Goal: Task Accomplishment & Management: Complete application form

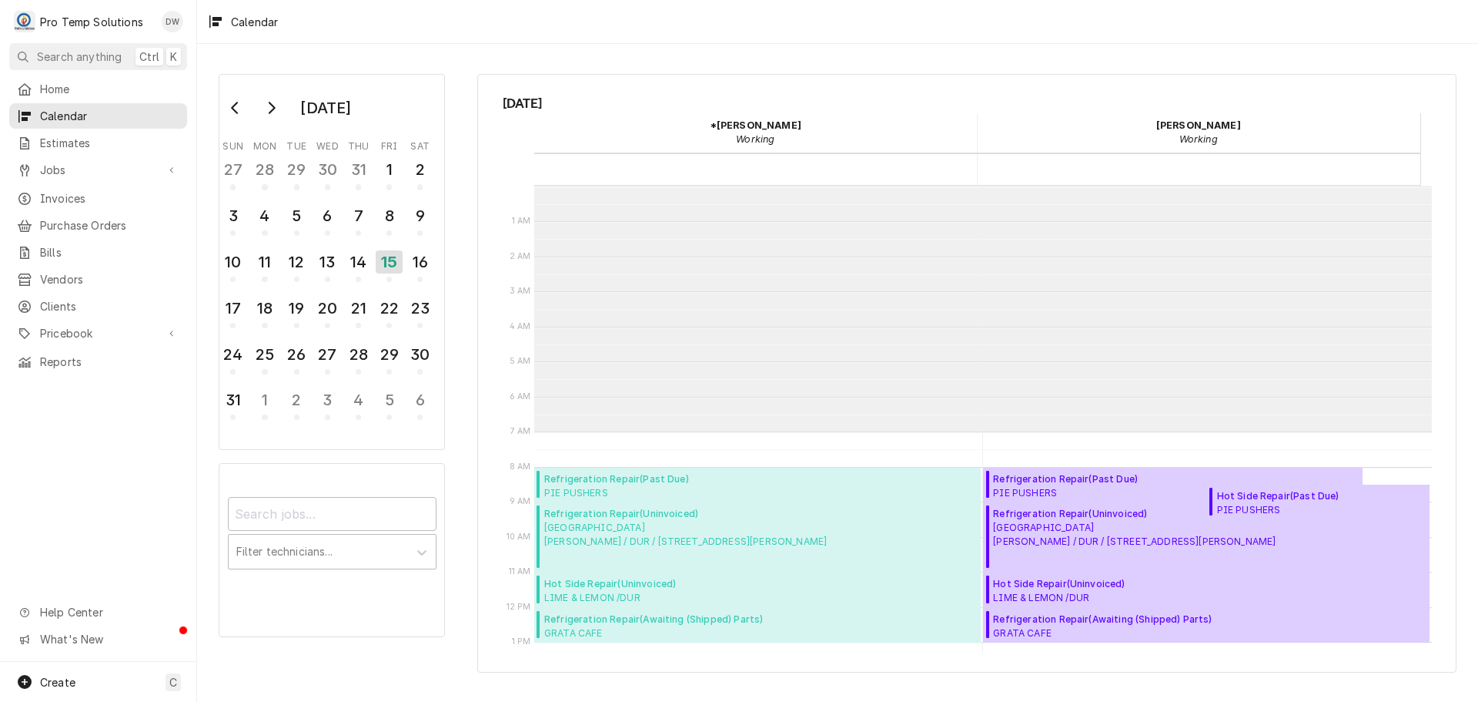
scroll to position [246, 0]
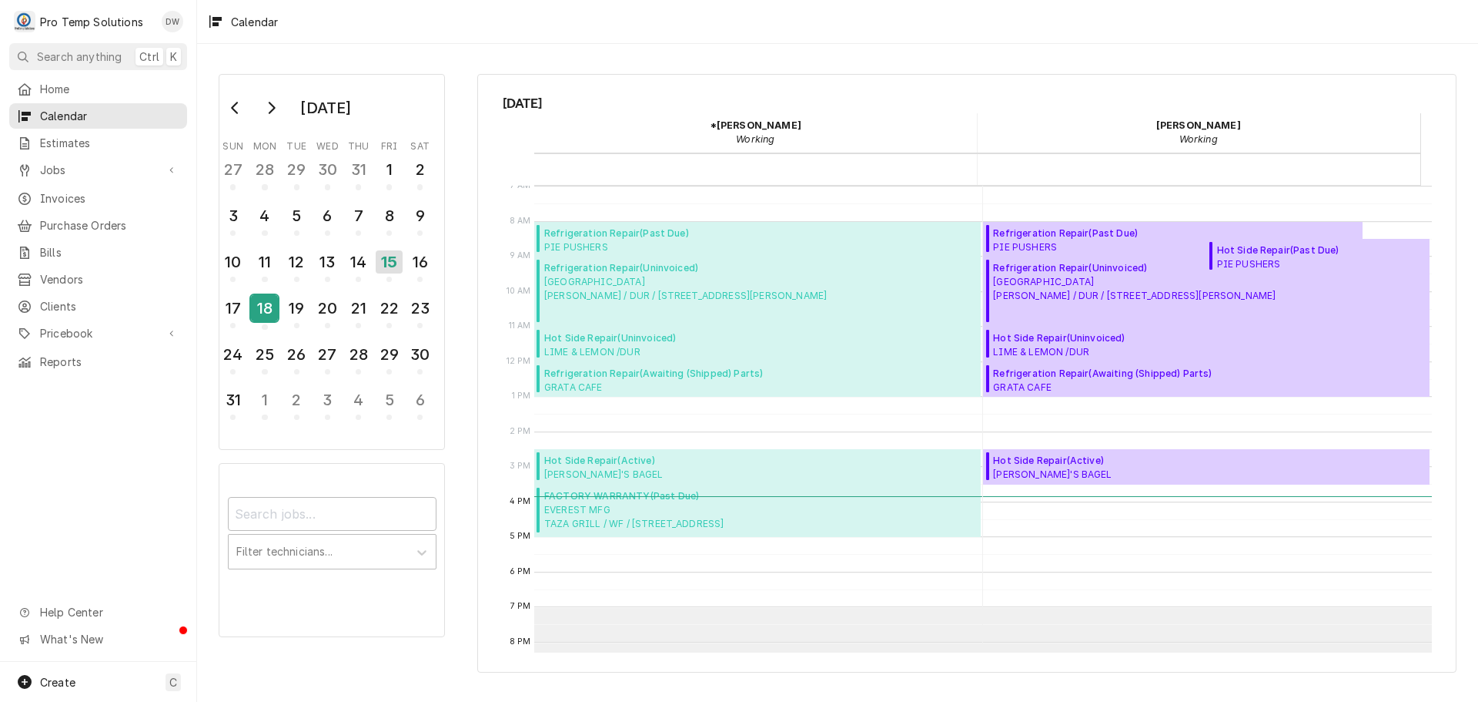
click at [259, 307] on div "18" at bounding box center [264, 308] width 27 height 26
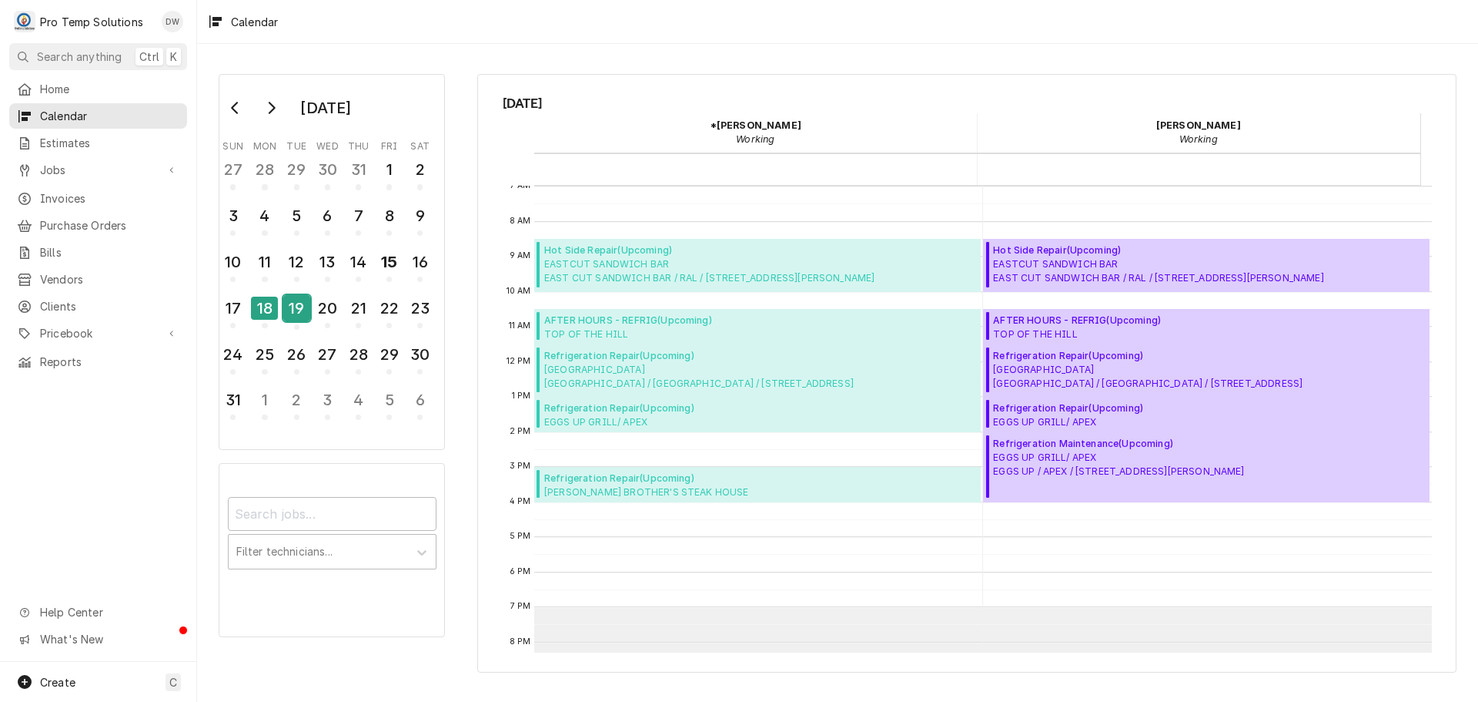
click at [293, 310] on div "19" at bounding box center [296, 308] width 27 height 26
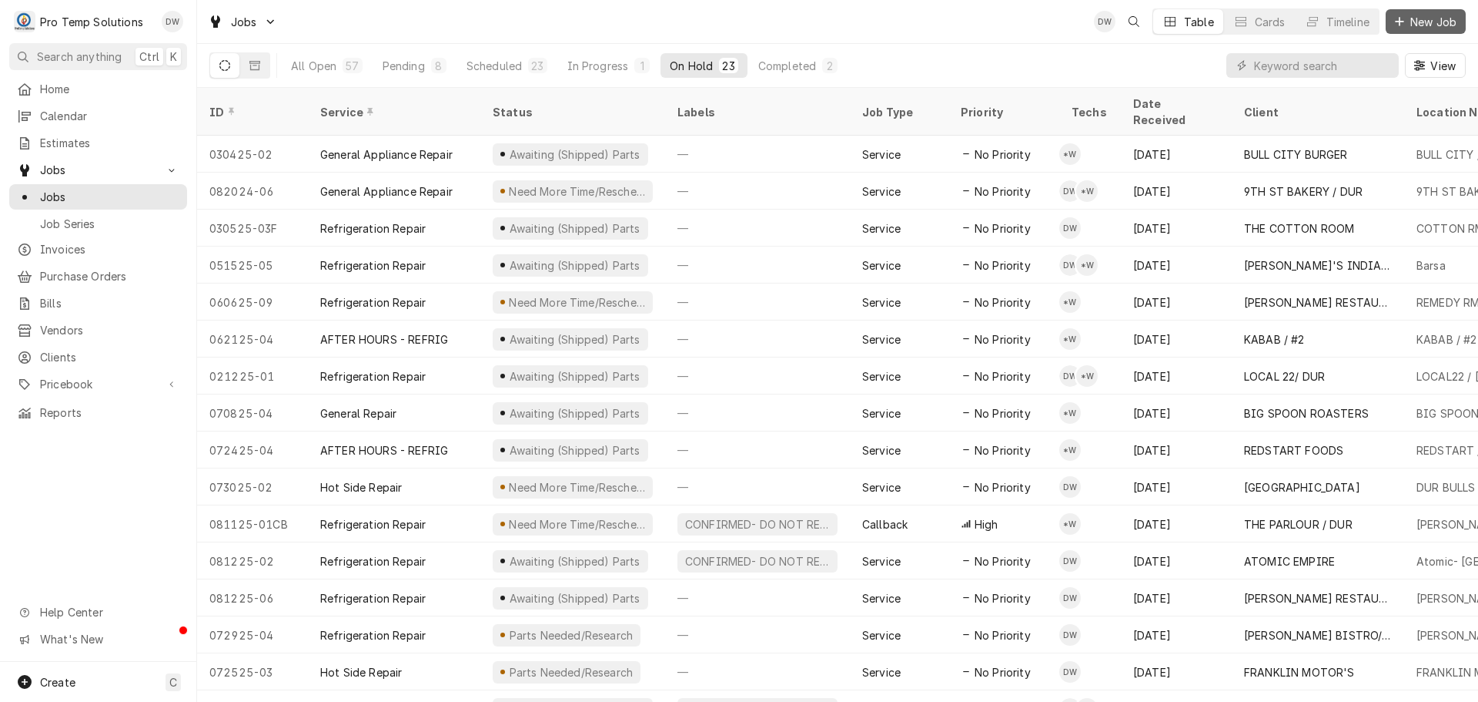
click at [1445, 24] on span "New Job" at bounding box center [1434, 22] width 52 height 16
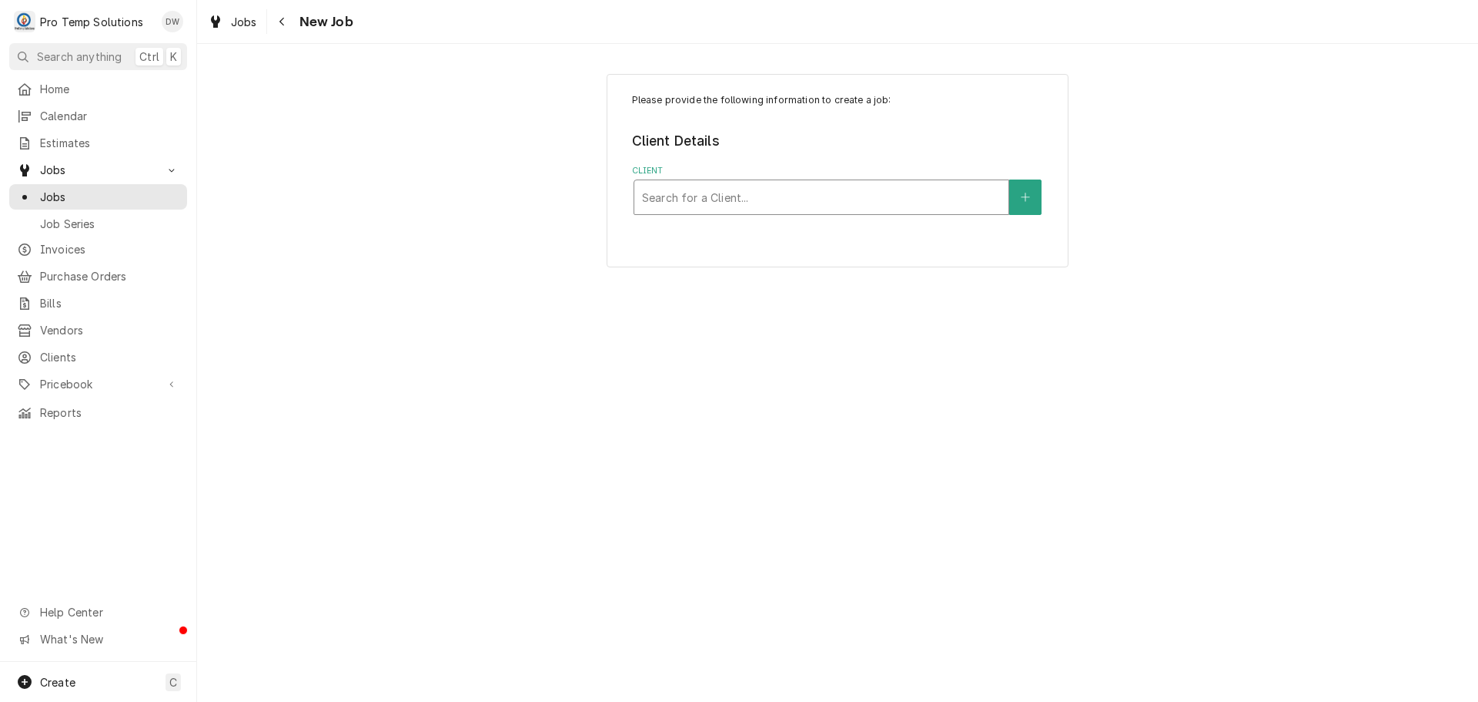
click at [904, 196] on div "Client" at bounding box center [821, 197] width 359 height 28
type input "ROOT"
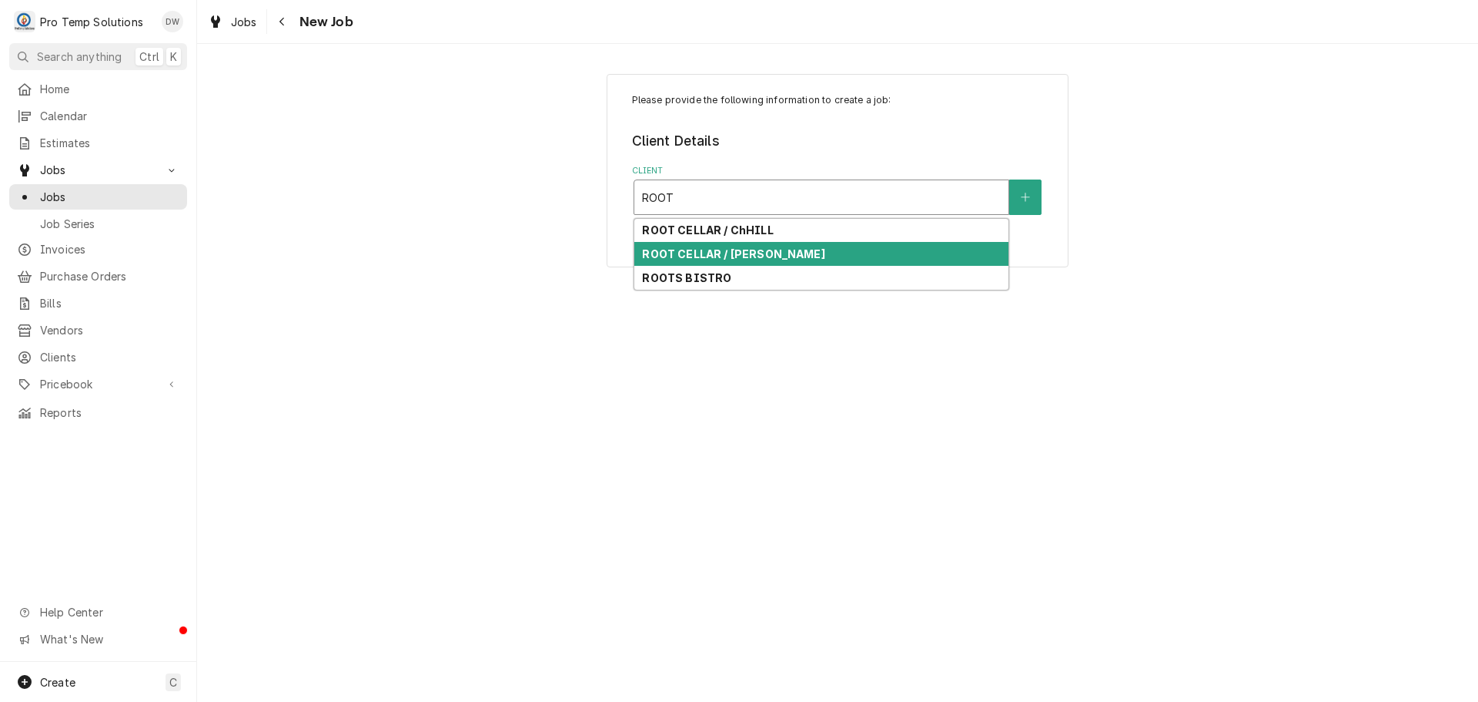
click at [762, 255] on strong "ROOT CELLAR / PITTS" at bounding box center [733, 253] width 183 height 13
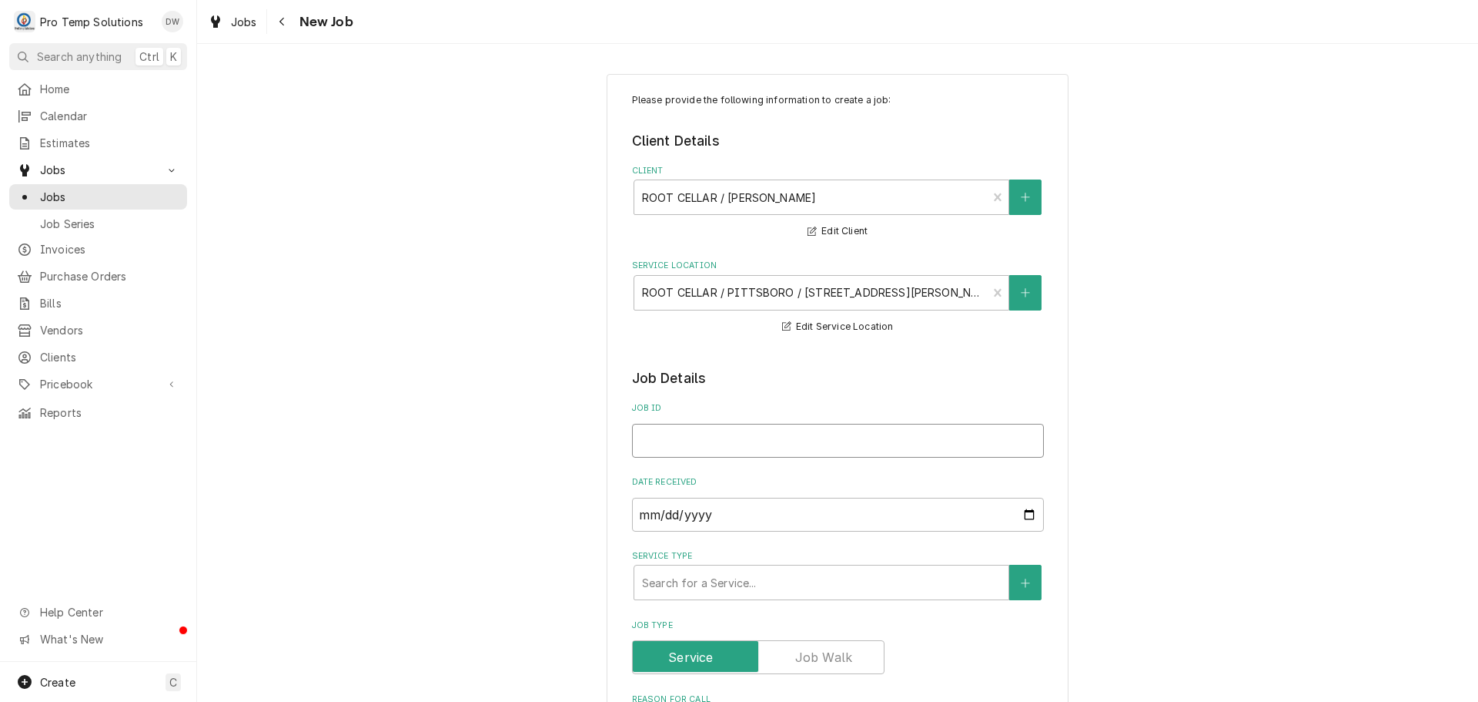
click at [723, 438] on input "Job ID" at bounding box center [838, 441] width 412 height 34
type textarea "x"
type input "0"
type textarea "x"
type input "08"
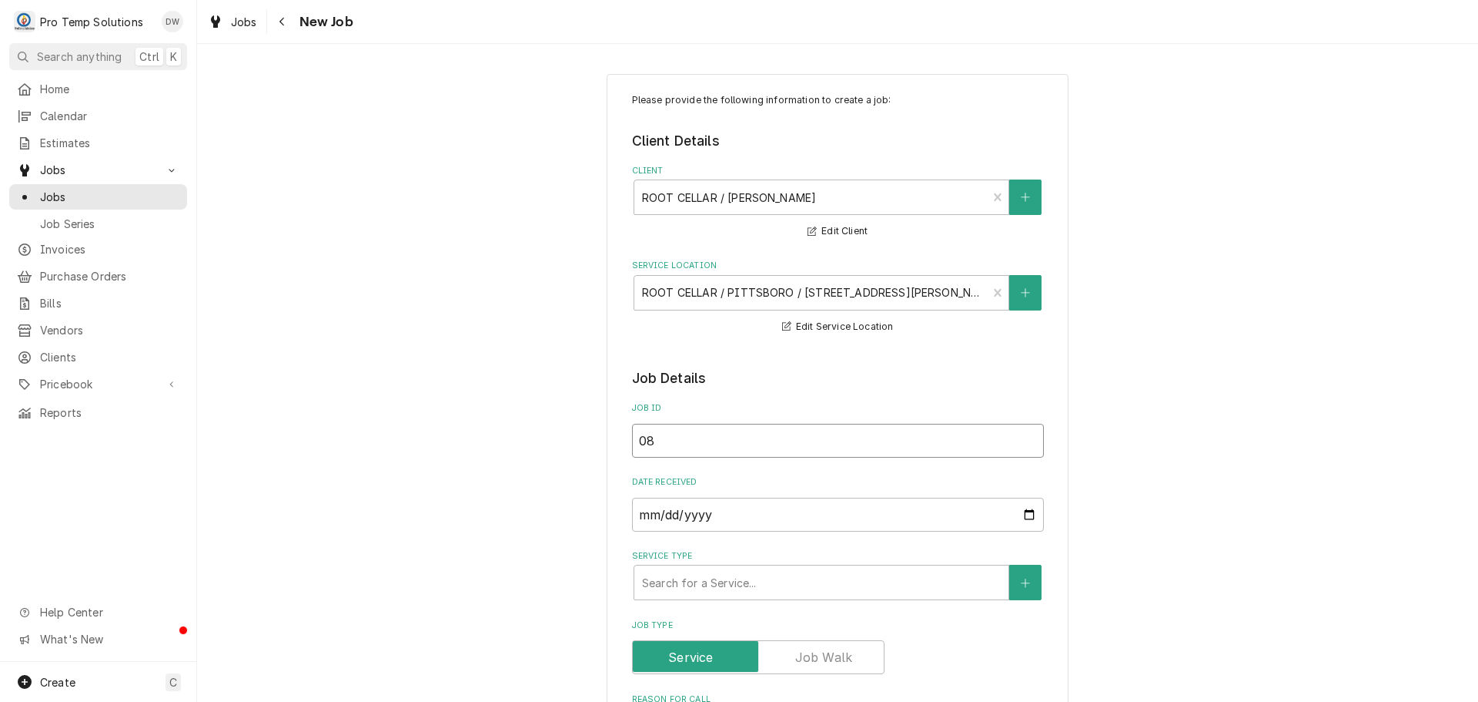
type textarea "x"
type input "081"
type textarea "x"
type input "0815"
type textarea "x"
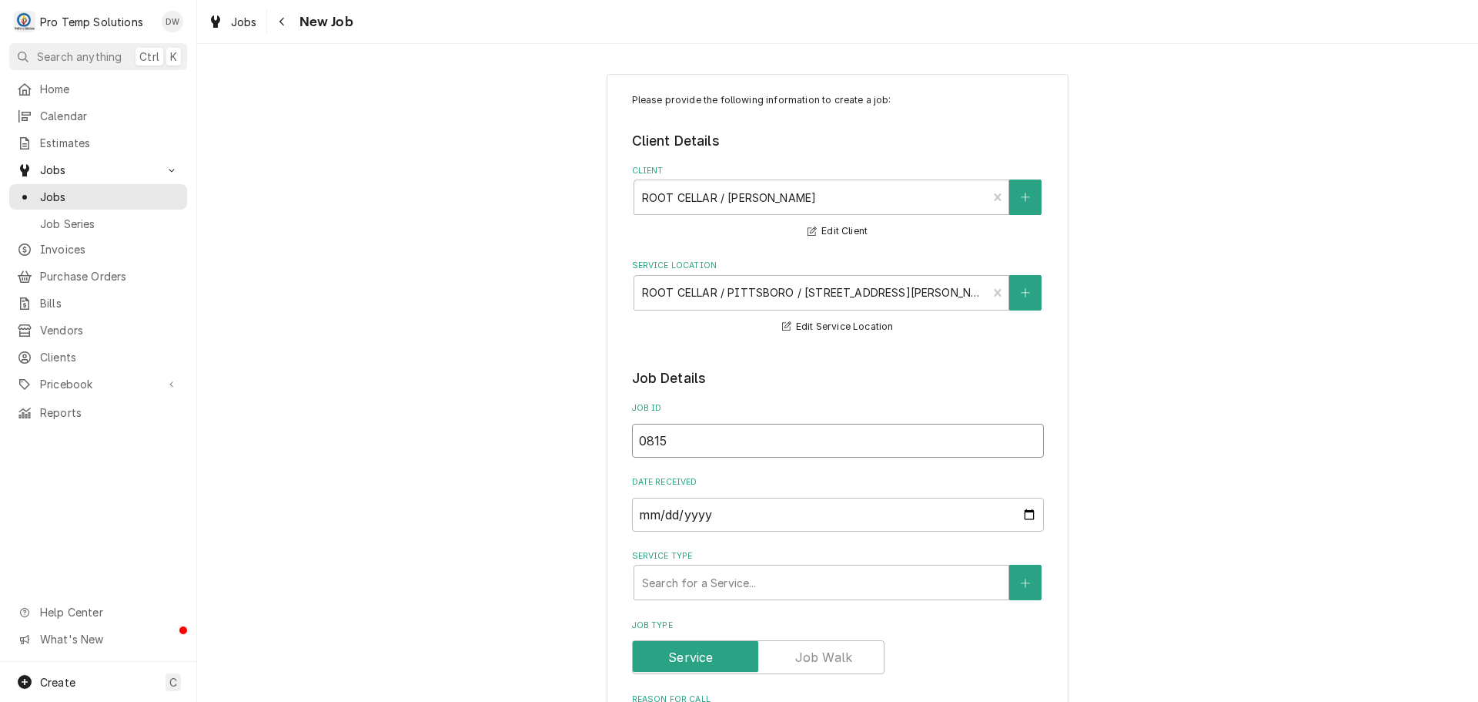
type input "08152"
type textarea "x"
type input "081525"
type textarea "x"
type input "081525-"
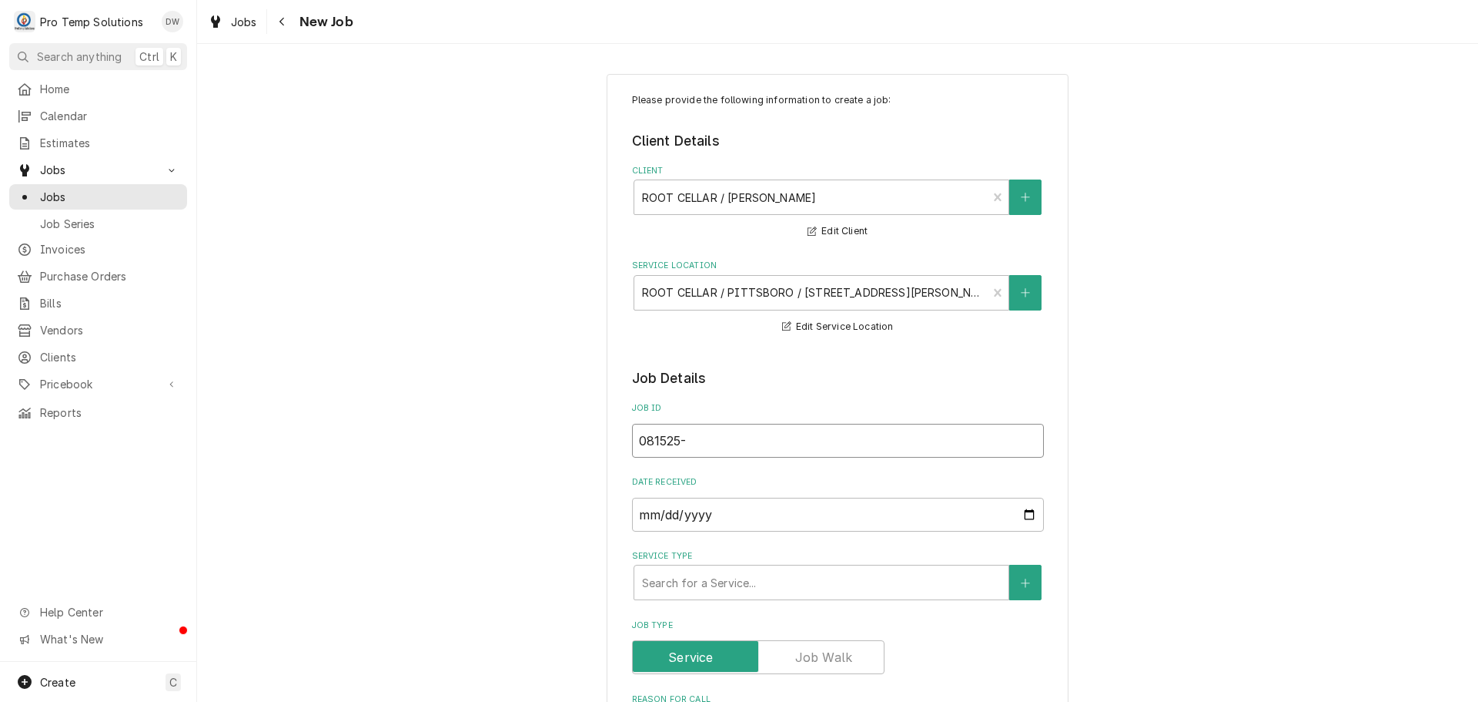
type textarea "x"
type input "081525-0"
type textarea "x"
type input "081525-01"
type textarea "x"
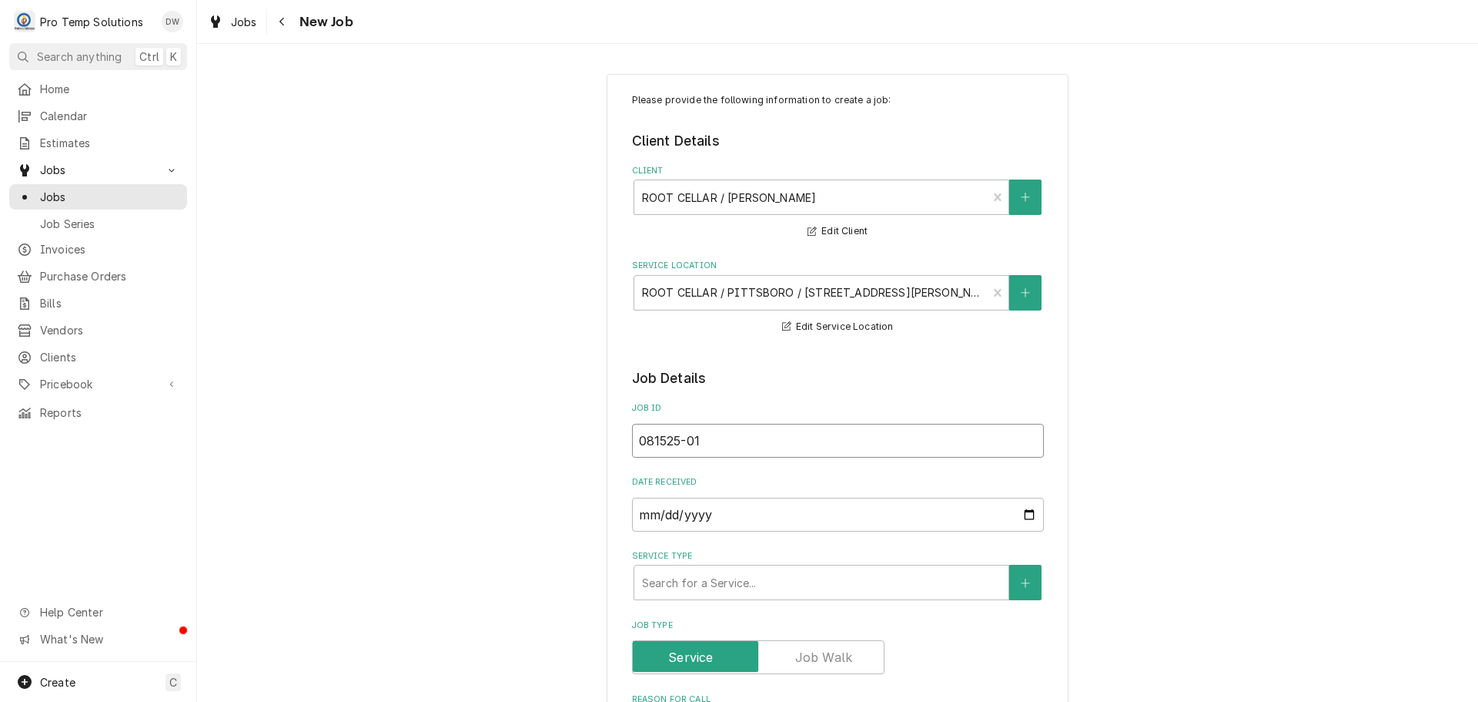
type input "081525-01C"
type textarea "x"
type input "081525-01CB"
type textarea "x"
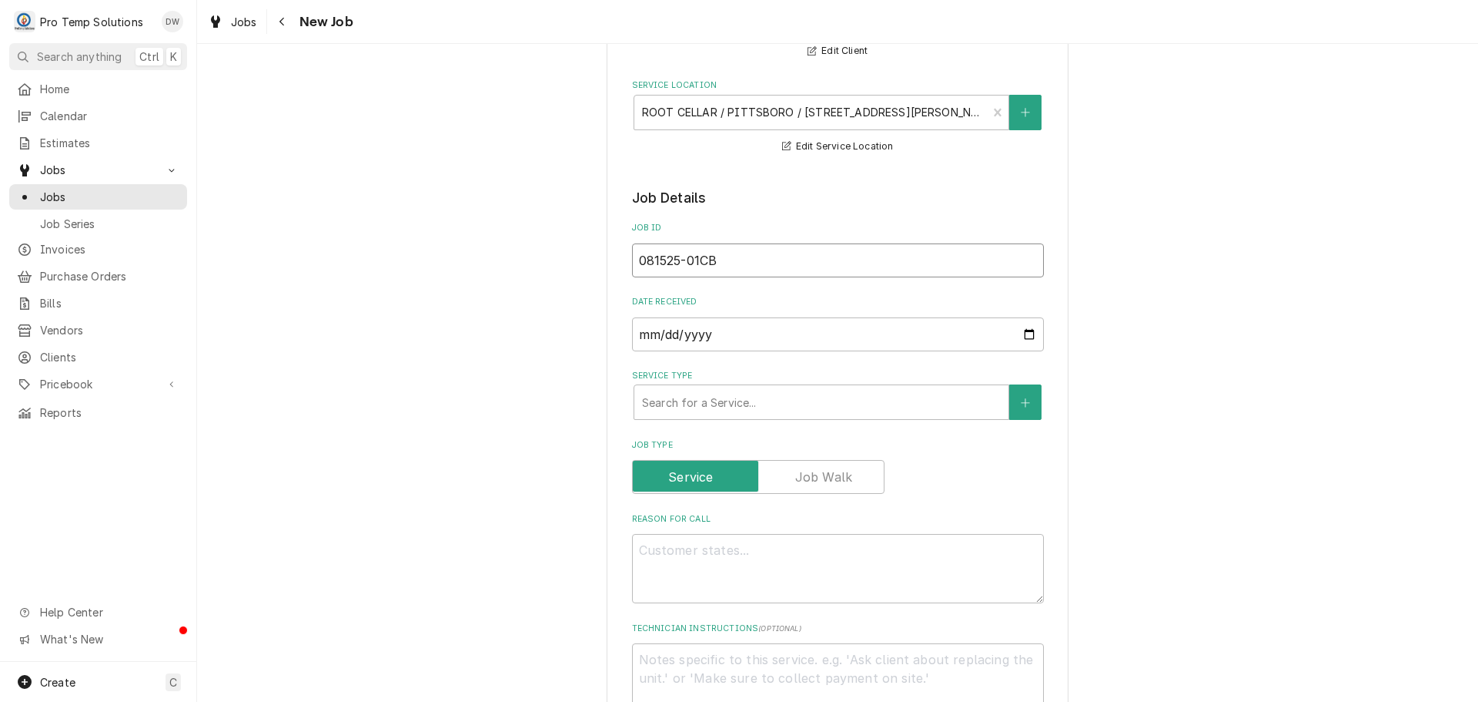
scroll to position [231, 0]
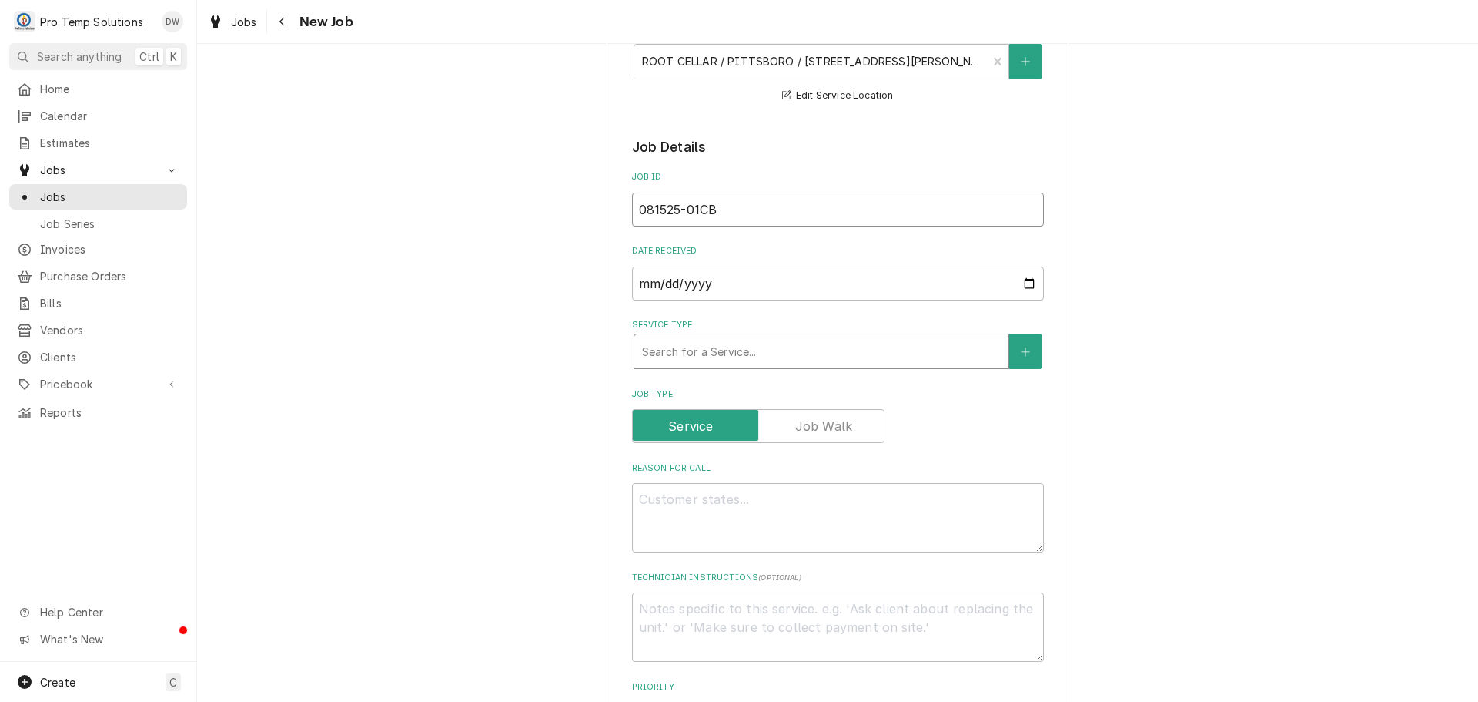
type input "081525-01CB"
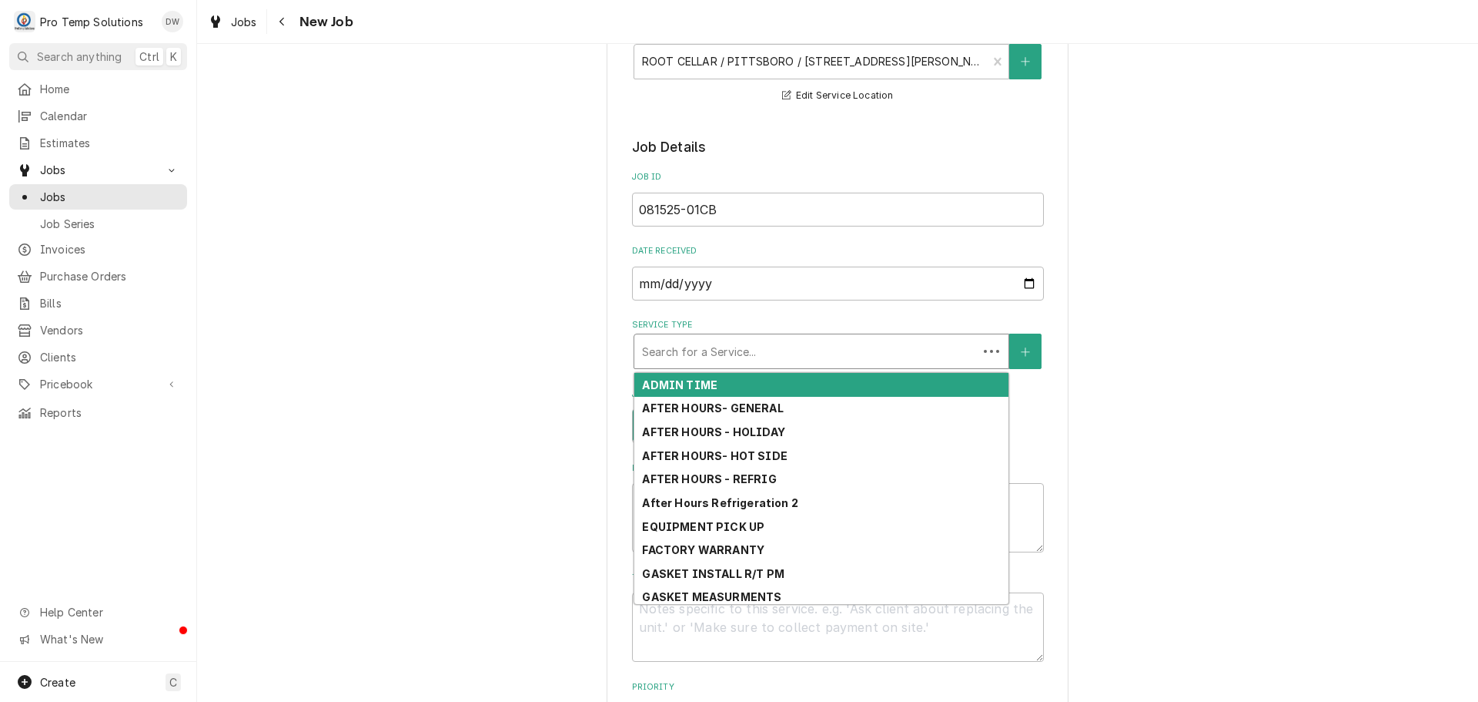
click at [740, 352] on div "Service Type" at bounding box center [806, 351] width 328 height 28
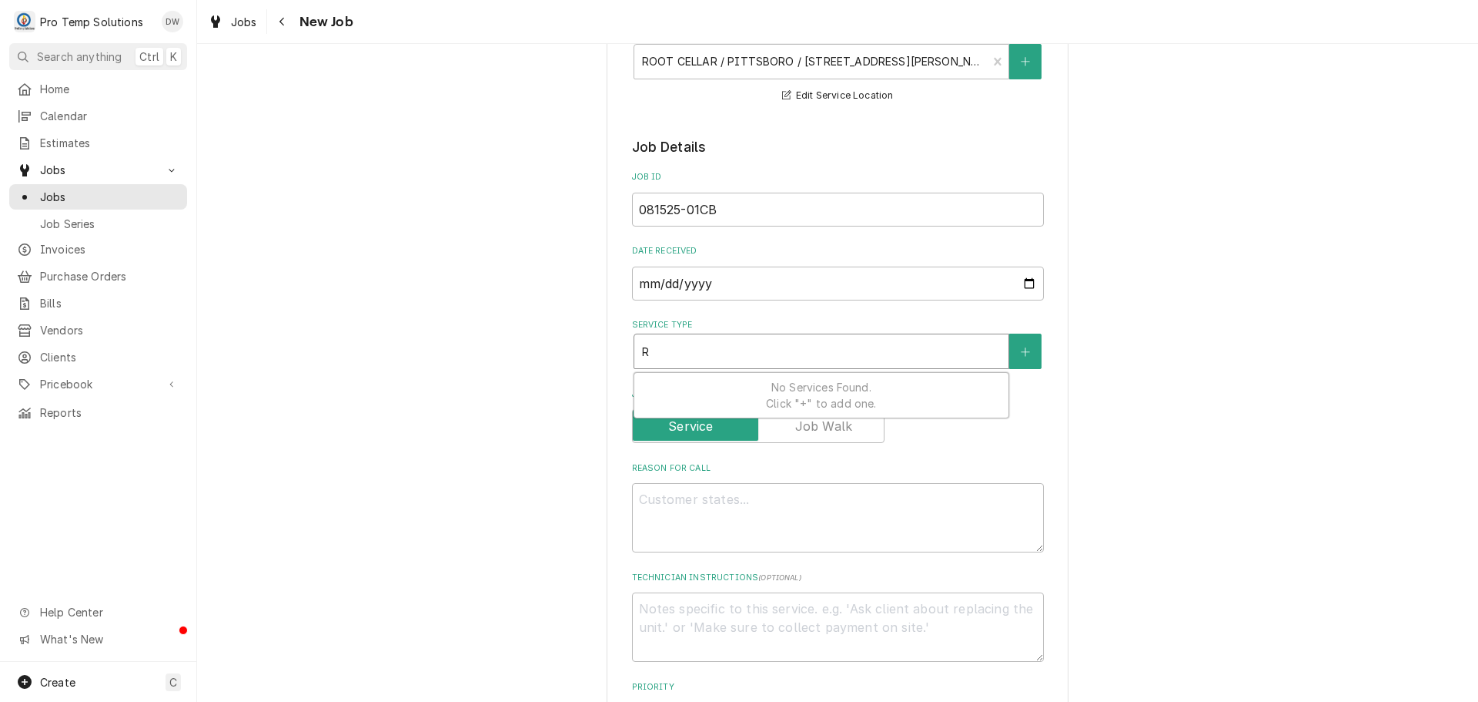
type textarea "x"
type input "R"
type textarea "x"
type input "RE"
type textarea "x"
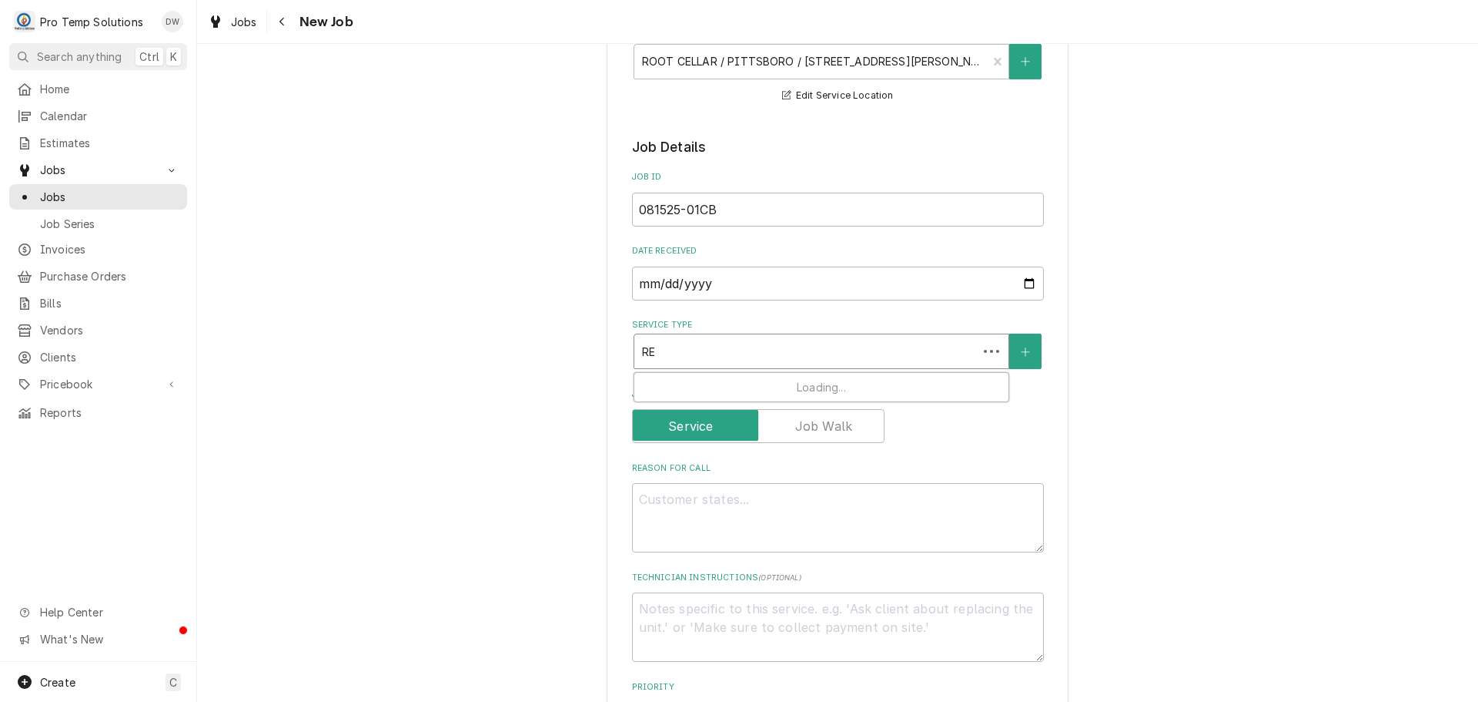
type input "REF"
type textarea "x"
type input "REFR"
type textarea "x"
type input "REFRI"
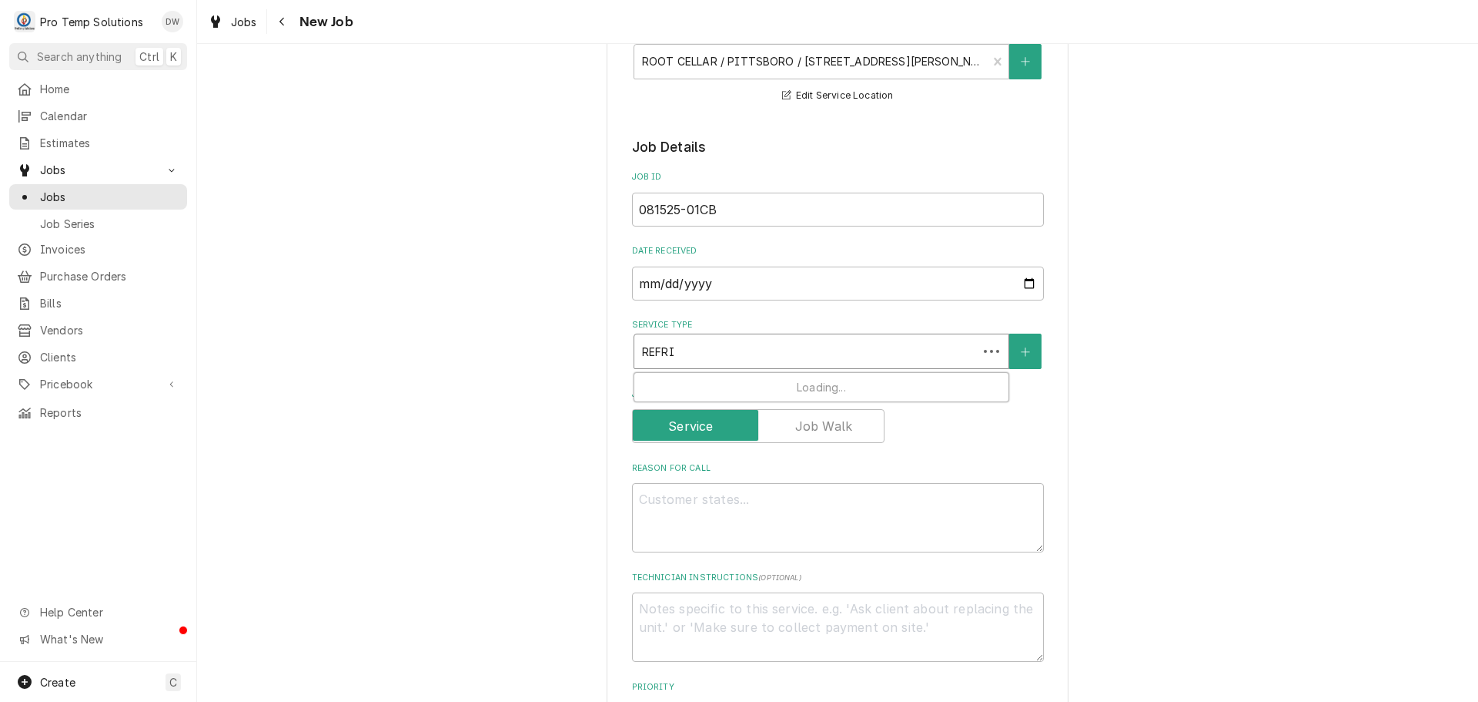
type textarea "x"
type input "REFRIG"
type textarea "x"
type input "REFRIG"
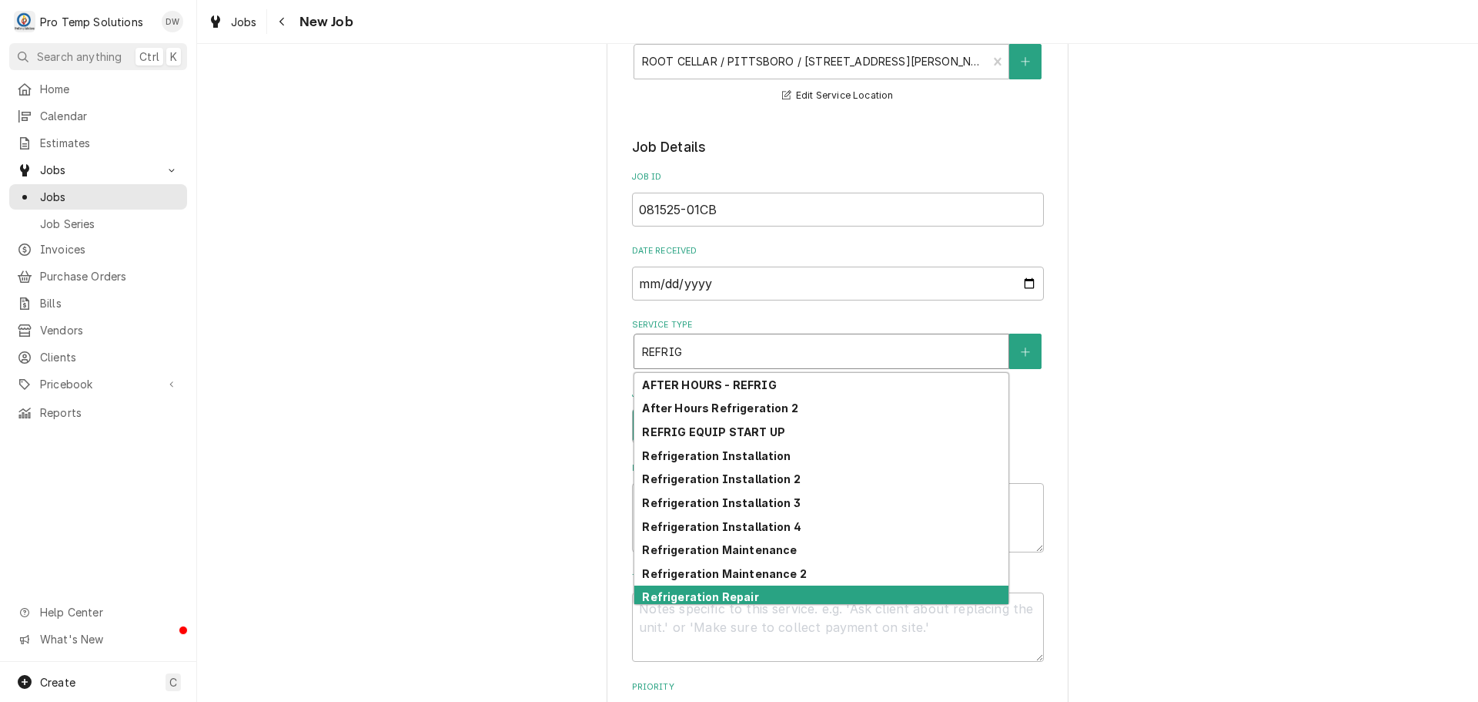
click at [738, 594] on strong "Refrigeration Repair" at bounding box center [700, 596] width 116 height 13
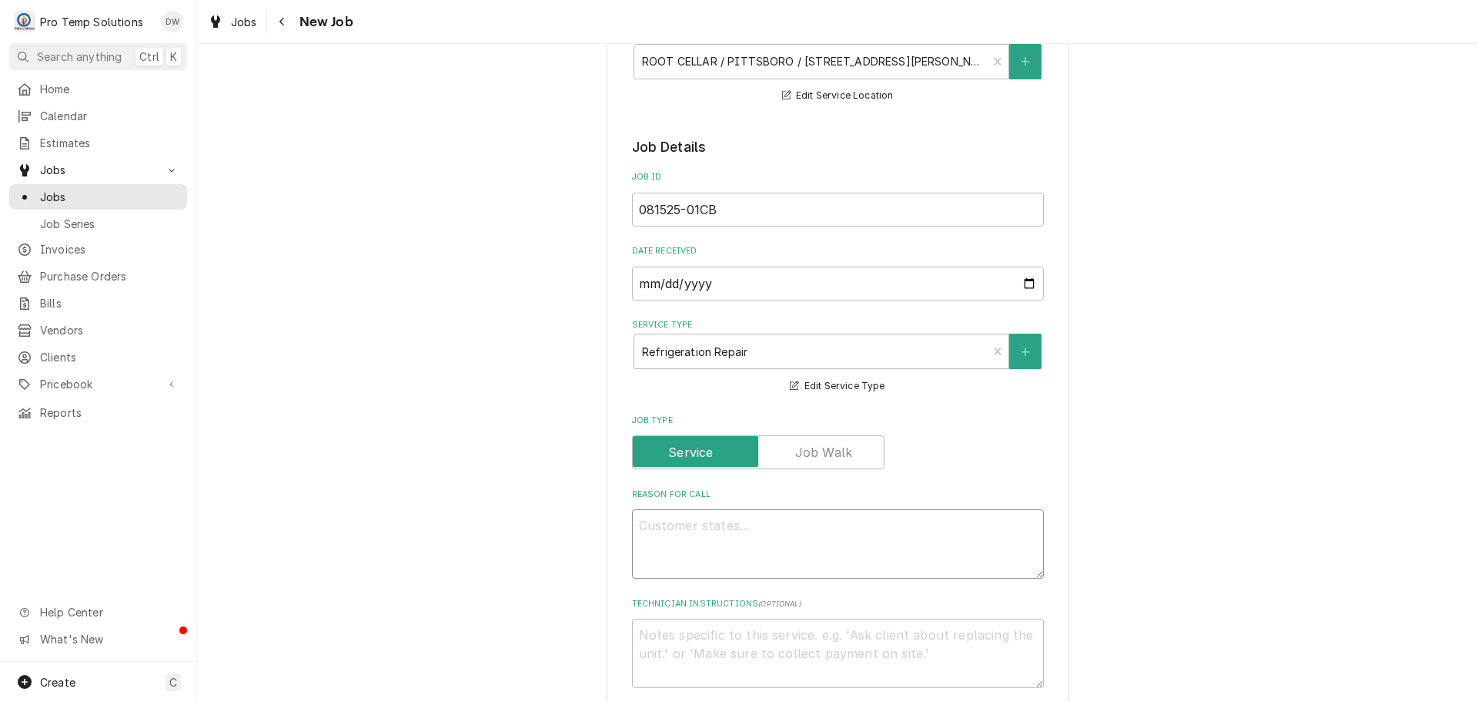
click at [675, 527] on textarea "Reason For Call" at bounding box center [838, 543] width 412 height 69
type textarea "x"
type textarea "D"
type textarea "x"
type textarea "DE"
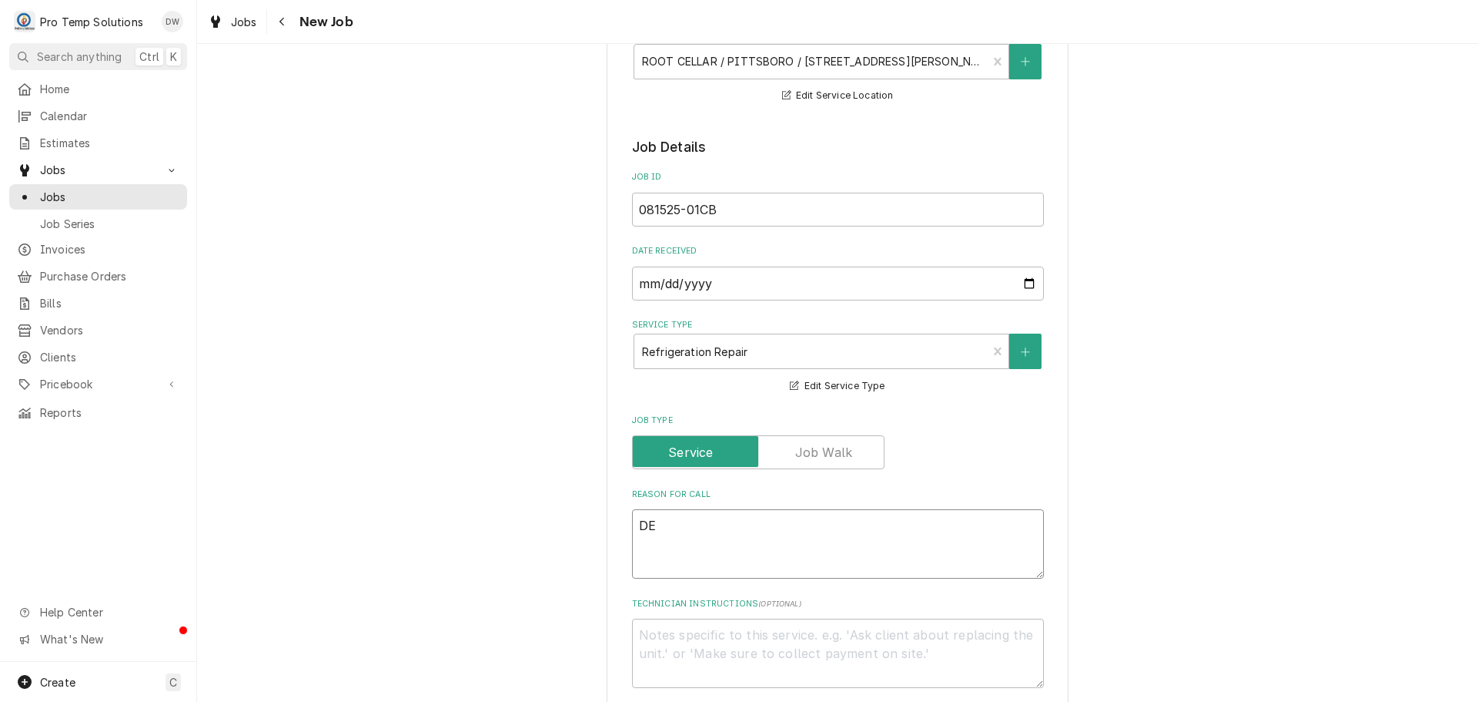
type textarea "x"
type textarea "DEF"
type textarea "x"
type textarea "DEFR"
type textarea "x"
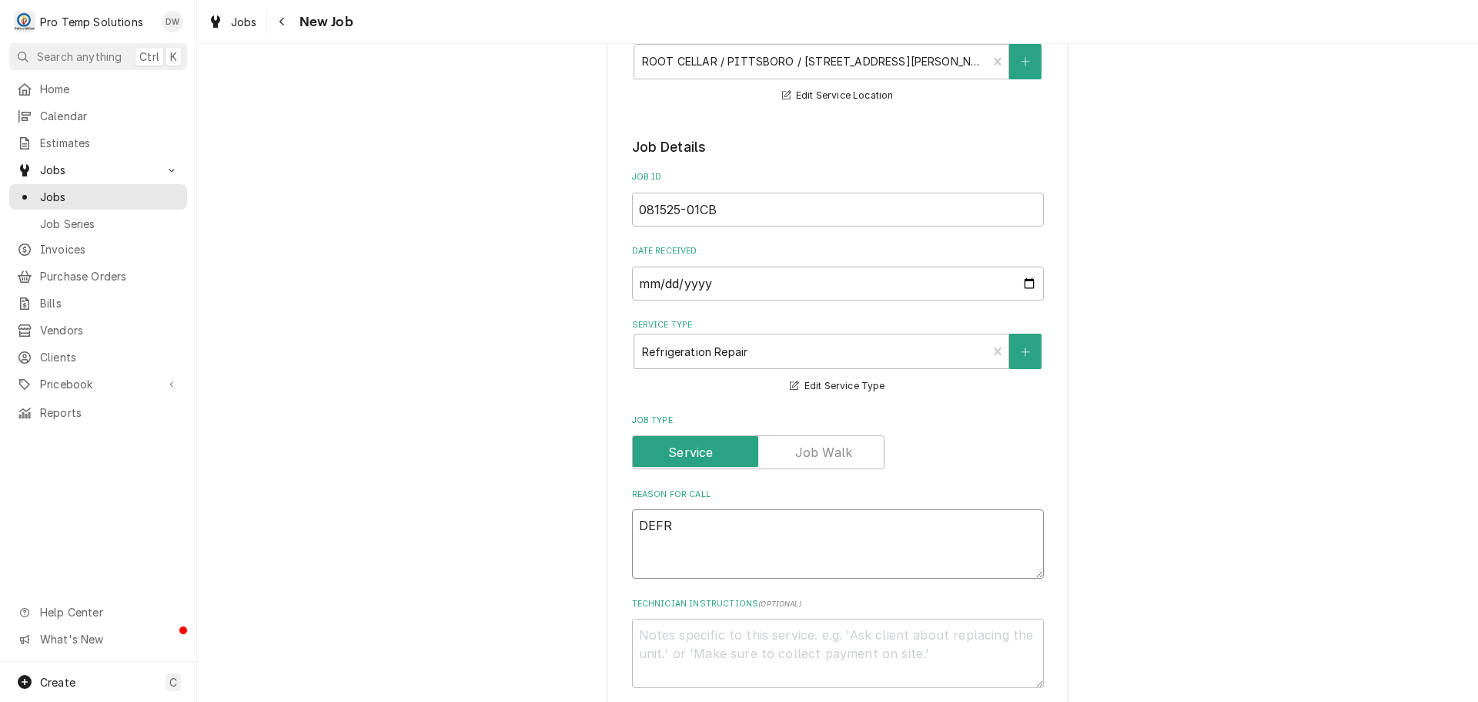
type textarea "DEFRO"
type textarea "x"
type textarea "DEFROST"
type textarea "x"
type textarea "DEFROST"
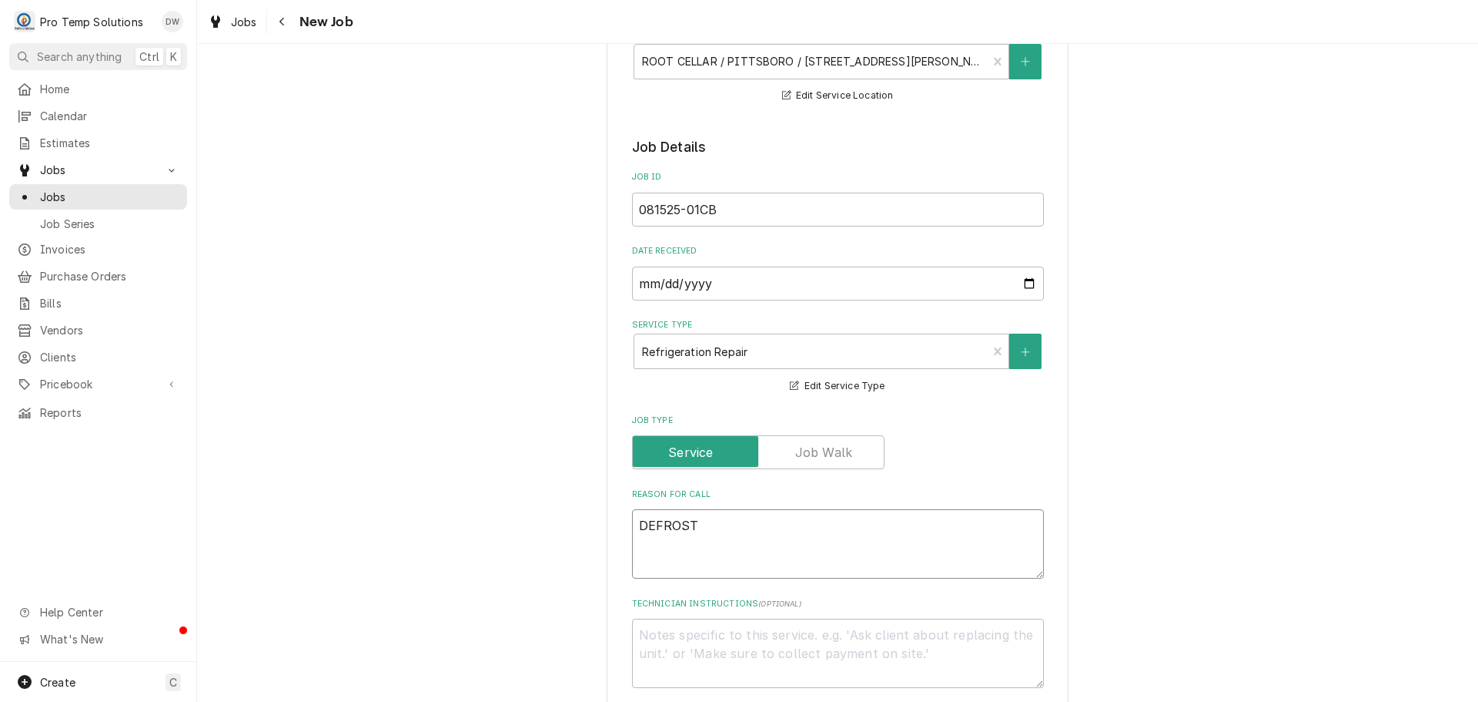
type textarea "x"
type textarea "DEFROST W"
type textarea "x"
type textarea "DEFROST WI"
type textarea "x"
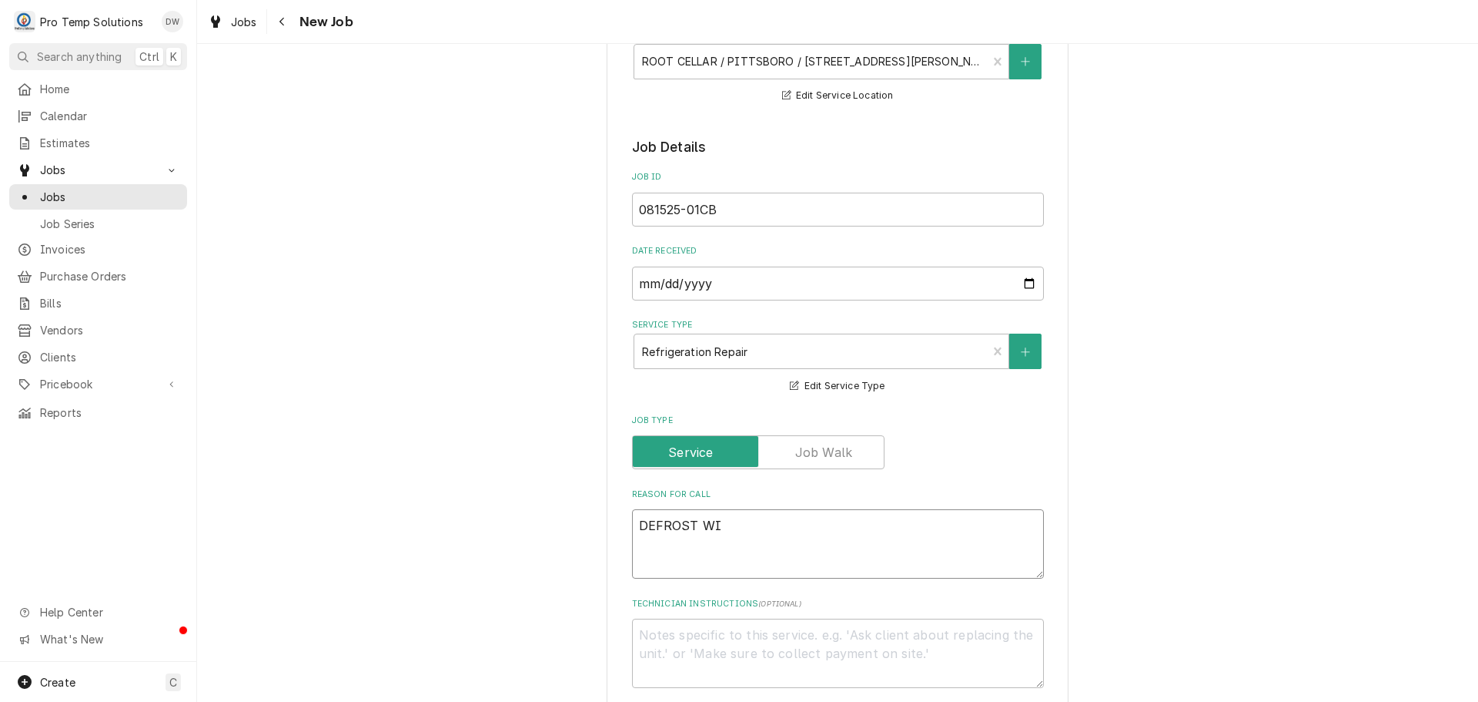
type textarea "DEFROST WIC"
type textarea "x"
type textarea "DEFROST WIC"
type textarea "x"
type textarea "DEFROST WIC E"
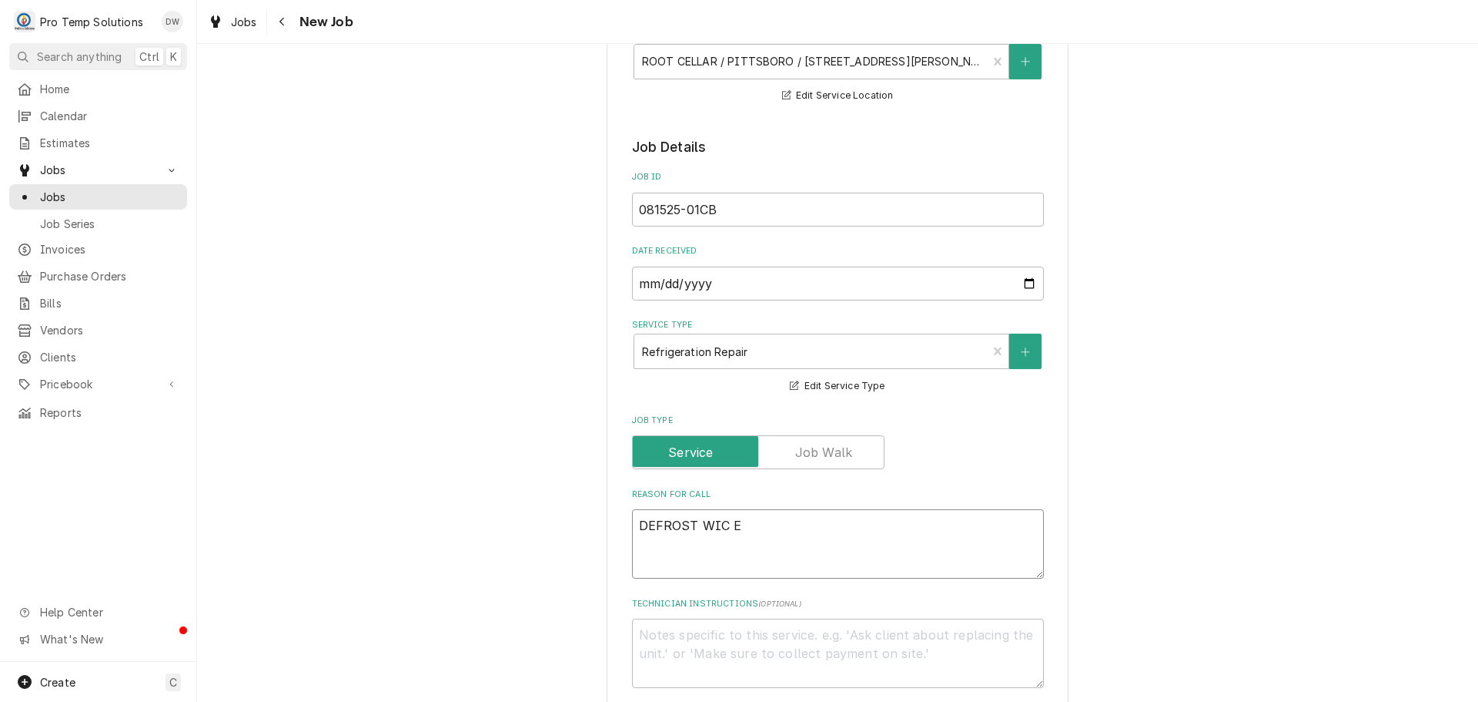
type textarea "x"
type textarea "DEFROST WIC EV"
type textarea "x"
type textarea "DEFROST WIC EVA"
type textarea "x"
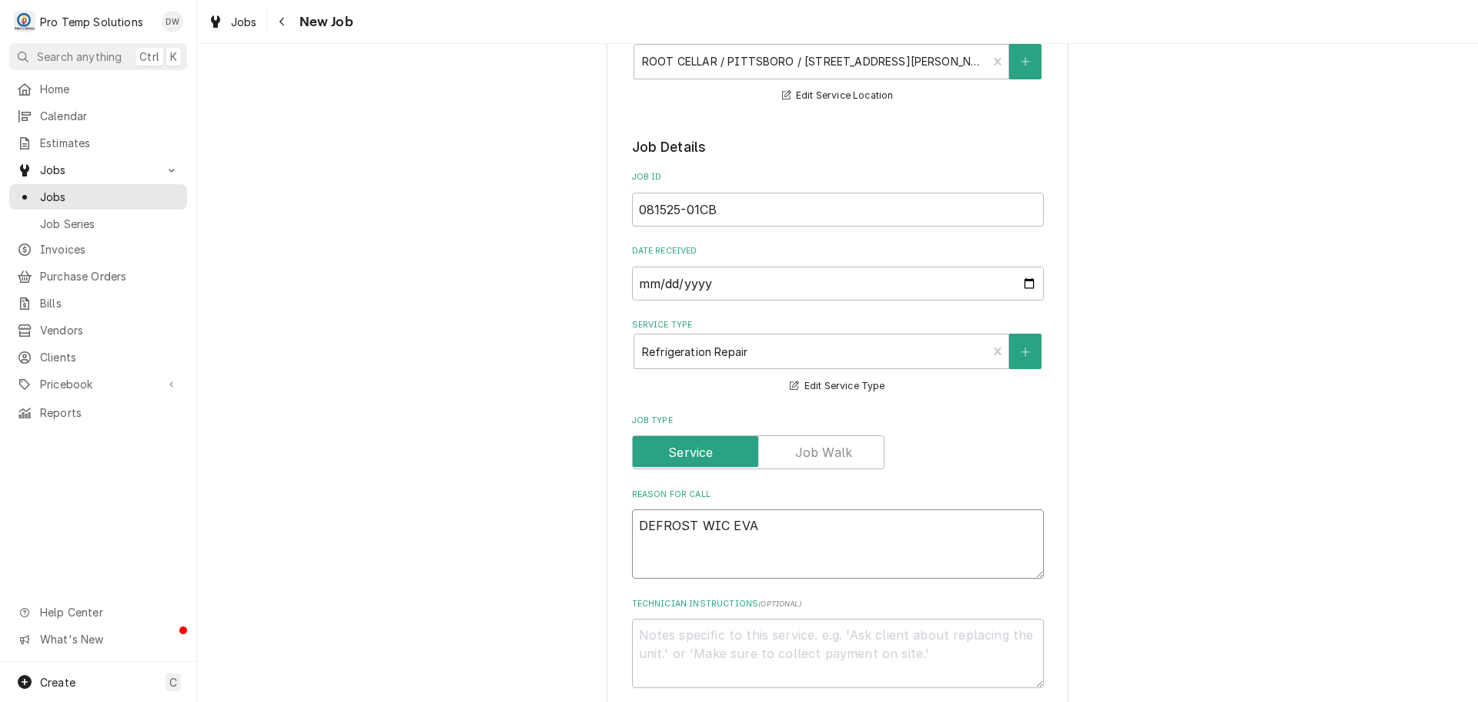
type textarea "DEFROST WIC EVAP"
type textarea "x"
type textarea "DEFROST WIC EVAP"
type textarea "x"
type textarea "DEFROST WIC EVAP H"
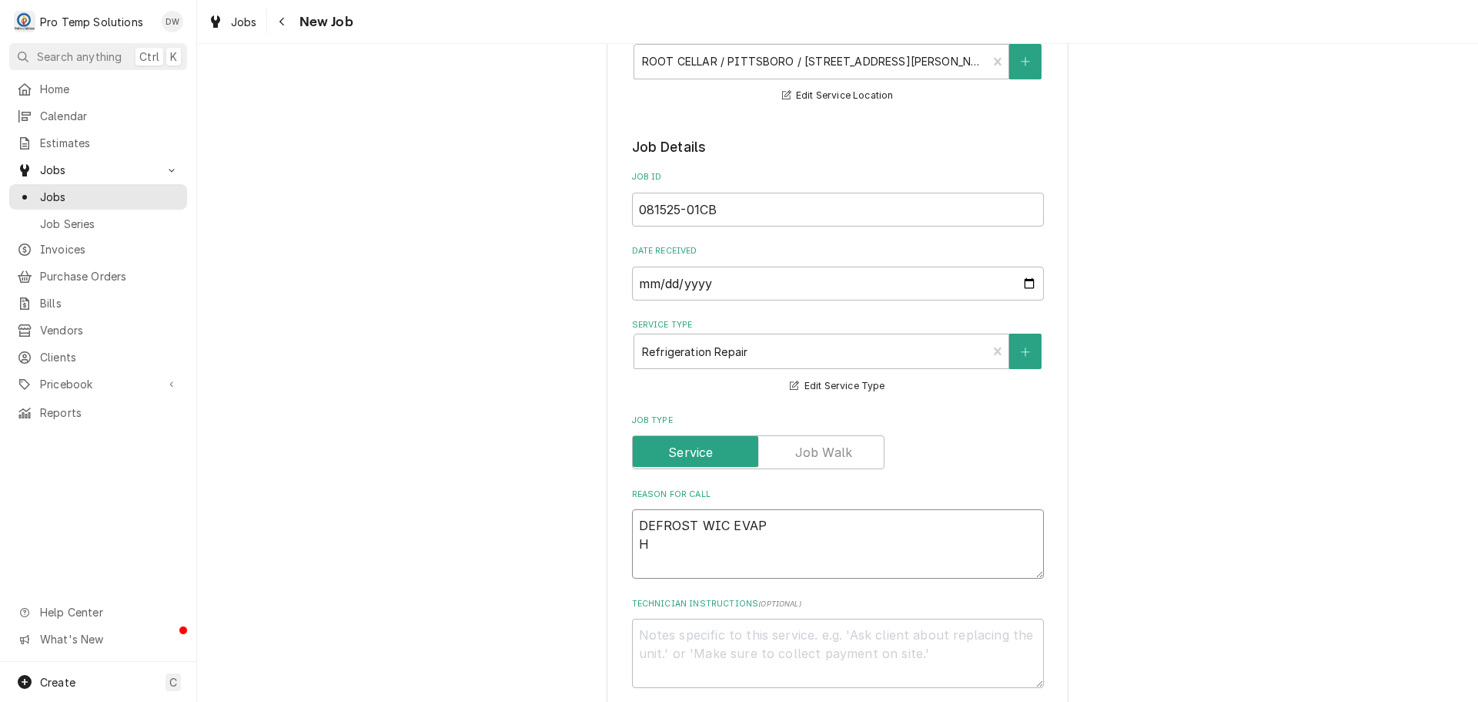
type textarea "x"
type textarea "DEFROST WIC EVAP HA"
type textarea "x"
type textarea "DEFROST WIC EVAP HAN"
type textarea "x"
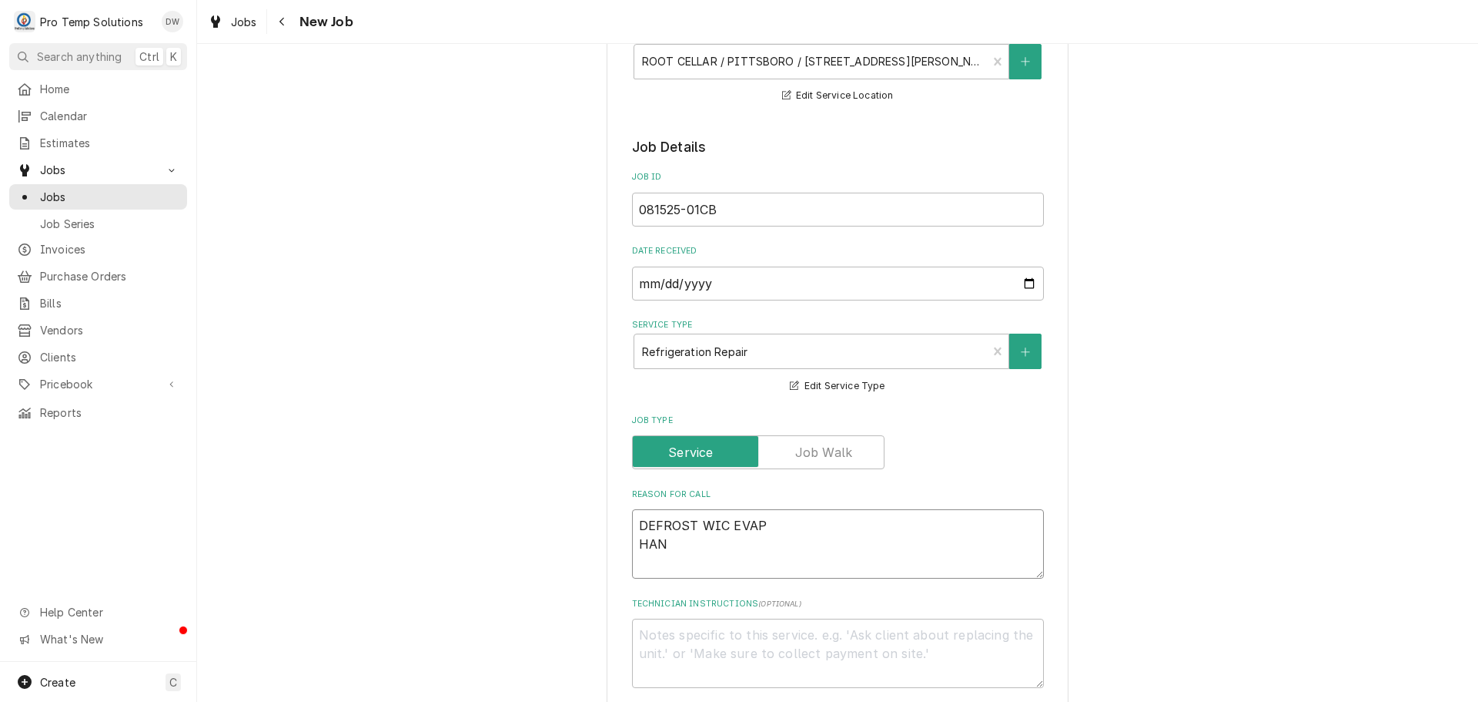
type textarea "DEFROST WIC EVAP HANG"
type textarea "x"
type textarea "DEFROST WIC EVAP HANG"
type textarea "x"
type textarea "DEFROST WIC EVAP HANG C"
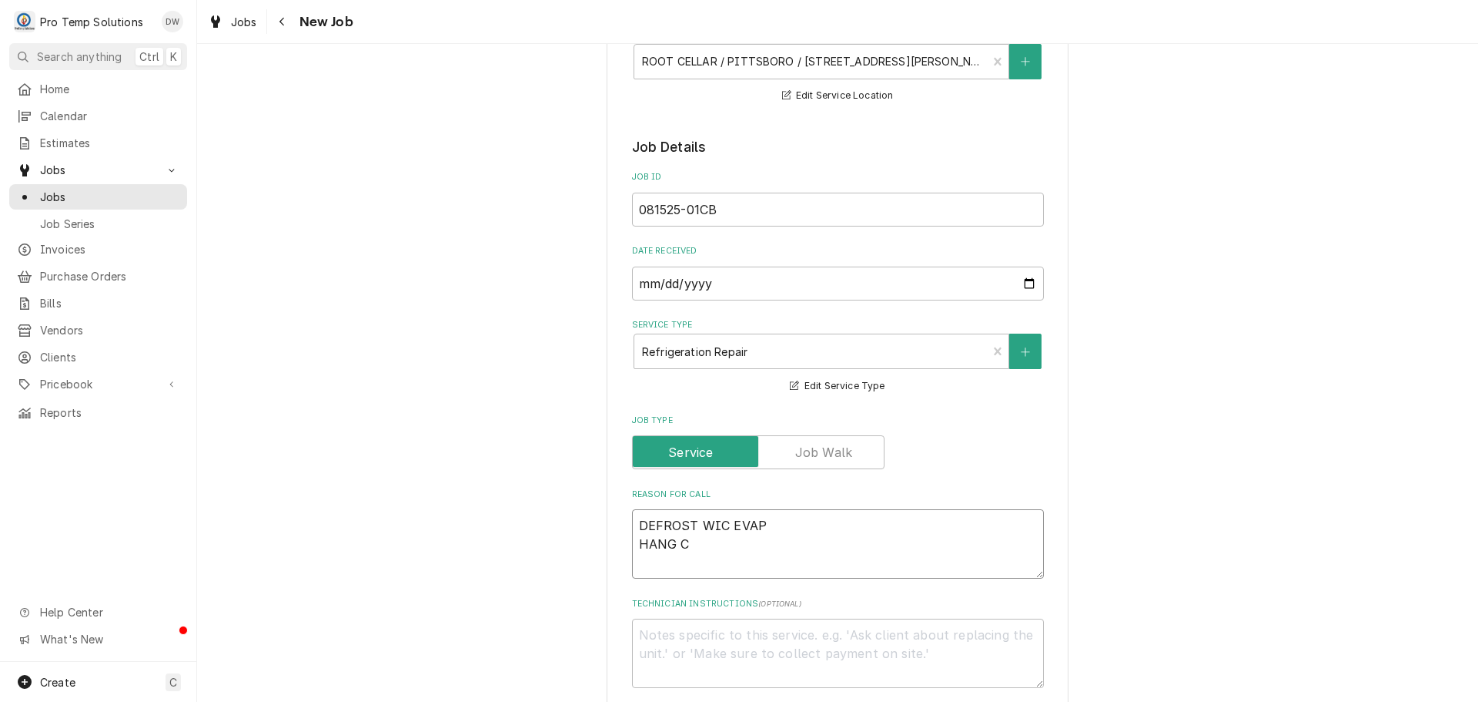
type textarea "x"
type textarea "DEFROST WIC EVAP HANG CU"
type textarea "x"
type textarea "DEFROST WIC EVAP HANG CUS"
type textarea "x"
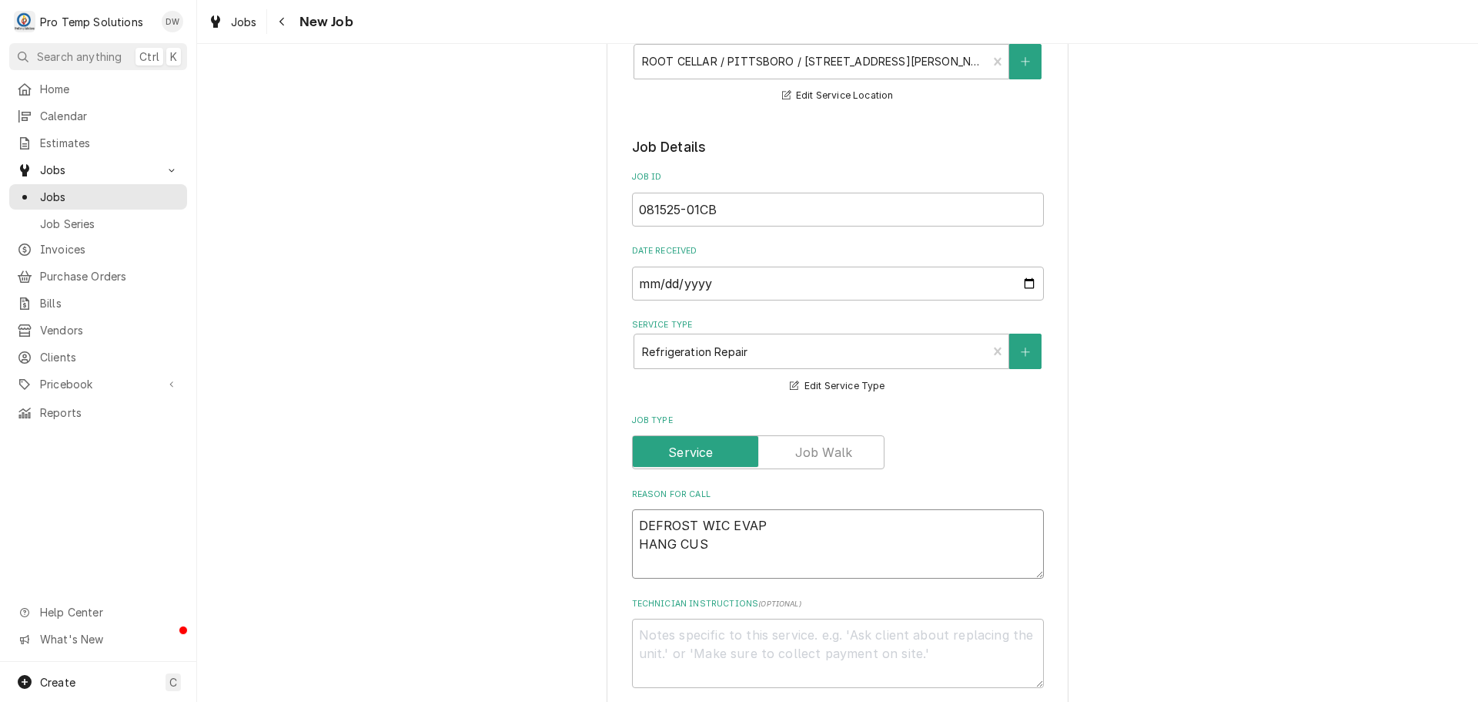
type textarea "DEFROST WIC EVAP HANG CUST"
type textarea "x"
type textarea "DEFROST WIC EVAP HANG CUST"
type textarea "x"
type textarea "DEFROST WIC EVAP HANG CUST D"
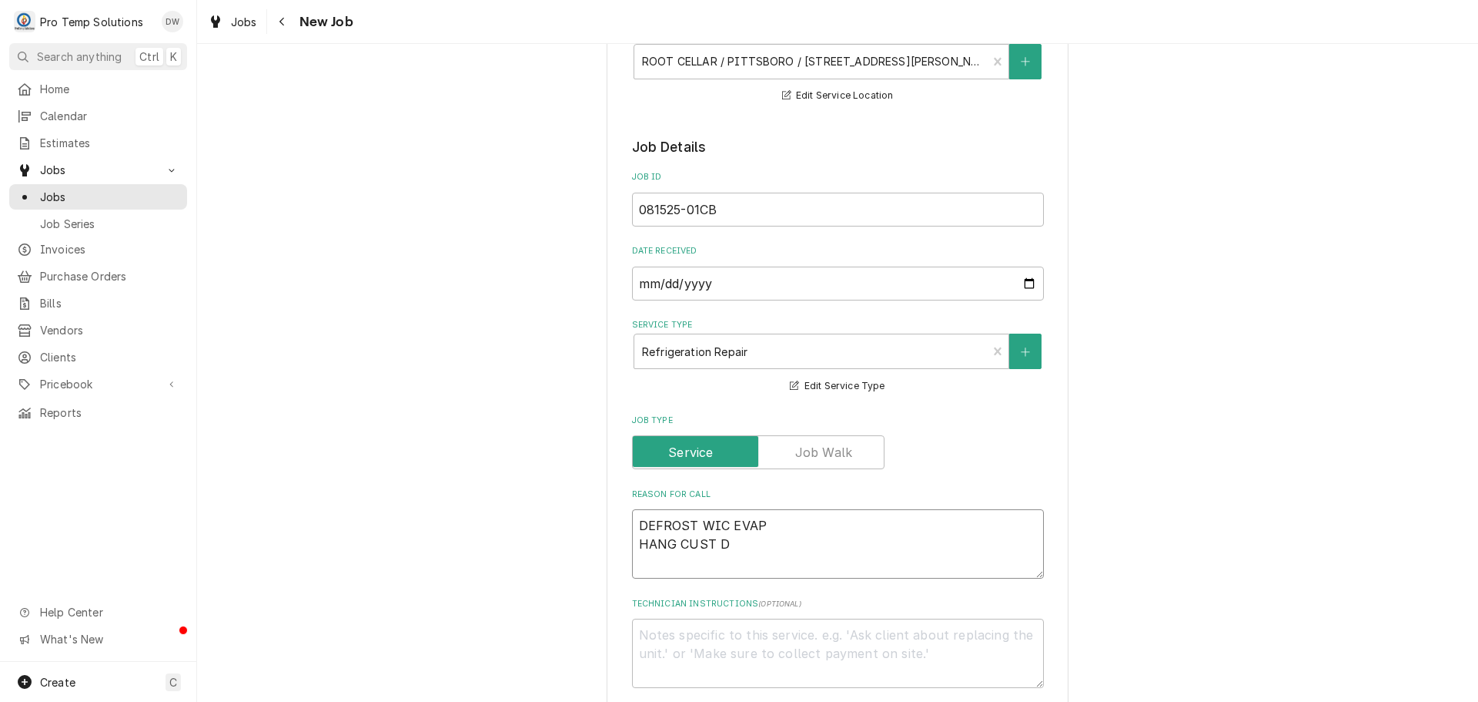
type textarea "x"
type textarea "DEFROST WIC EVAP HANG CUST DO"
type textarea "x"
type textarea "DEFROST WIC EVAP HANG CUST DOO"
type textarea "x"
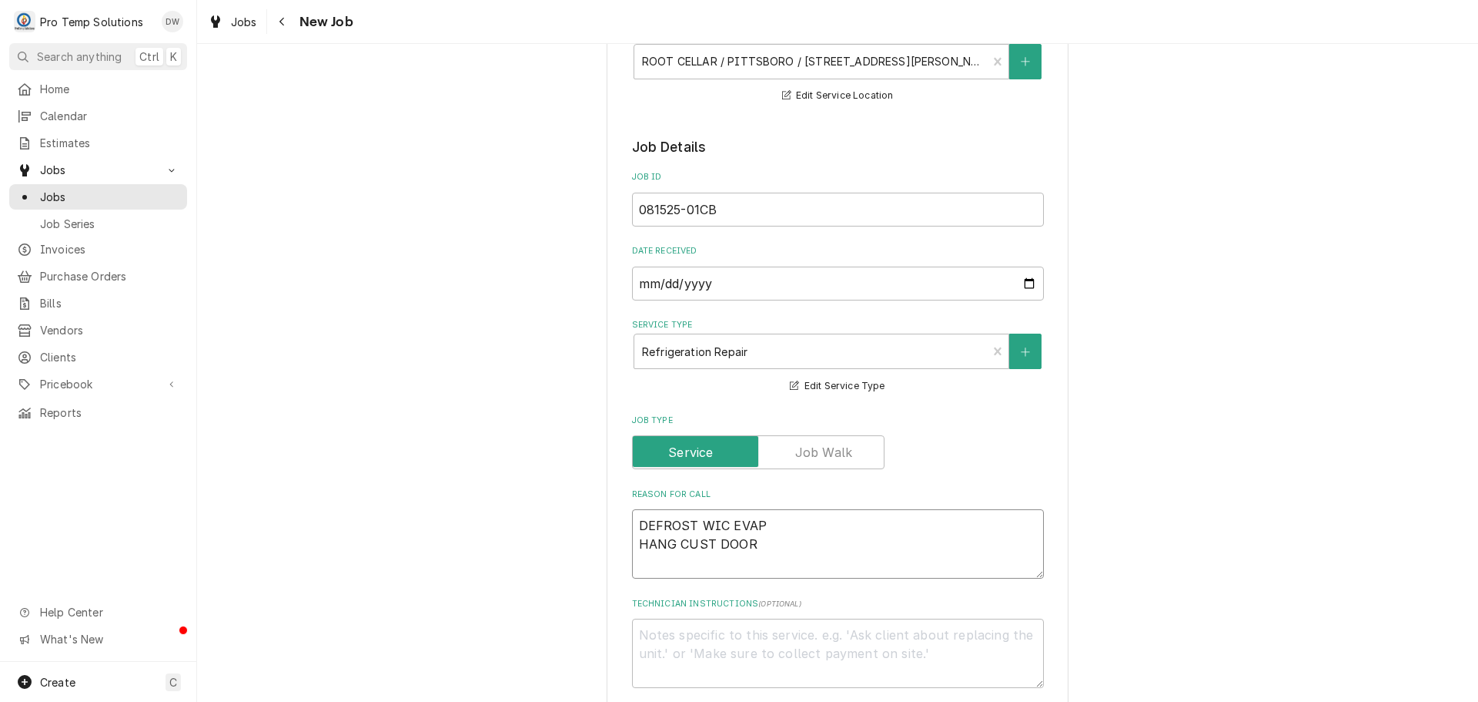
type textarea "DEFROST WIC EVAP HANG CUST DOOR"
type textarea "x"
type textarea "DEFROST WIC EVAP HANG CUST DOOR C"
type textarea "x"
type textarea "DEFROST WIC EVAP HANG CUST DOOR CU"
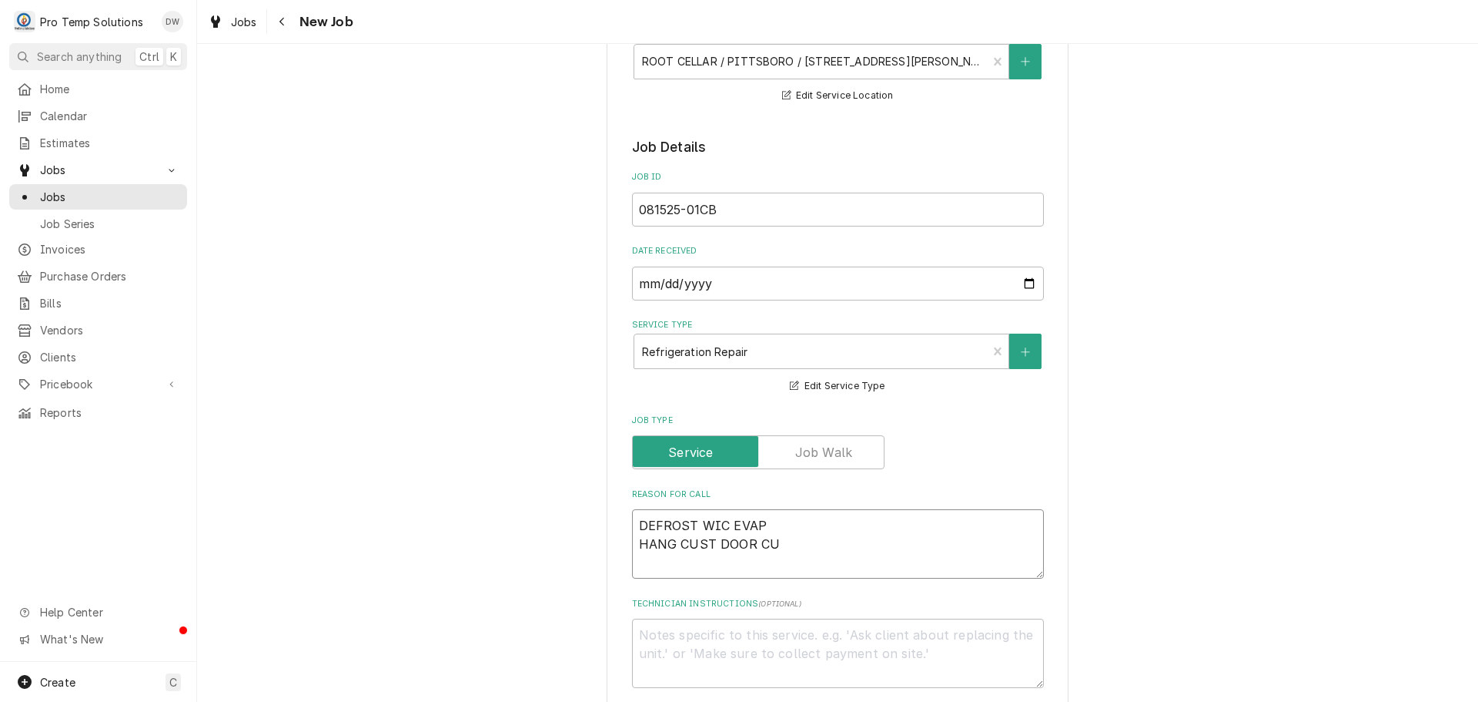
type textarea "x"
type textarea "DEFROST WIC EVAP HANG CUST DOOR CUR"
type textarea "x"
type textarea "DEFROST WIC EVAP HANG CUST DOOR CURT"
type textarea "x"
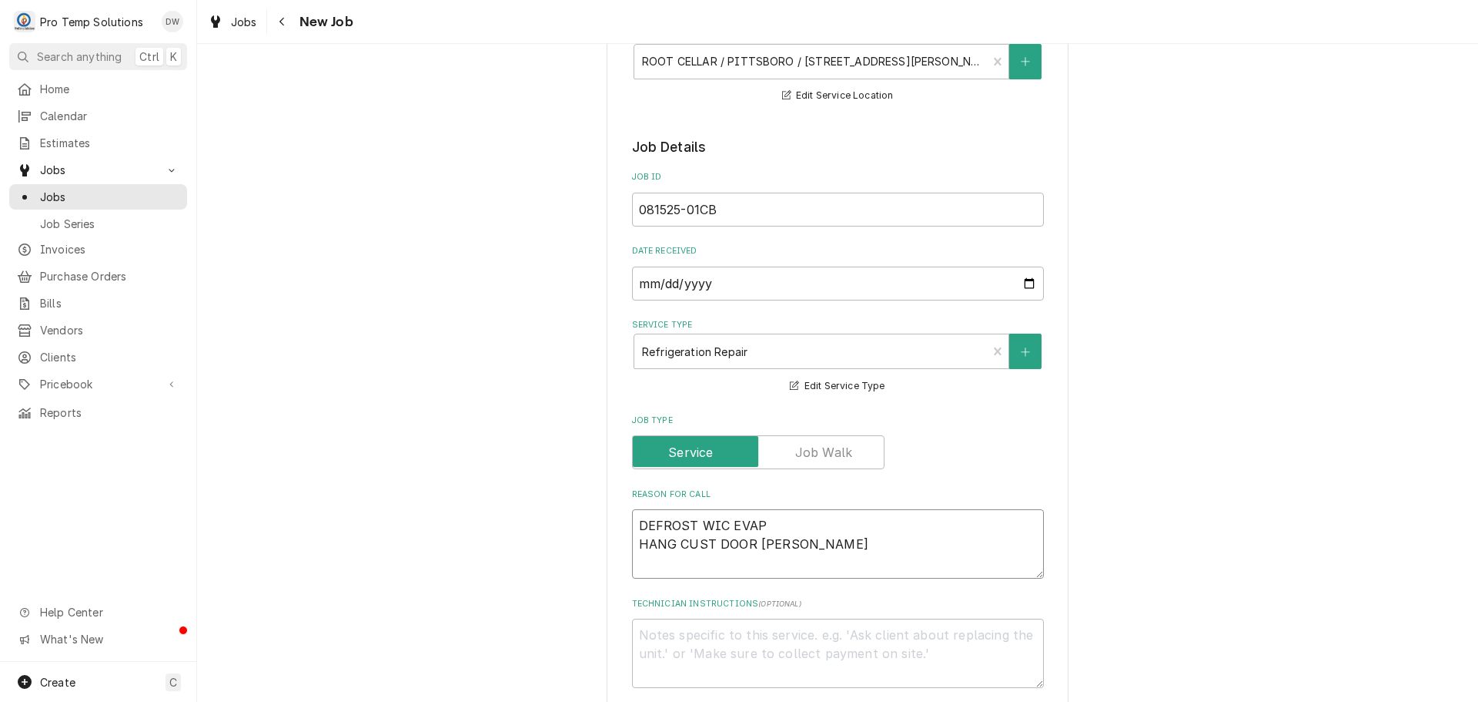
type textarea "DEFROST WIC EVAP HANG CUST DOOR CURTA"
type textarea "x"
type textarea "DEFROST WIC EVAP HANG CUST DOOR CURTAI"
type textarea "x"
type textarea "DEFROST WIC EVAP HANG CUST DOOR CURTAIN"
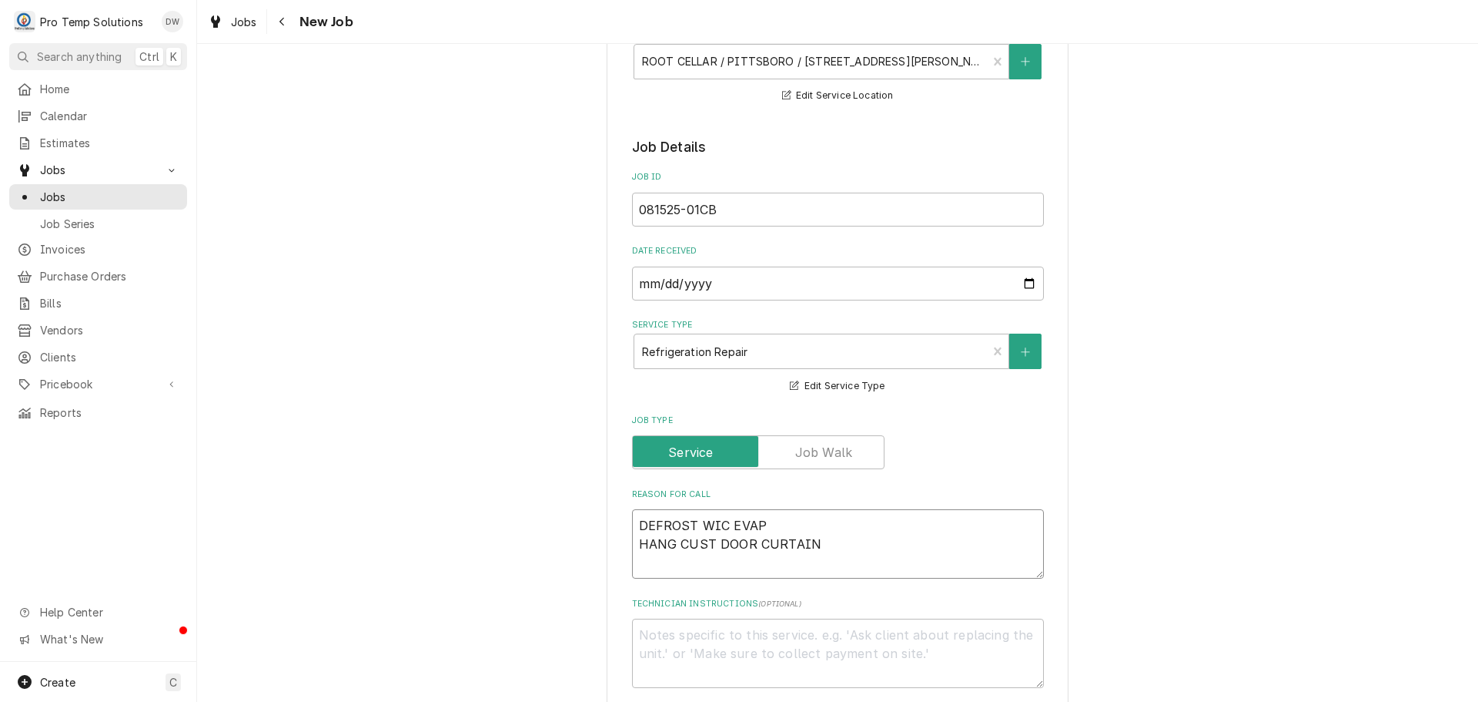
type textarea "x"
type textarea "DEFROST WIC EVAP HANG CUST DOOR CURTAINS"
type textarea "x"
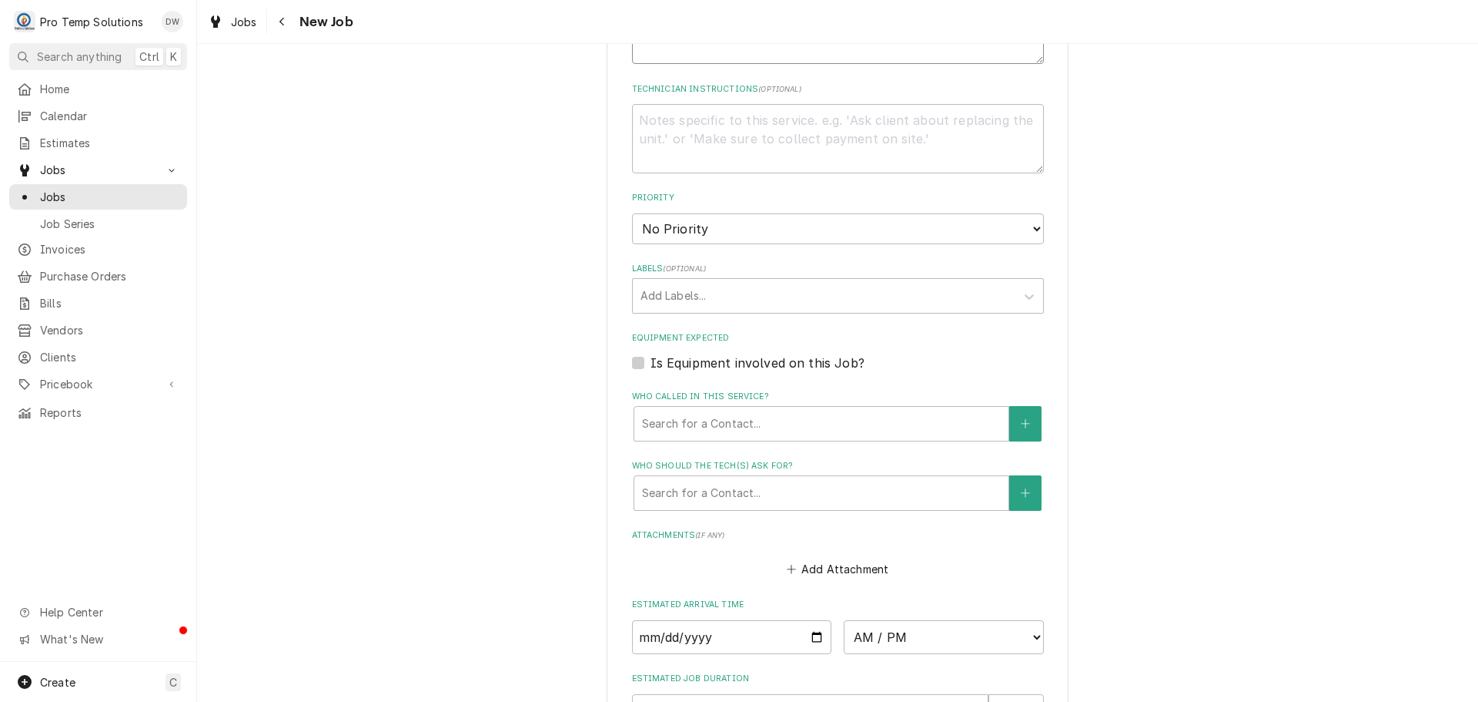
scroll to position [847, 0]
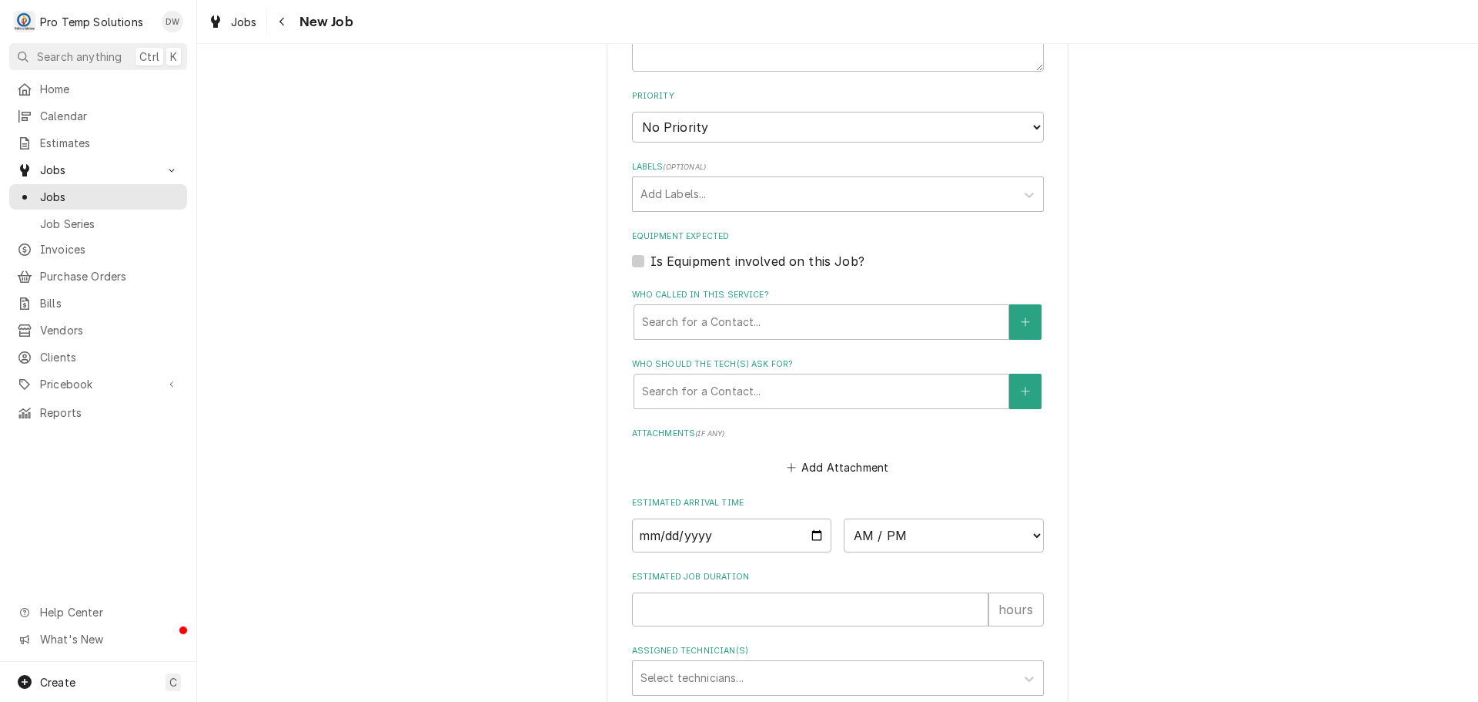
type textarea "DEFROST WIC EVAP HANG CUST DOOR CURTAINS"
click at [651, 259] on label "Is Equipment involved on this Job?" at bounding box center [758, 261] width 214 height 18
click at [651, 259] on input "Equipment Expected" at bounding box center [857, 269] width 412 height 34
checkbox input "true"
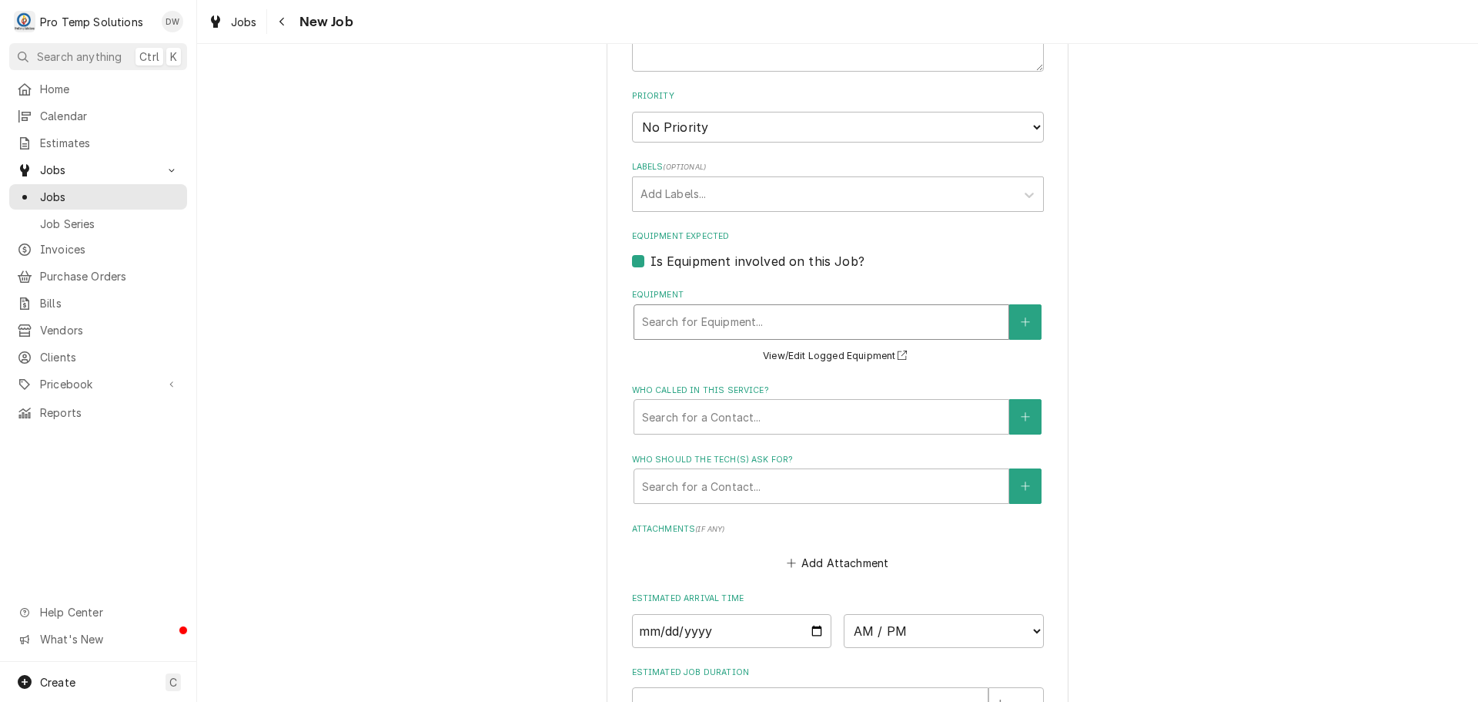
click at [735, 317] on div "Equipment" at bounding box center [821, 322] width 359 height 28
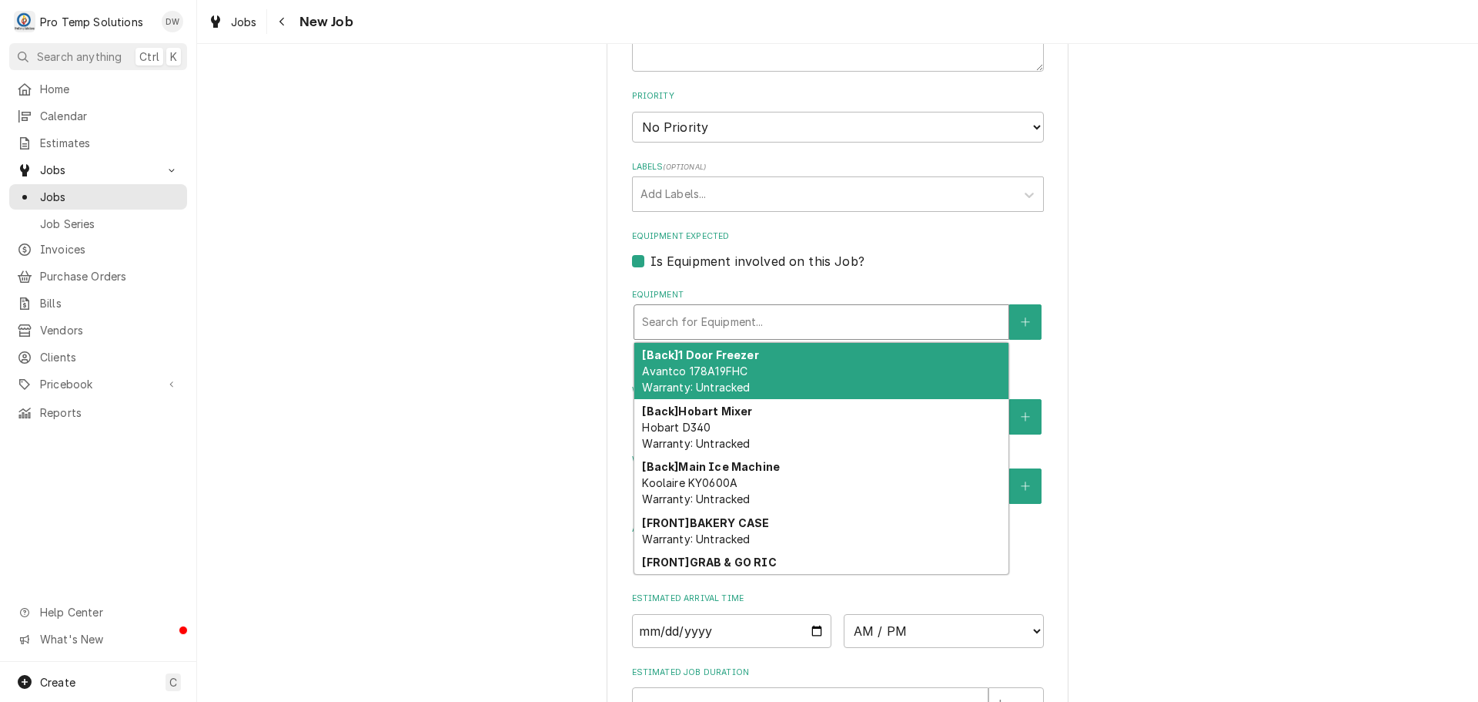
type textarea "x"
type input "W"
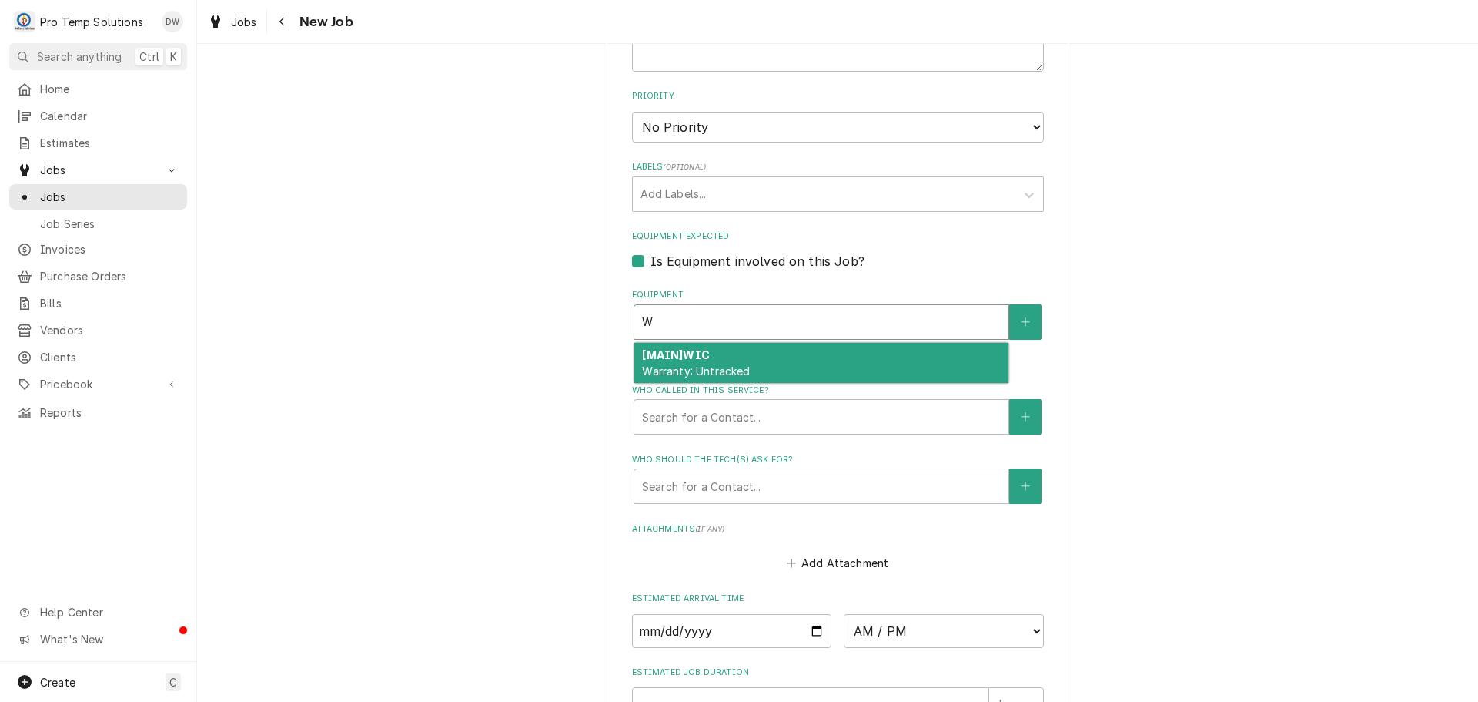
click at [708, 370] on span "Warranty: Untracked" at bounding box center [696, 370] width 108 height 13
type textarea "x"
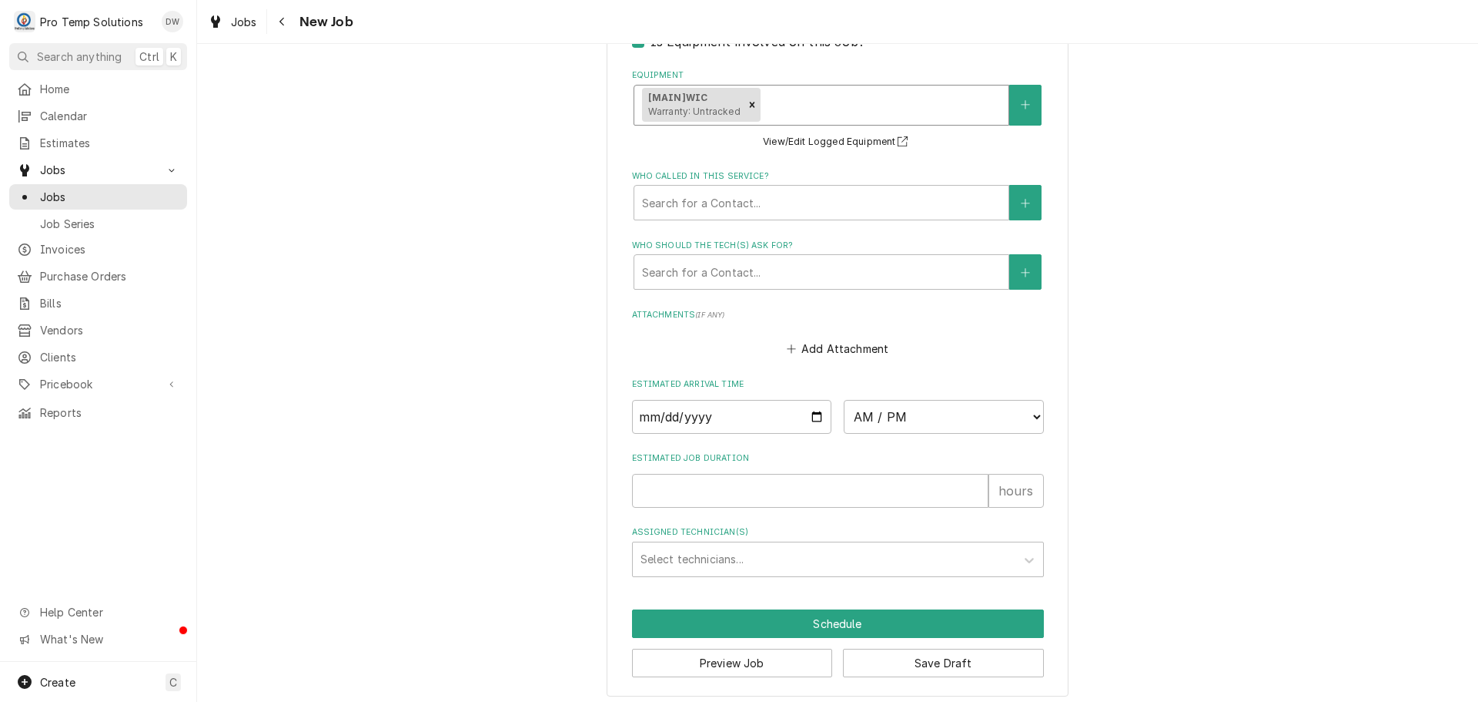
scroll to position [1075, 0]
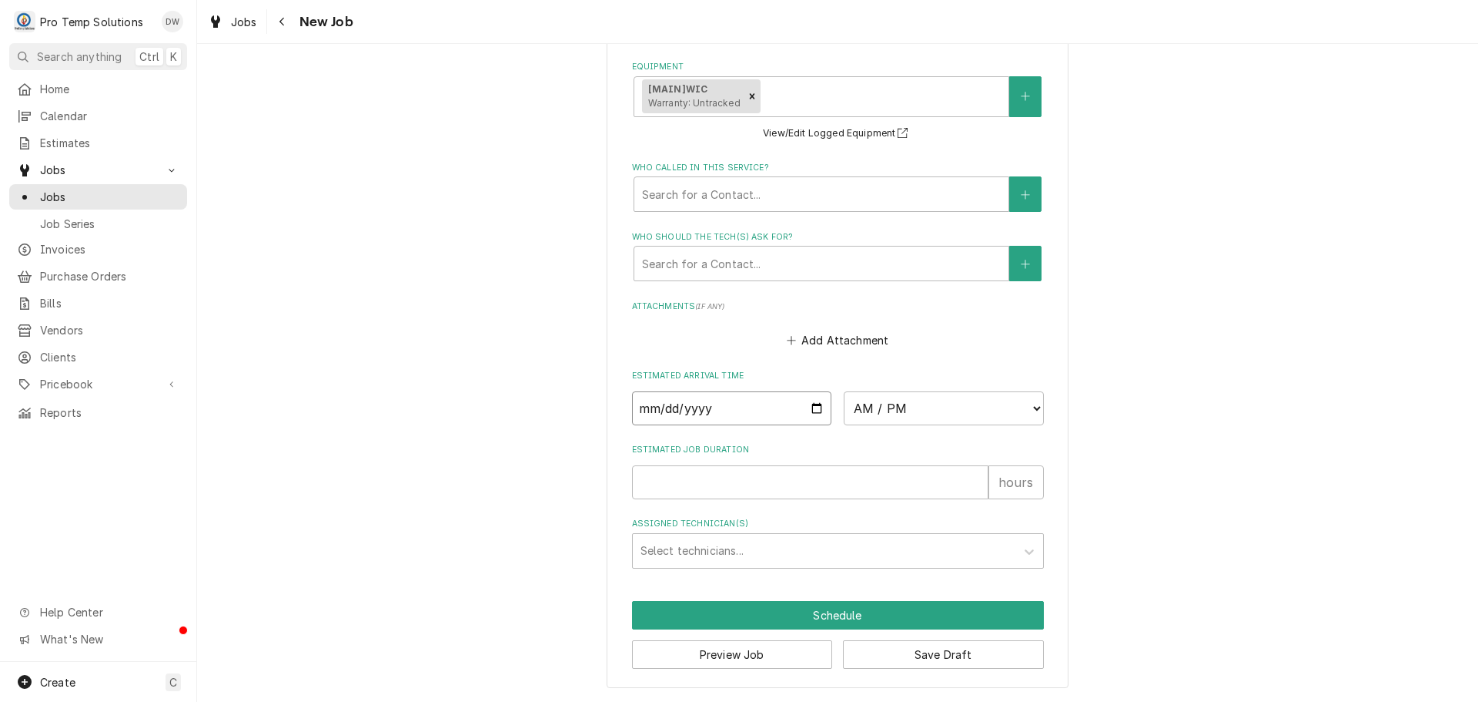
click at [812, 405] on input "Date" at bounding box center [732, 408] width 200 height 34
type input "2025-08-15"
type textarea "x"
click at [1025, 410] on select "AM / PM 6:00 AM 6:15 AM 6:30 AM 6:45 AM 7:00 AM 7:15 AM 7:30 AM 7:45 AM 8:00 AM…" at bounding box center [944, 408] width 200 height 34
select select "16:30:00"
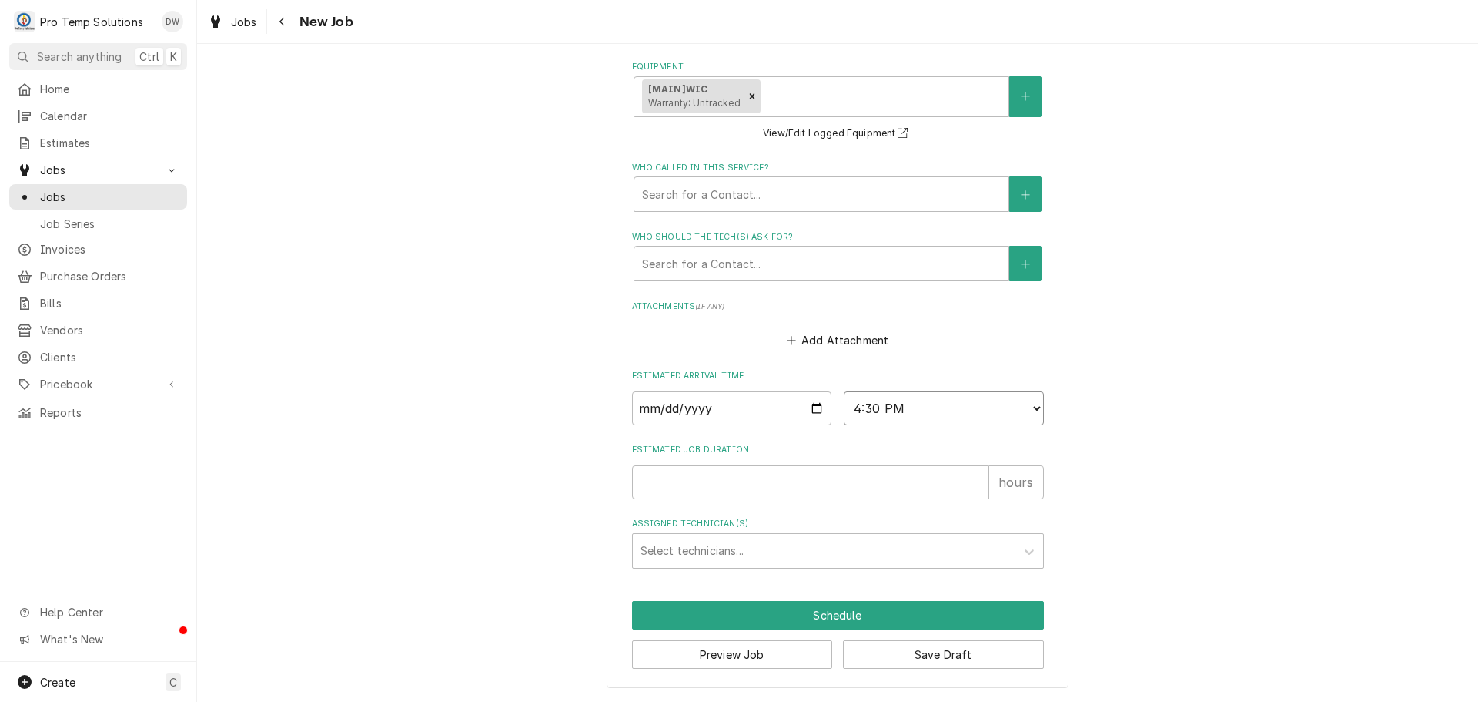
click at [844, 391] on select "AM / PM 6:00 AM 6:15 AM 6:30 AM 6:45 AM 7:00 AM 7:15 AM 7:30 AM 7:45 AM 8:00 AM…" at bounding box center [944, 408] width 200 height 34
click at [916, 483] on input "Estimated Job Duration" at bounding box center [810, 482] width 357 height 34
type textarea "x"
type input "1"
type textarea "x"
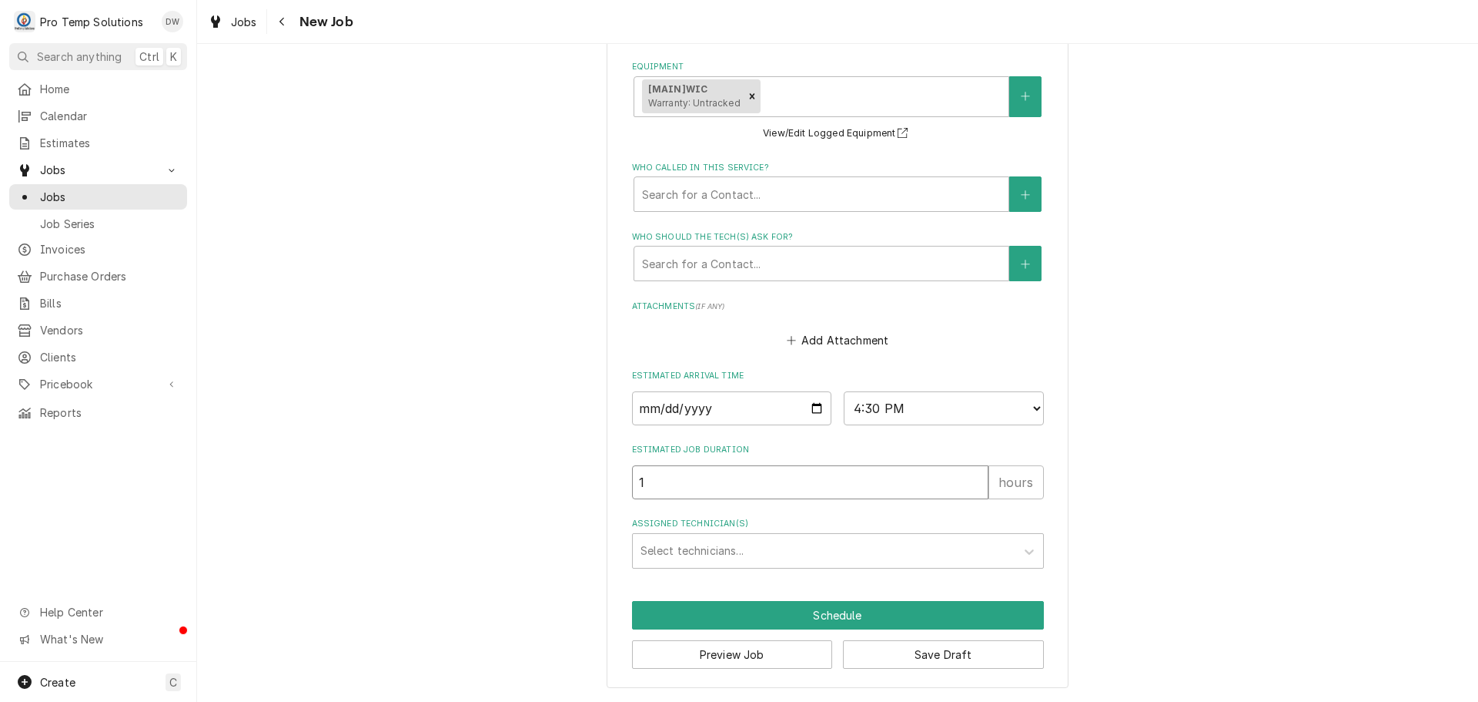
type input "1.5"
type textarea "x"
type input "1.5"
click at [738, 559] on div "Assigned Technician(s)" at bounding box center [824, 551] width 367 height 28
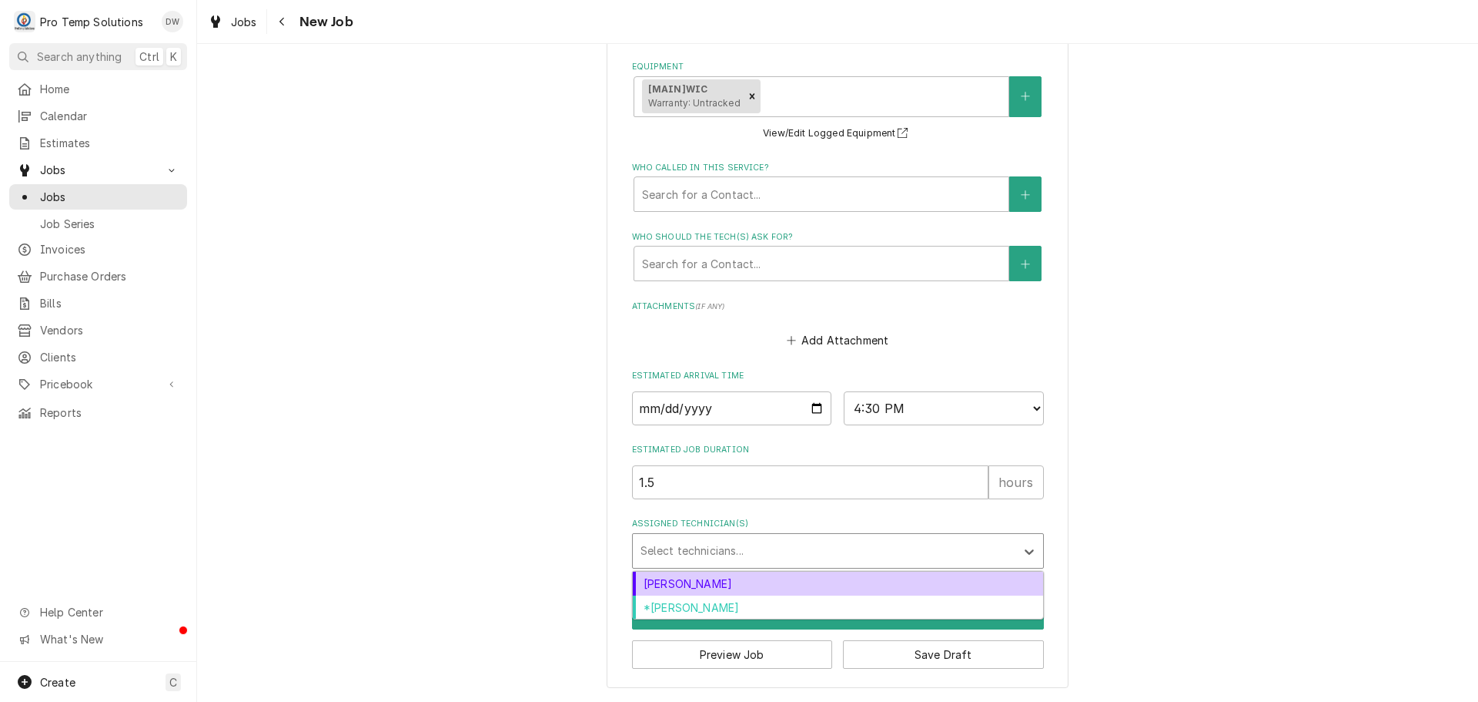
click at [713, 581] on div "Dakota Williams" at bounding box center [838, 583] width 410 height 24
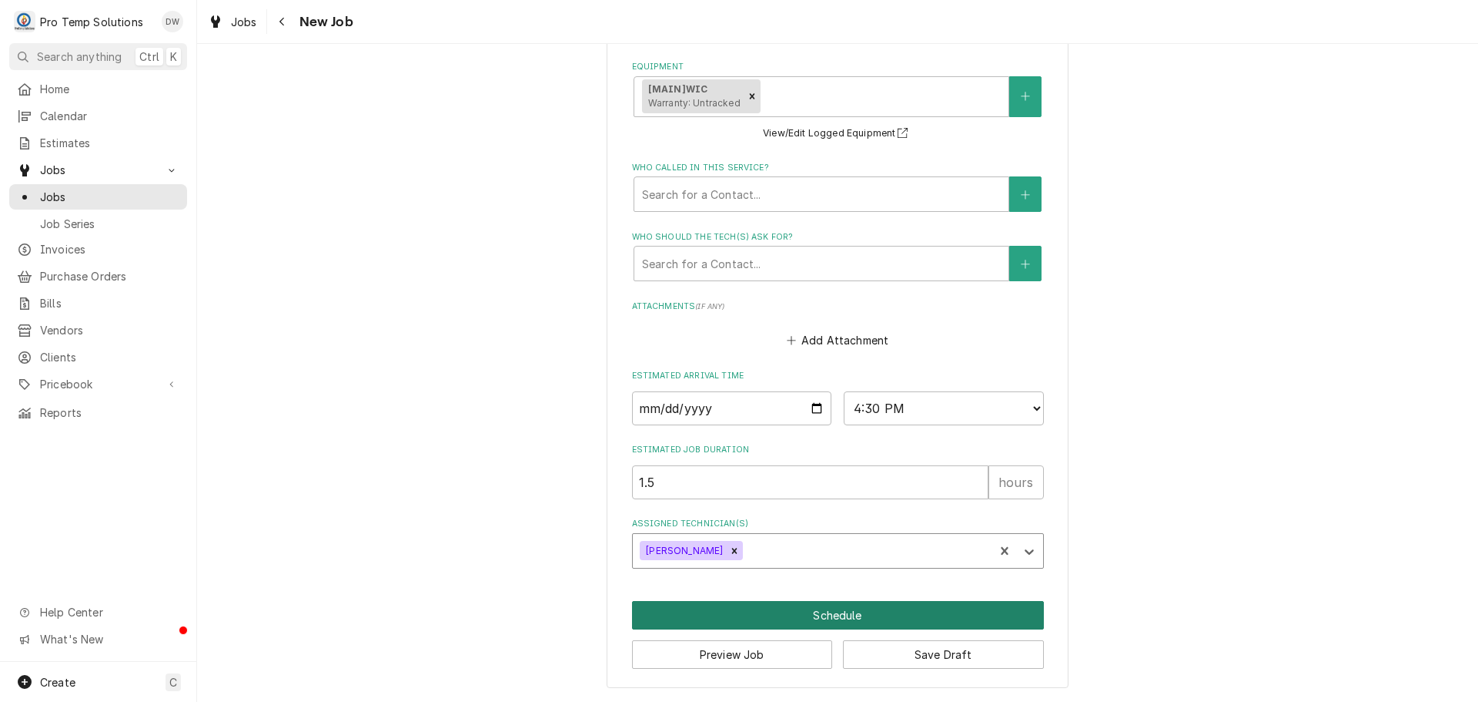
click at [816, 616] on button "Schedule" at bounding box center [838, 615] width 412 height 28
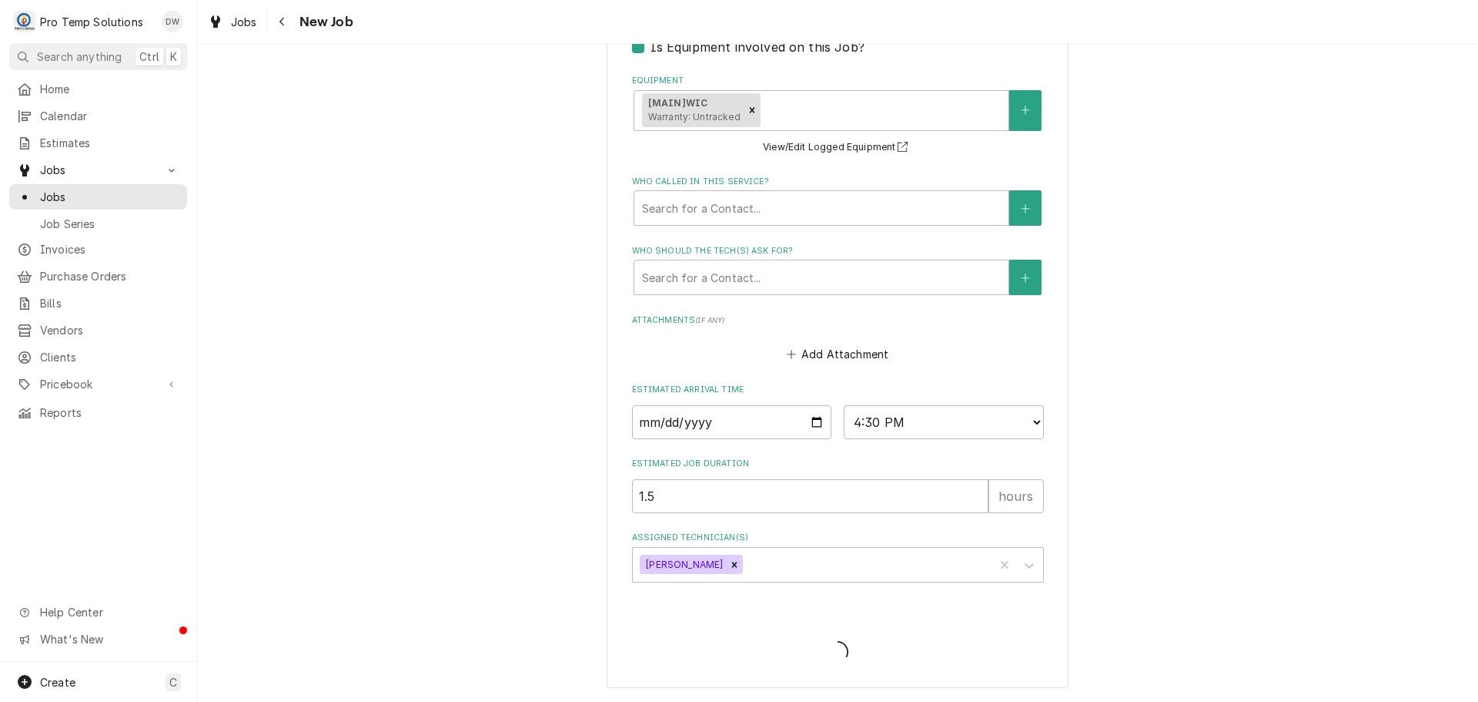
scroll to position [1061, 0]
type textarea "x"
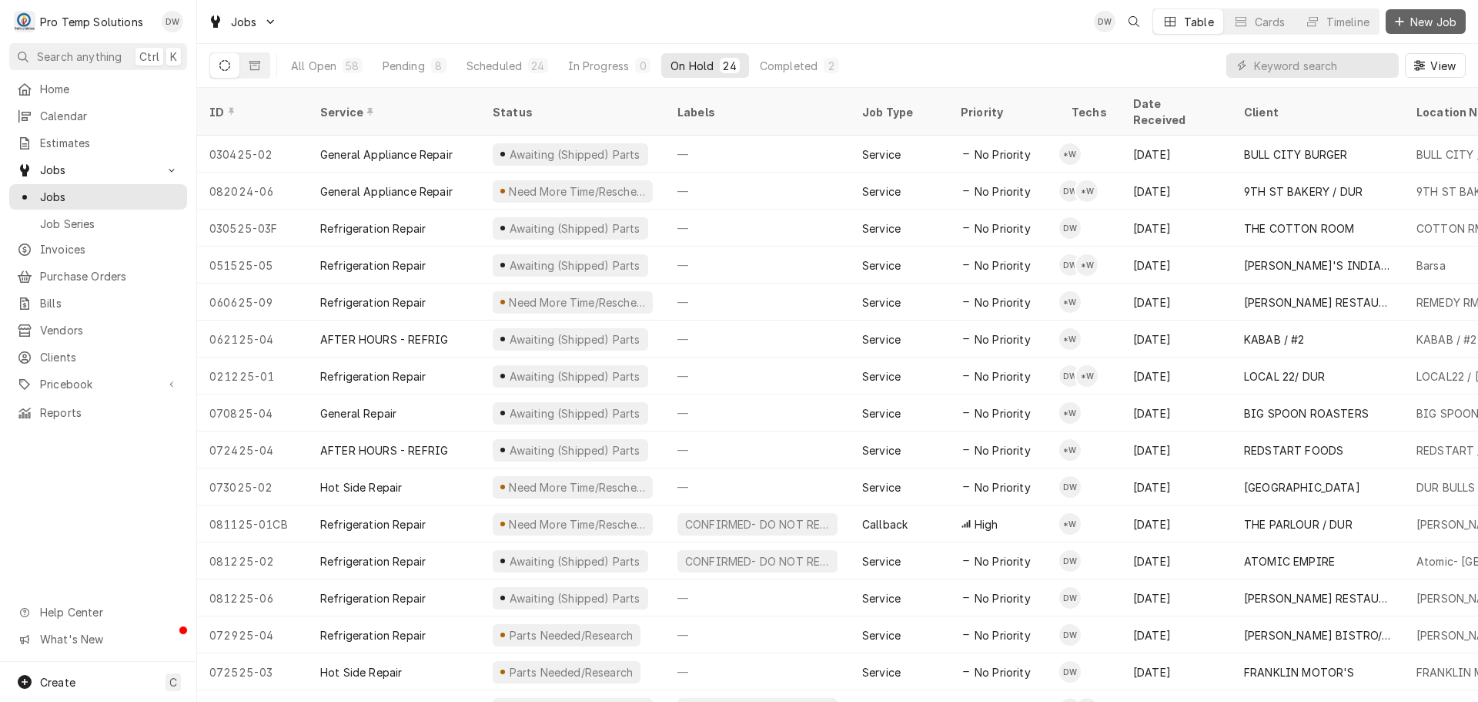
click at [1434, 22] on span "New Job" at bounding box center [1434, 22] width 52 height 16
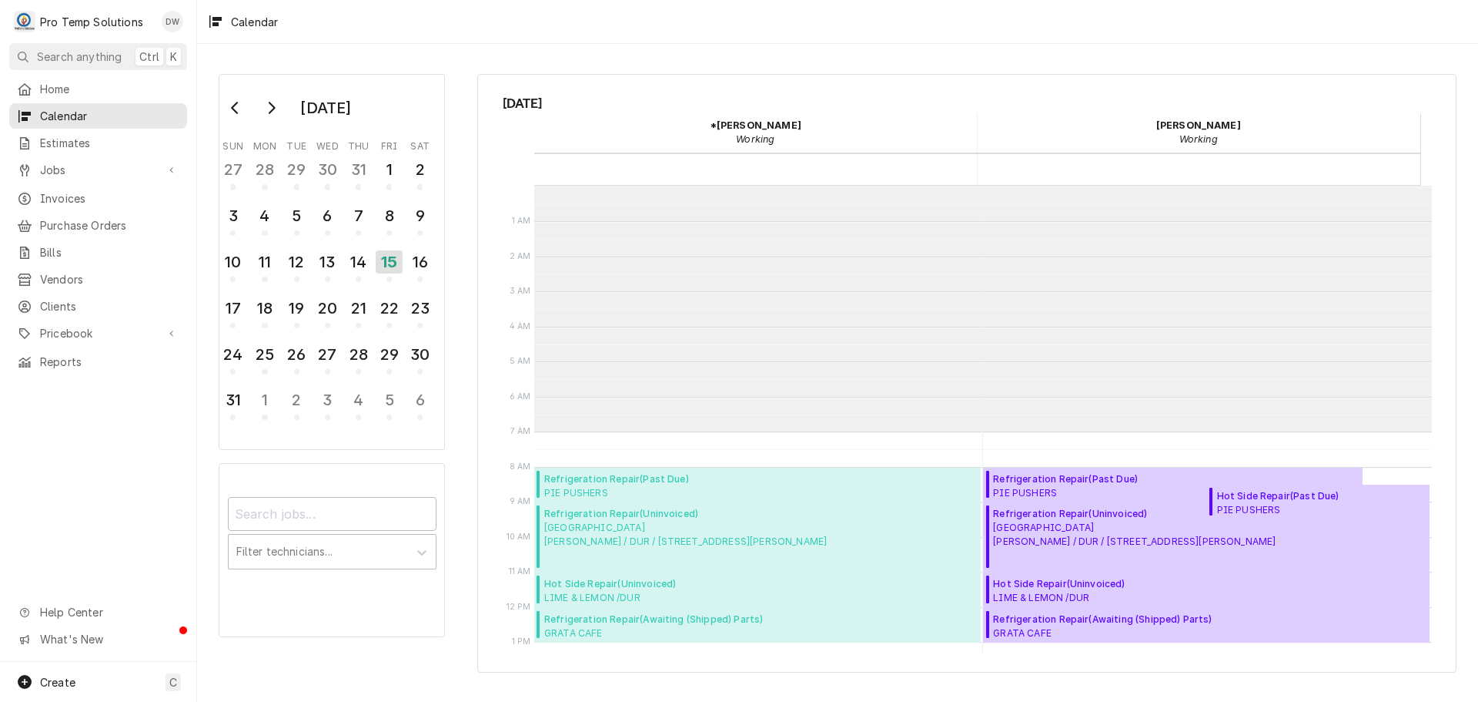
scroll to position [246, 0]
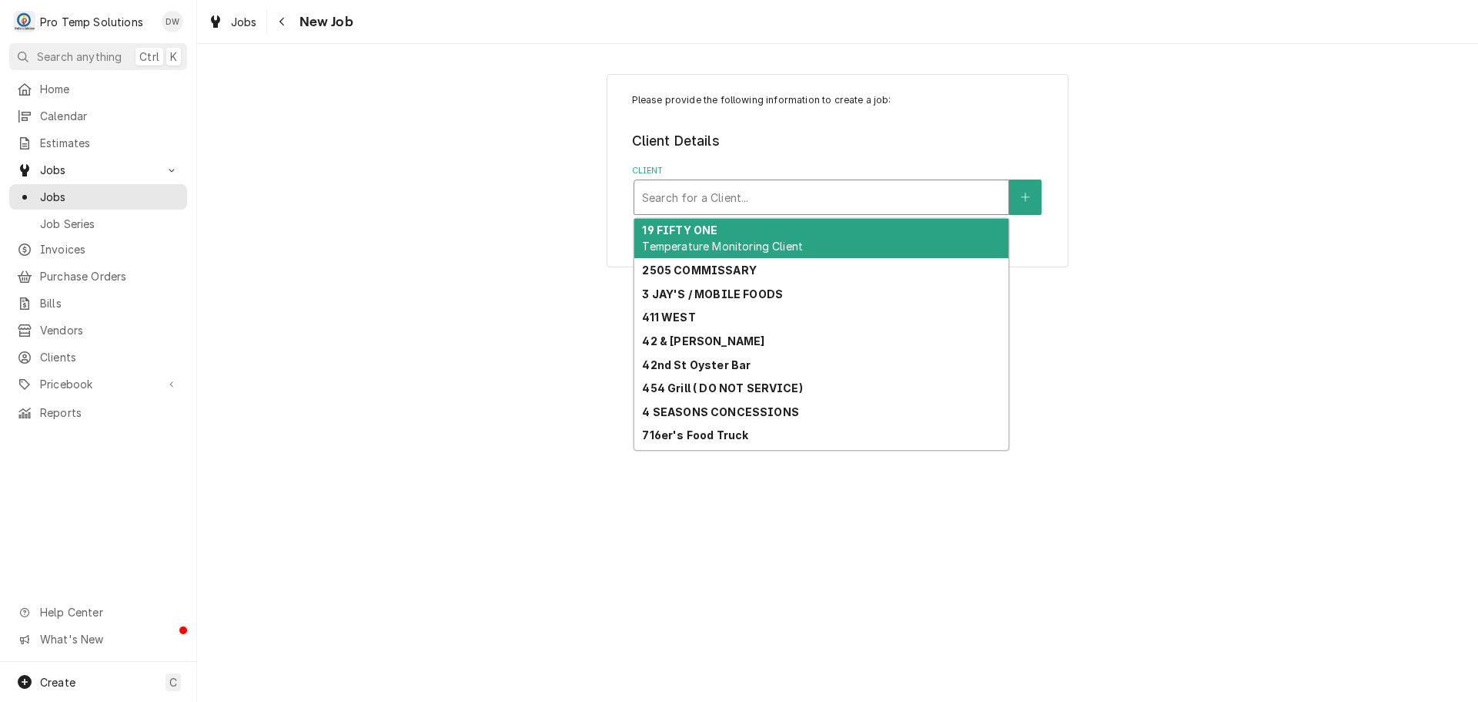
click at [879, 199] on div "Client" at bounding box center [821, 197] width 359 height 28
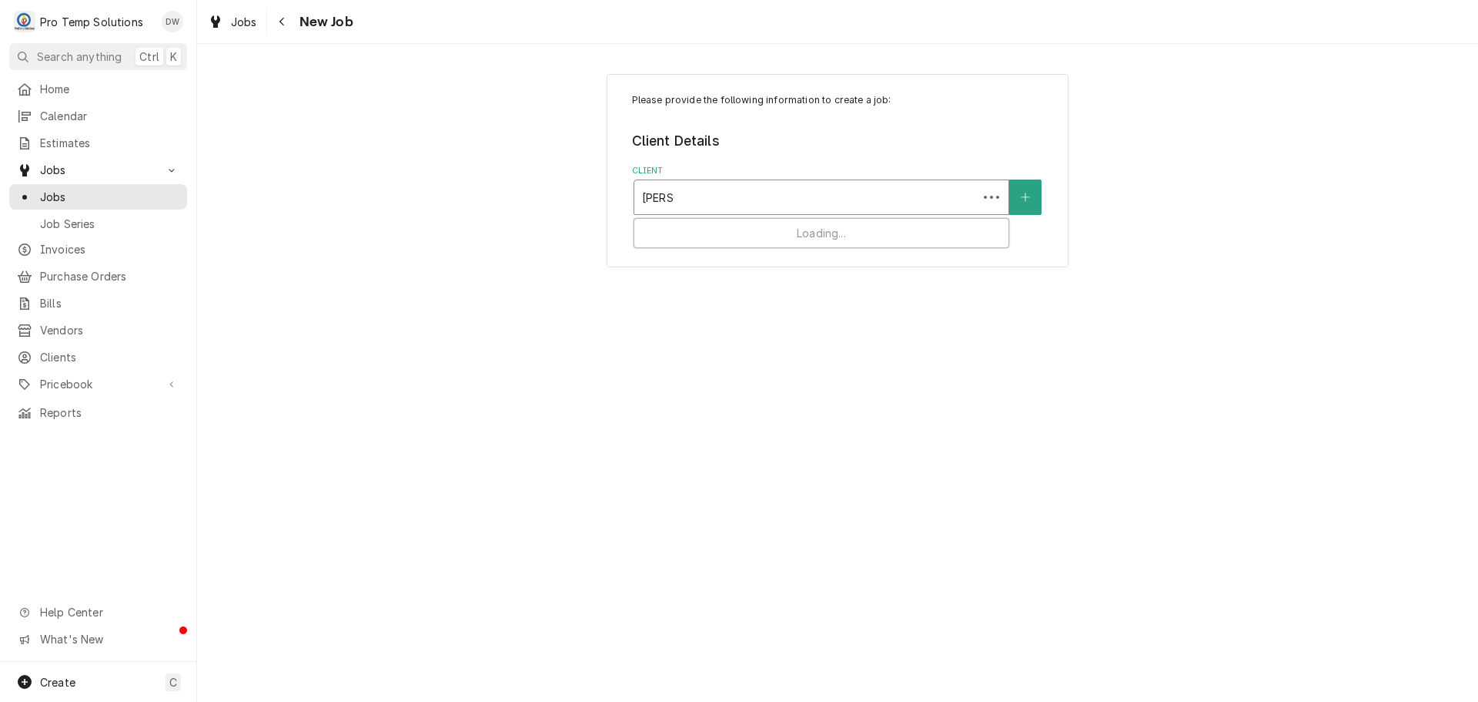
type input "LUNA"
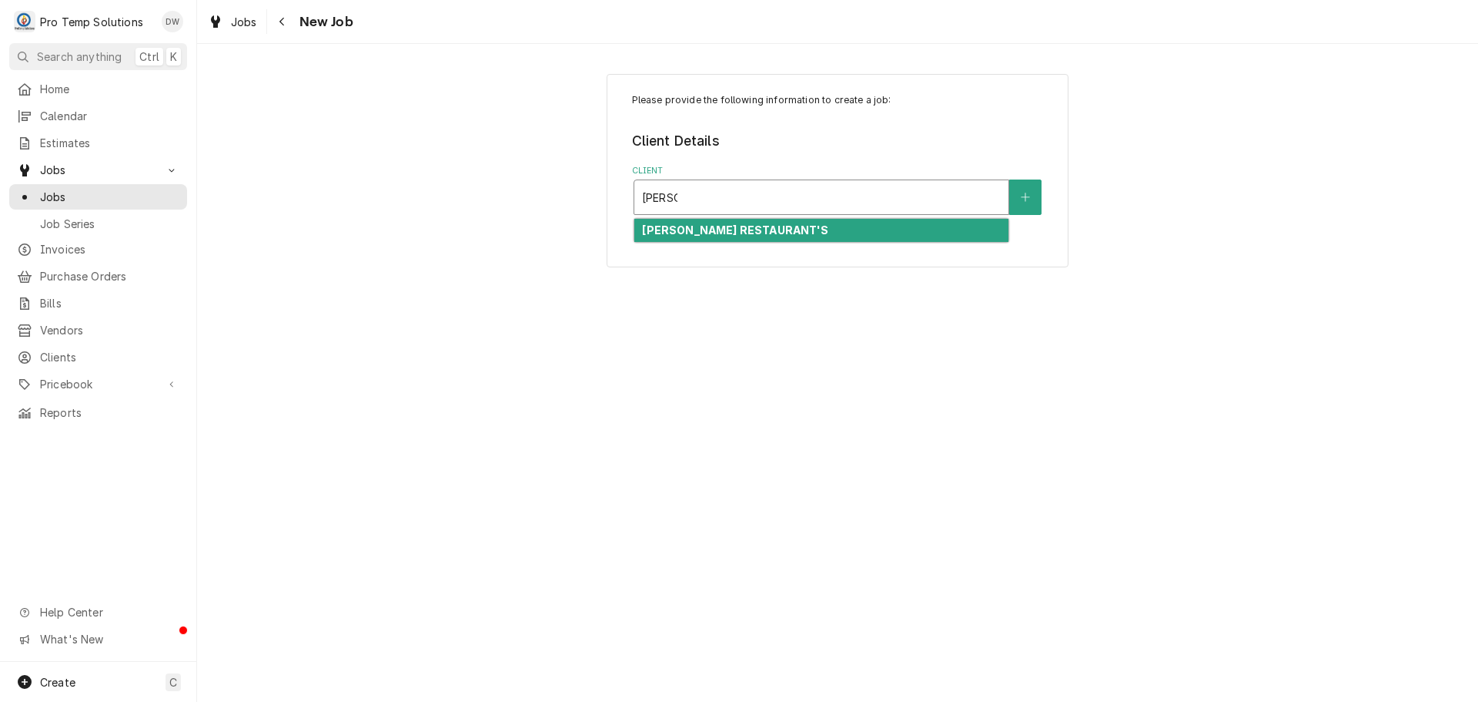
click at [769, 229] on div "[PERSON_NAME] RESTAURANT'S" at bounding box center [822, 231] width 374 height 24
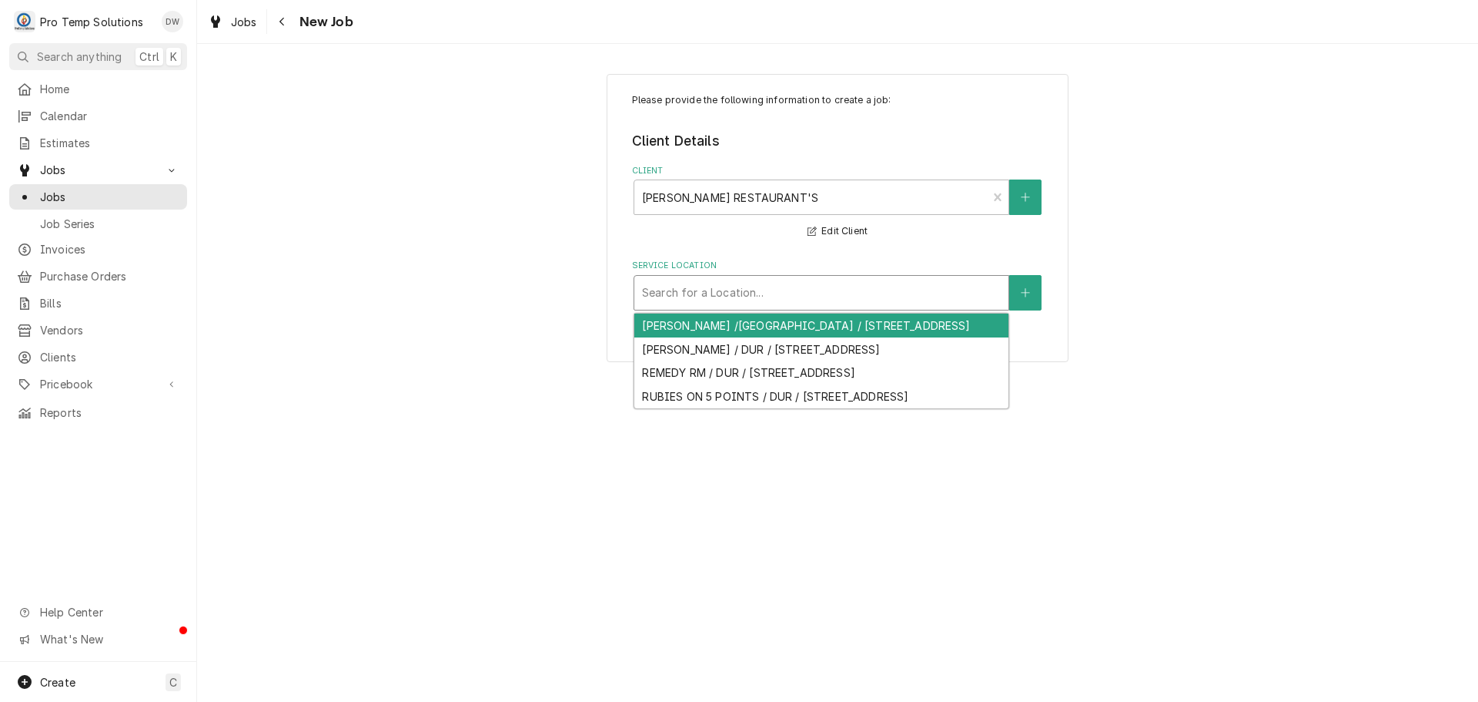
click at [751, 297] on div "Service Location" at bounding box center [821, 293] width 359 height 28
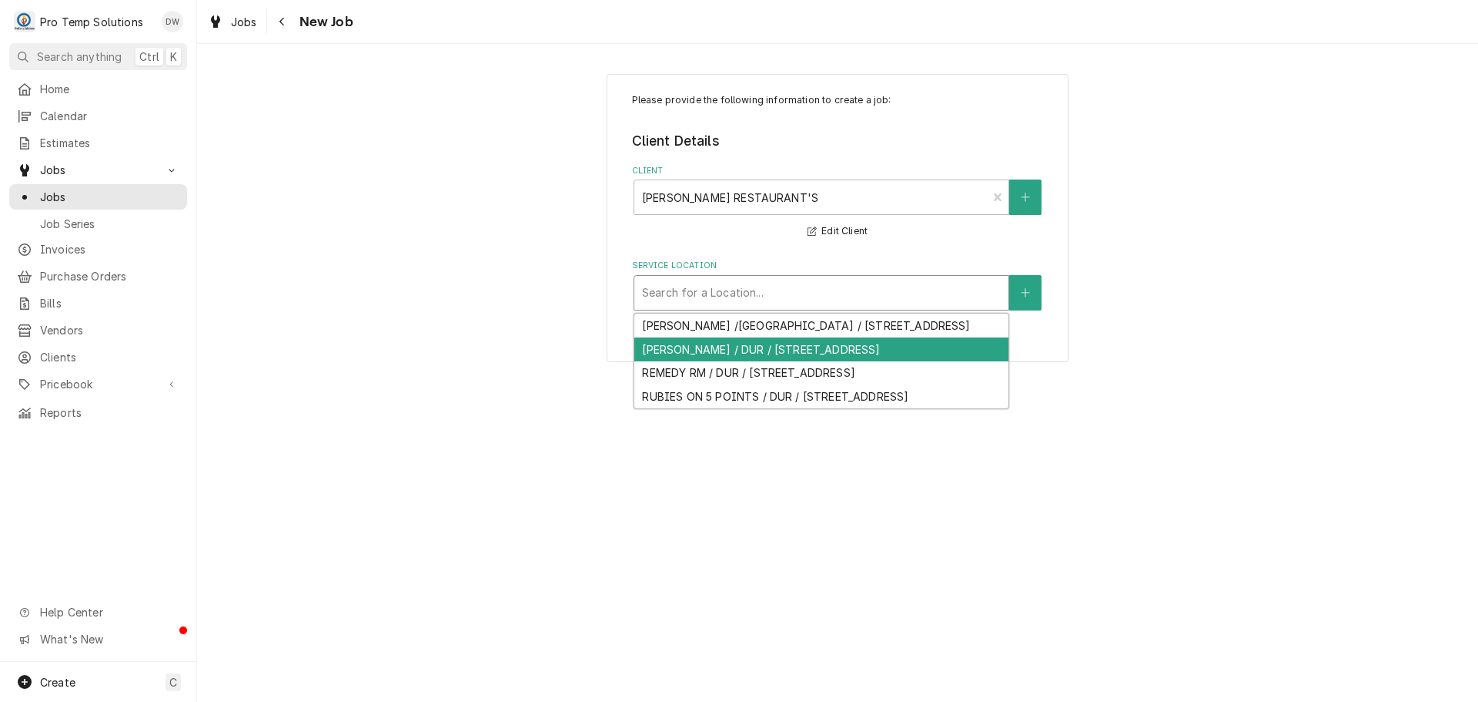
click at [698, 350] on div "LUNA / DUR / 112 W Main St, Durham, NC 27701" at bounding box center [822, 349] width 374 height 24
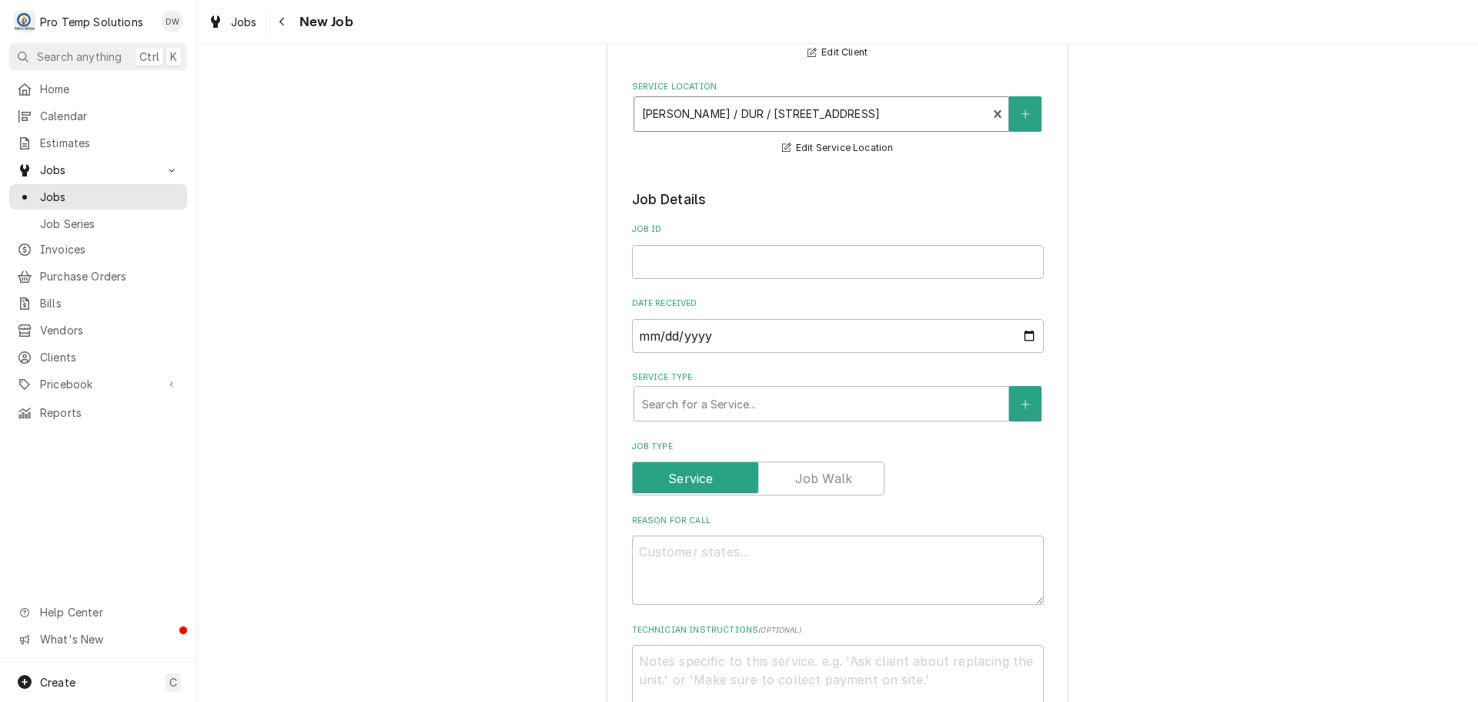
scroll to position [231, 0]
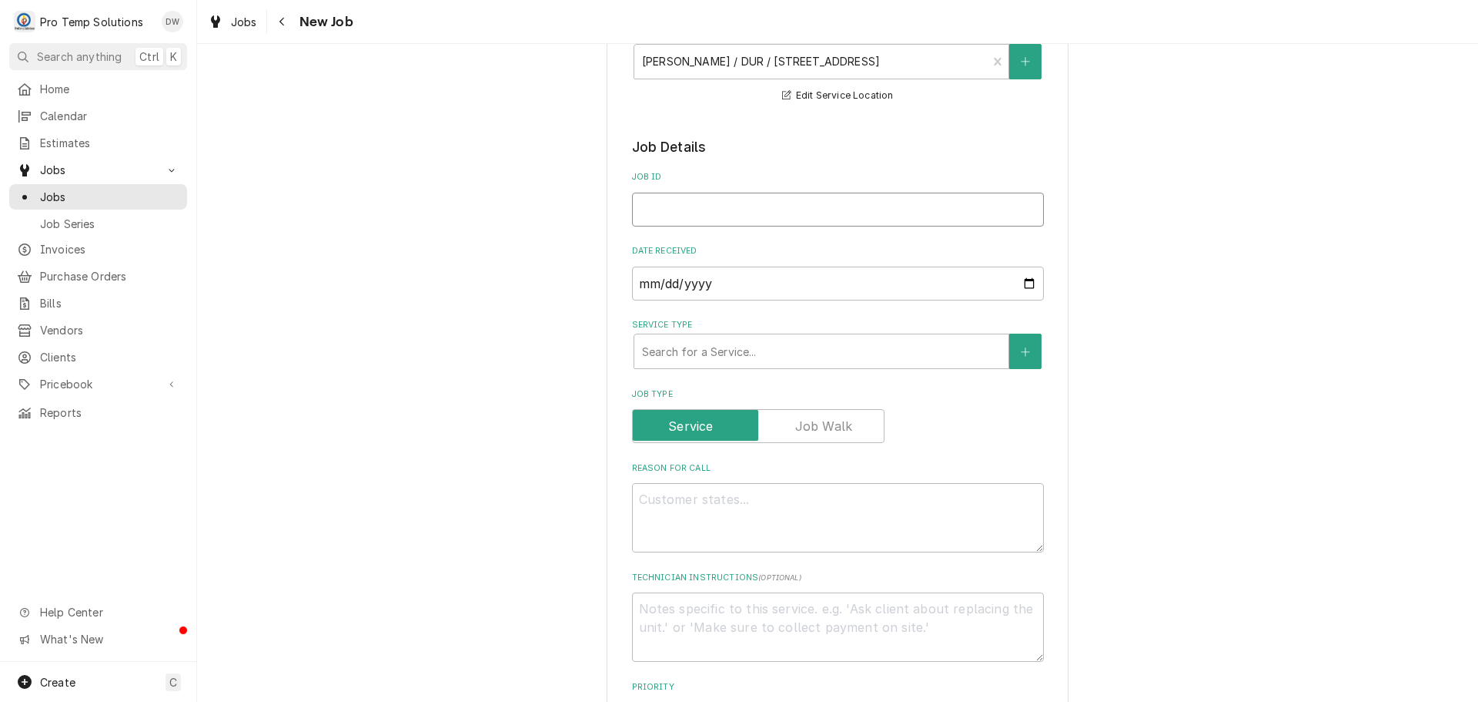
click at [699, 215] on input "Job ID" at bounding box center [838, 210] width 412 height 34
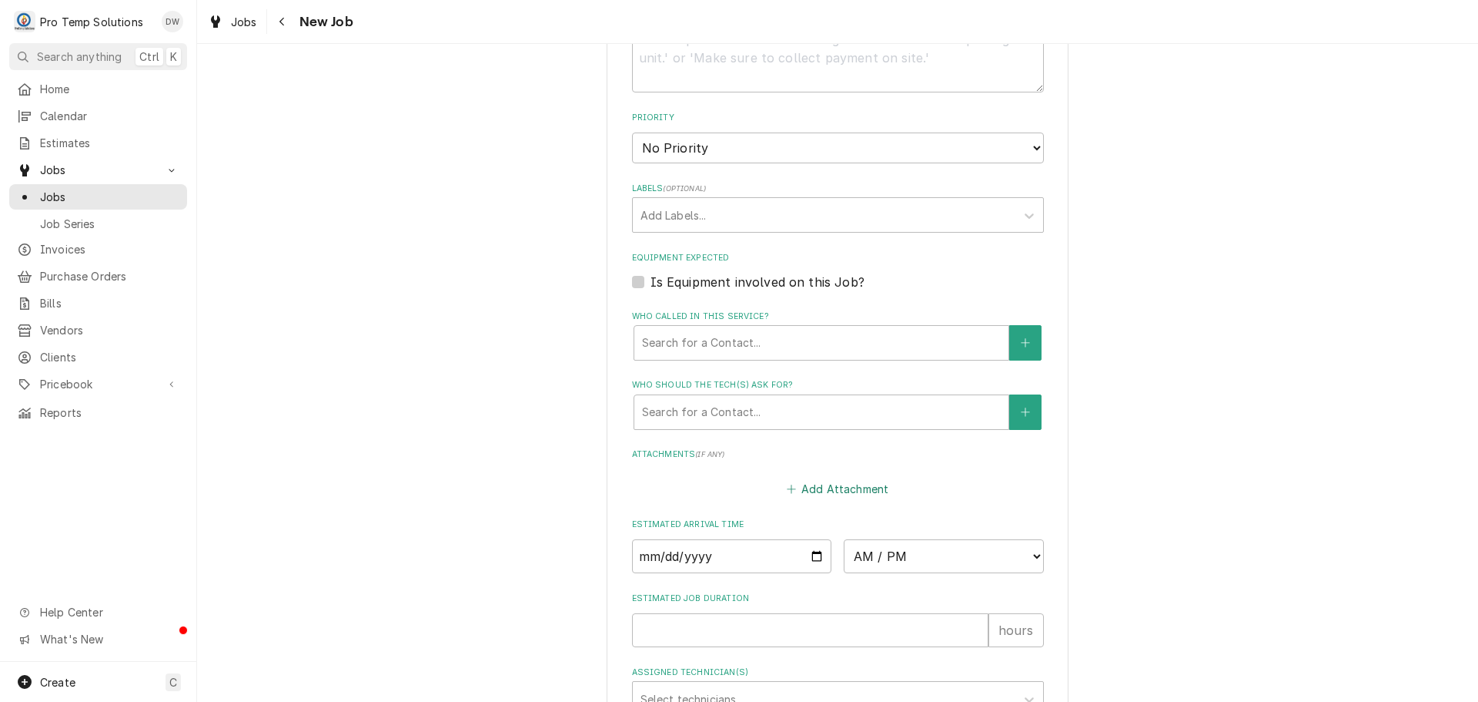
scroll to position [948, 0]
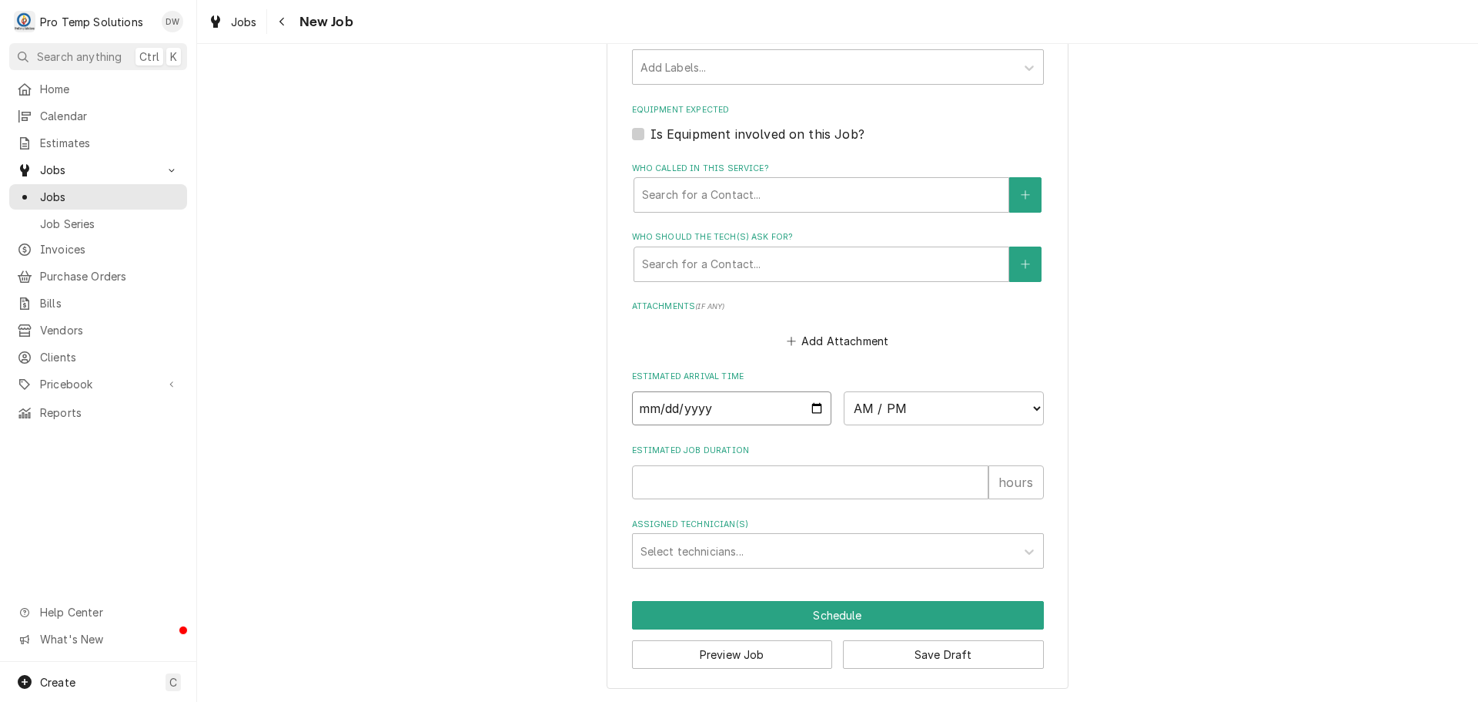
click at [809, 409] on input "Date" at bounding box center [732, 408] width 200 height 34
type textarea "x"
type input "2025-08-21"
type textarea "x"
click at [1031, 409] on select "AM / PM 6:00 AM 6:15 AM 6:30 AM 6:45 AM 7:00 AM 7:15 AM 7:30 AM 7:45 AM 8:00 AM…" at bounding box center [944, 408] width 200 height 34
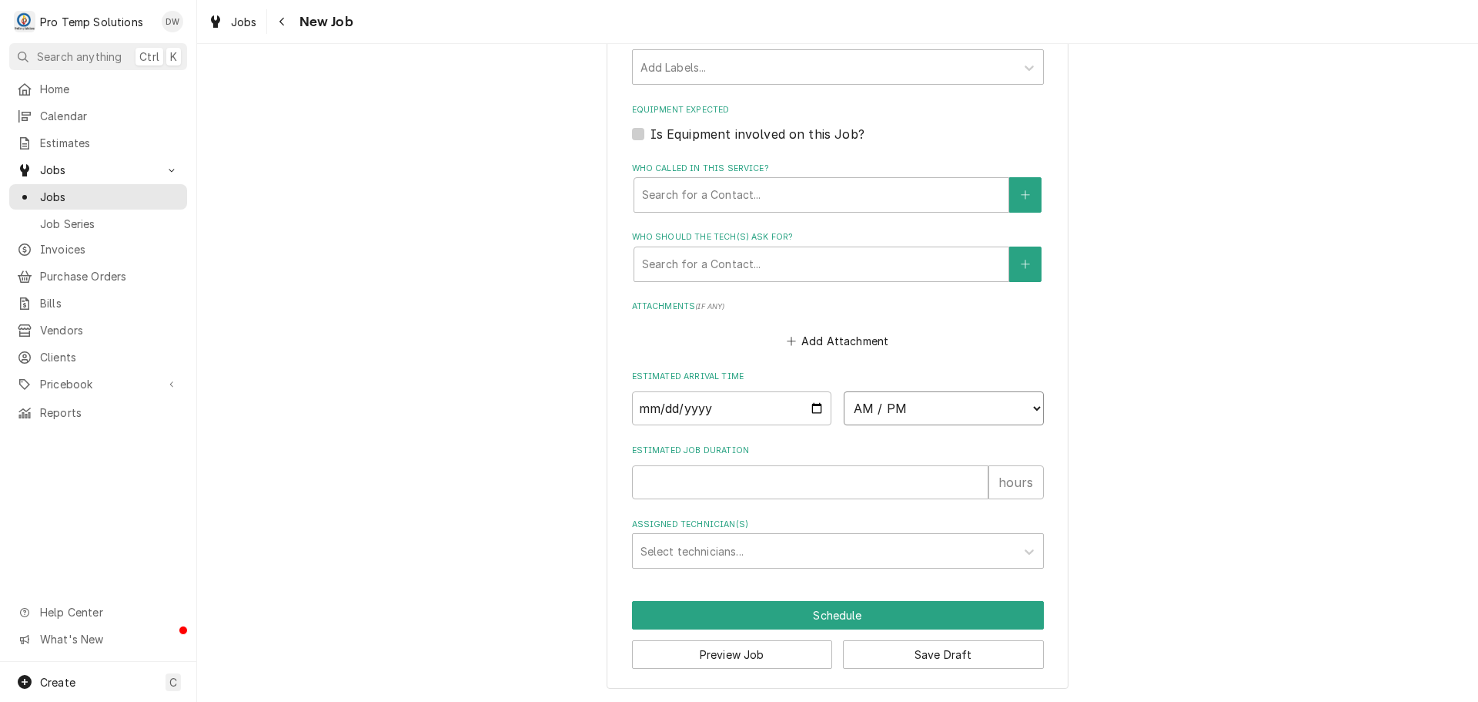
select select "08:30:00"
click at [844, 391] on select "AM / PM 6:00 AM 6:15 AM 6:30 AM 6:45 AM 7:00 AM 7:15 AM 7:30 AM 7:45 AM 8:00 AM…" at bounding box center [944, 408] width 200 height 34
click at [891, 478] on input "Estimated Job Duration" at bounding box center [810, 482] width 357 height 34
type textarea "x"
type input "1"
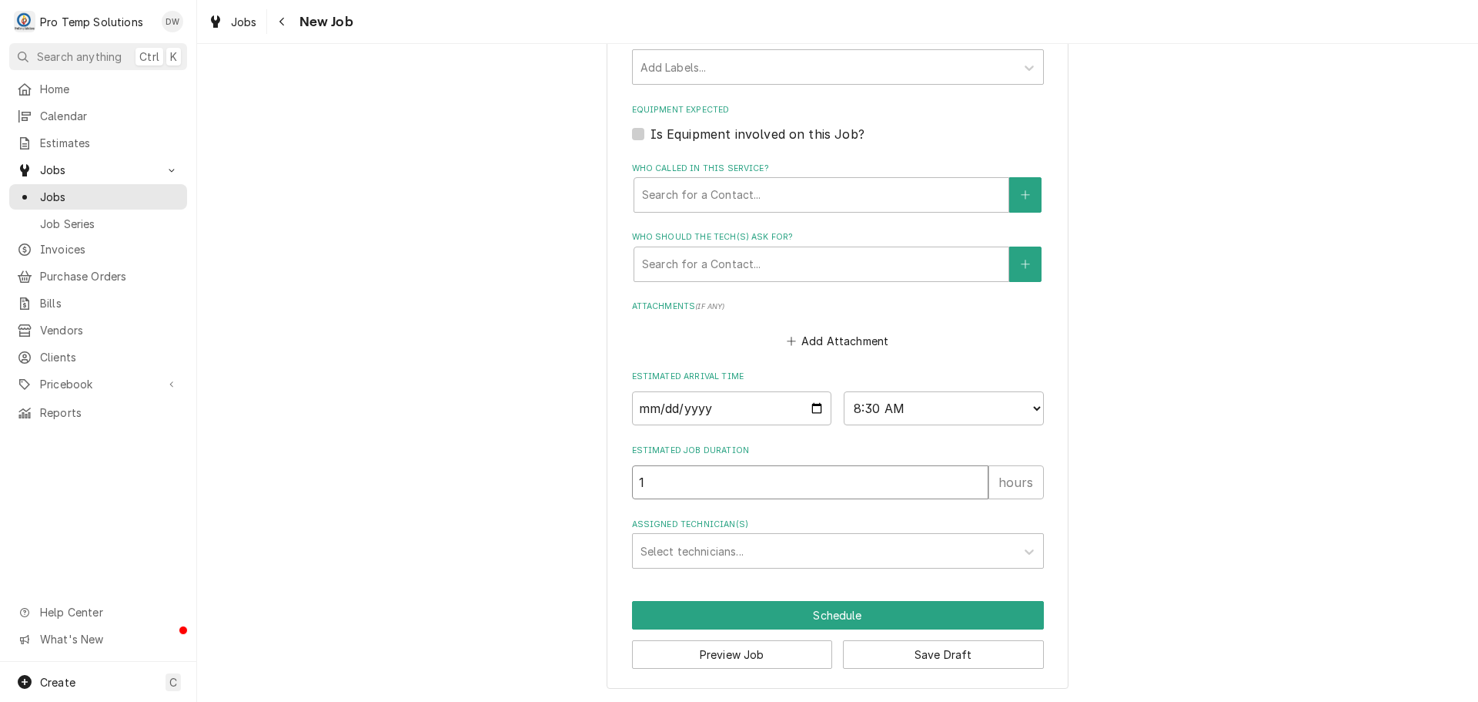
type textarea "x"
type input "1.5"
type textarea "x"
type input "1.5"
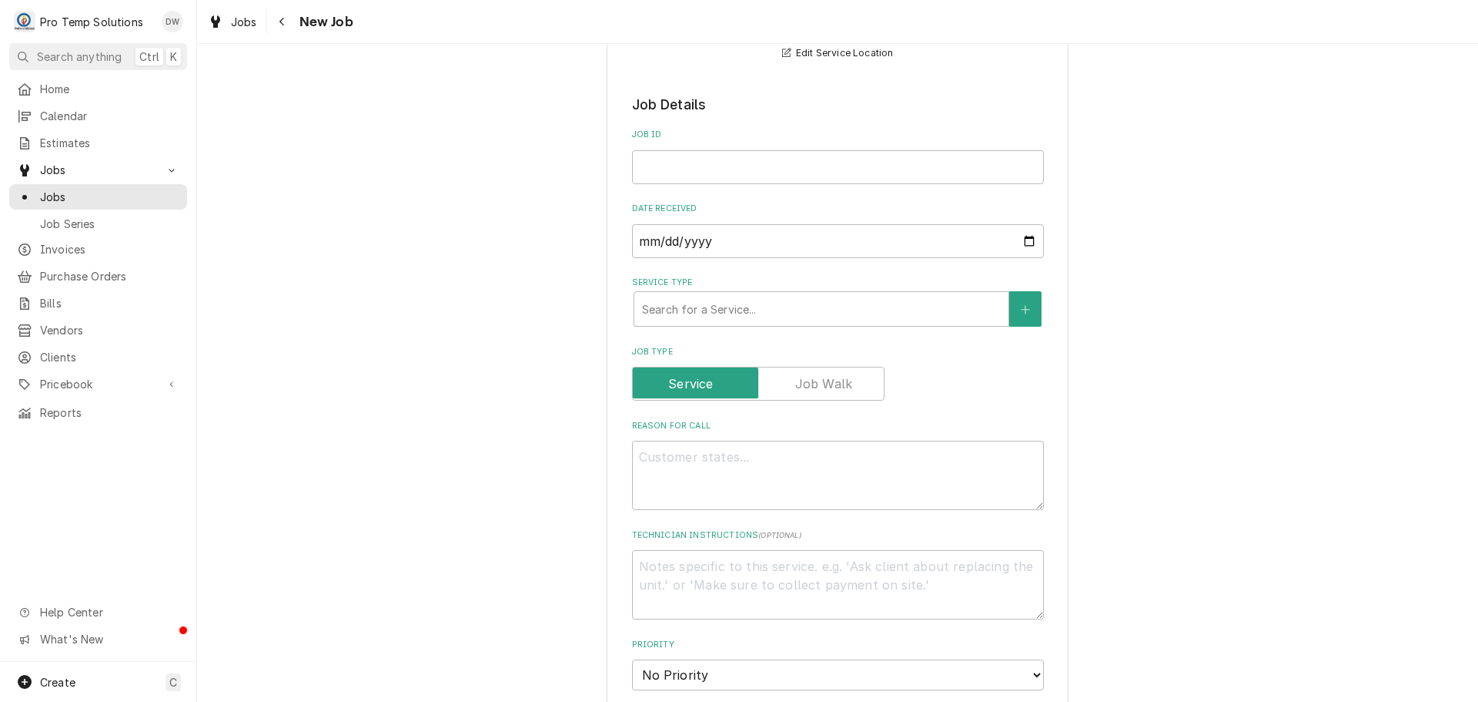
scroll to position [255, 0]
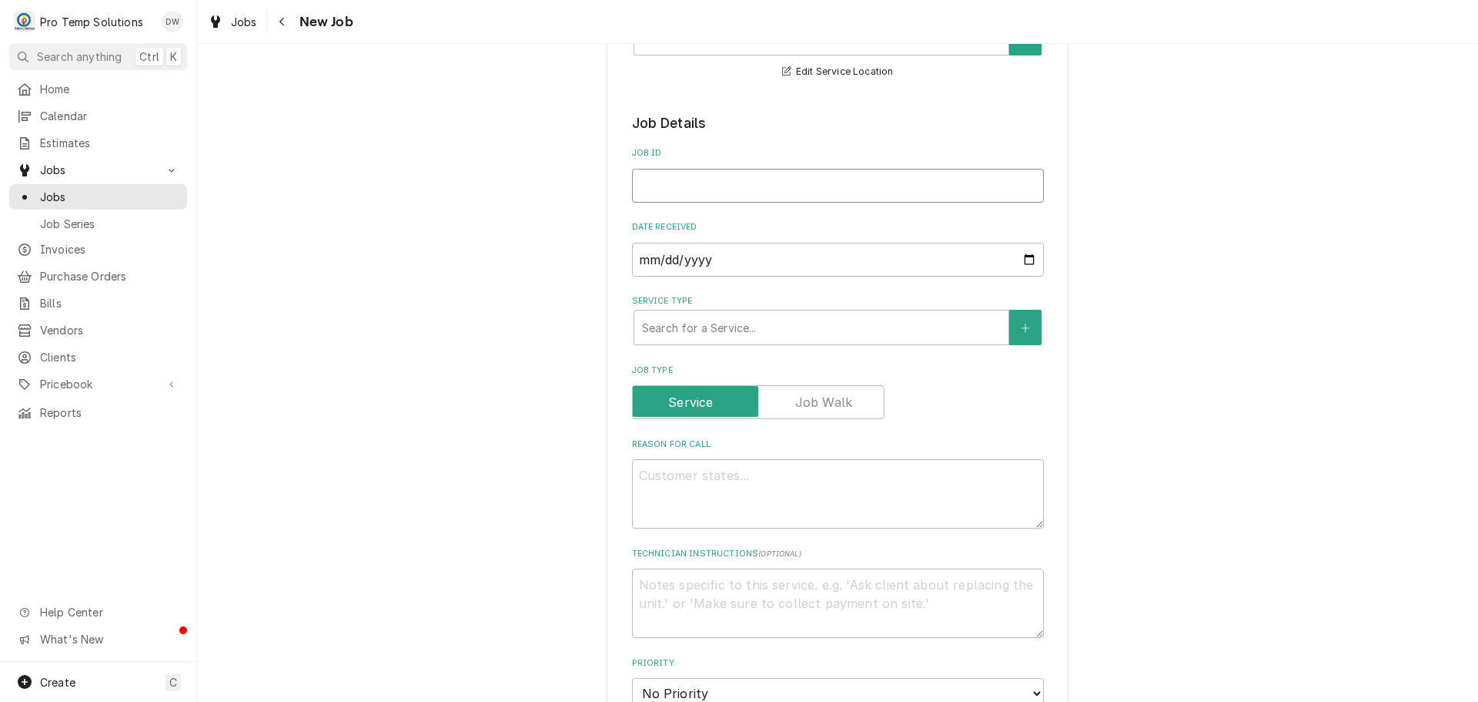
click at [634, 170] on input "Job ID" at bounding box center [838, 186] width 412 height 34
type textarea "x"
type input "0"
type textarea "x"
type input "08"
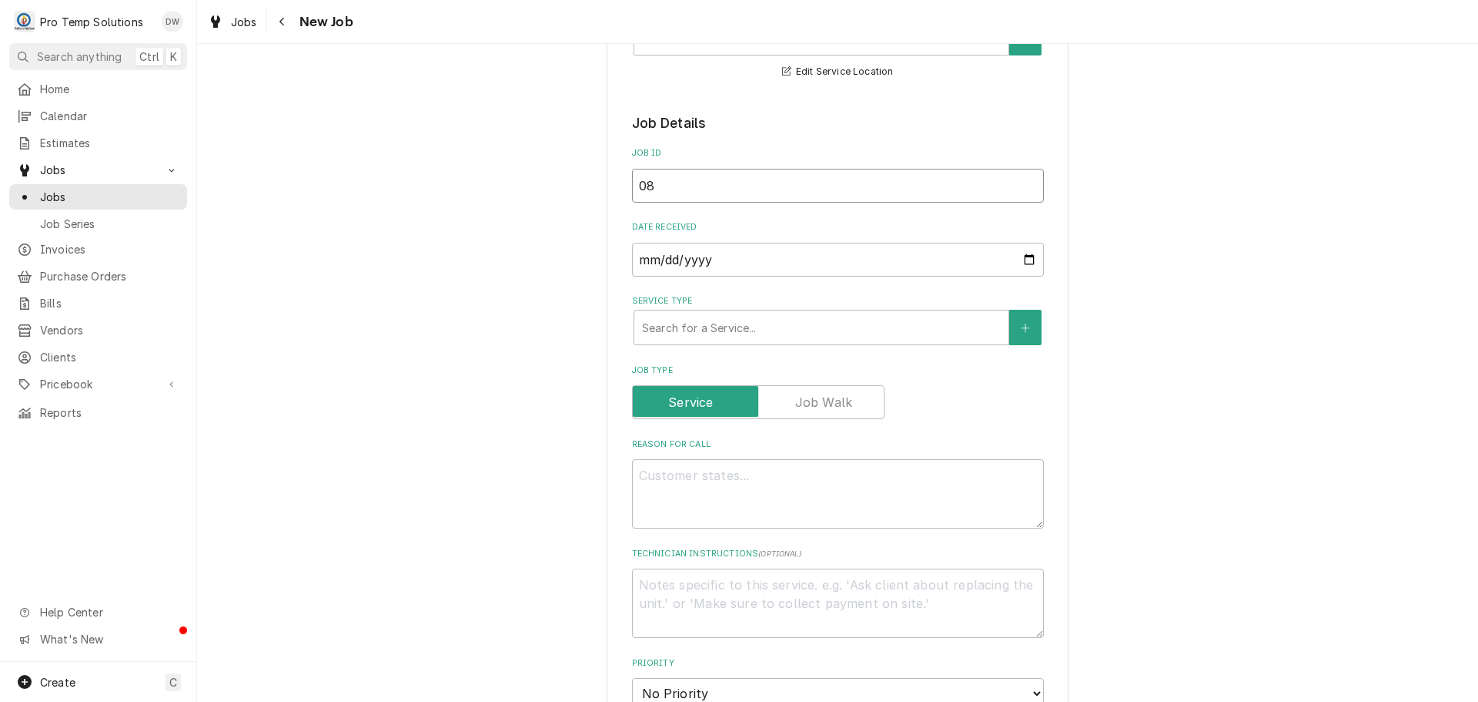
type textarea "x"
type input "082"
type textarea "x"
type input "0821"
type textarea "x"
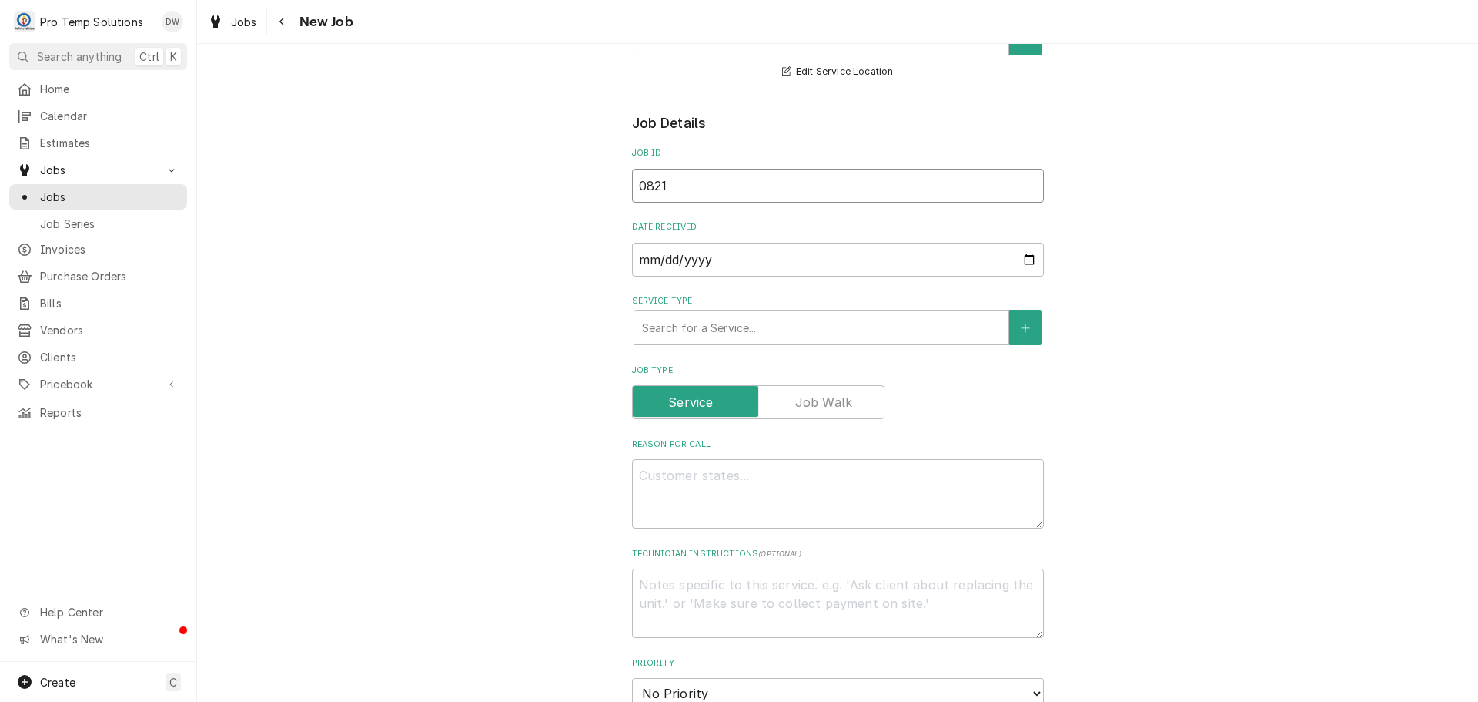
type input "08212"
type textarea "x"
type input "082125"
type textarea "x"
type input "082125-"
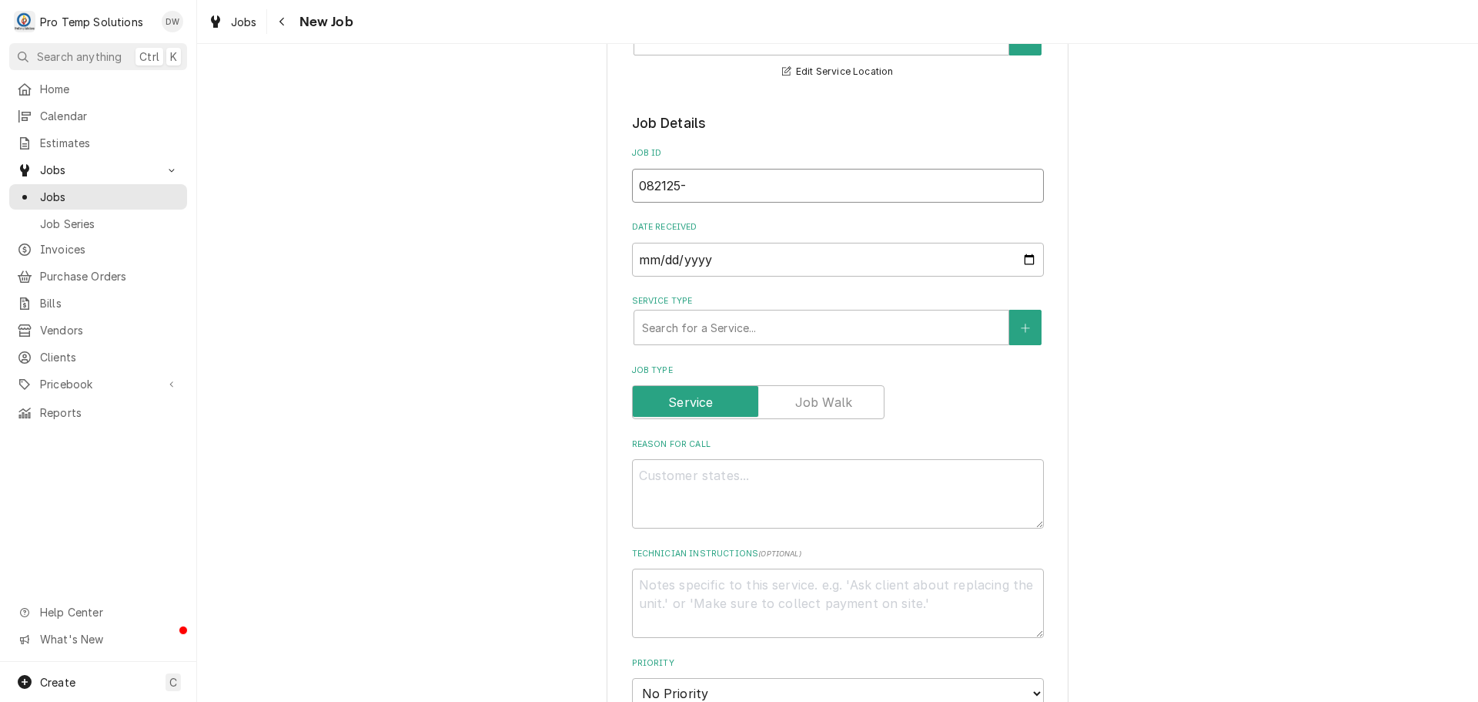
type textarea "x"
type input "082125-0"
type textarea "x"
type input "082125-01"
type textarea "x"
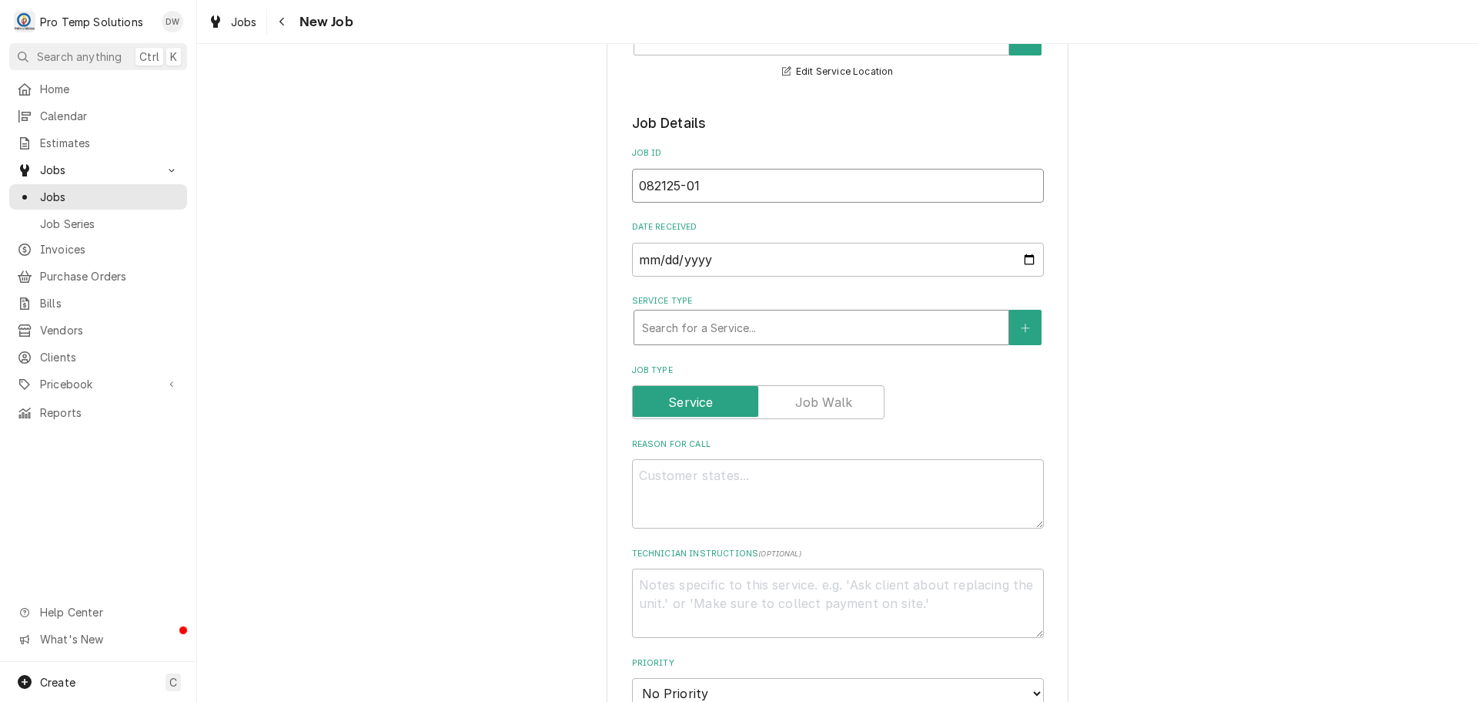
type input "082125-01"
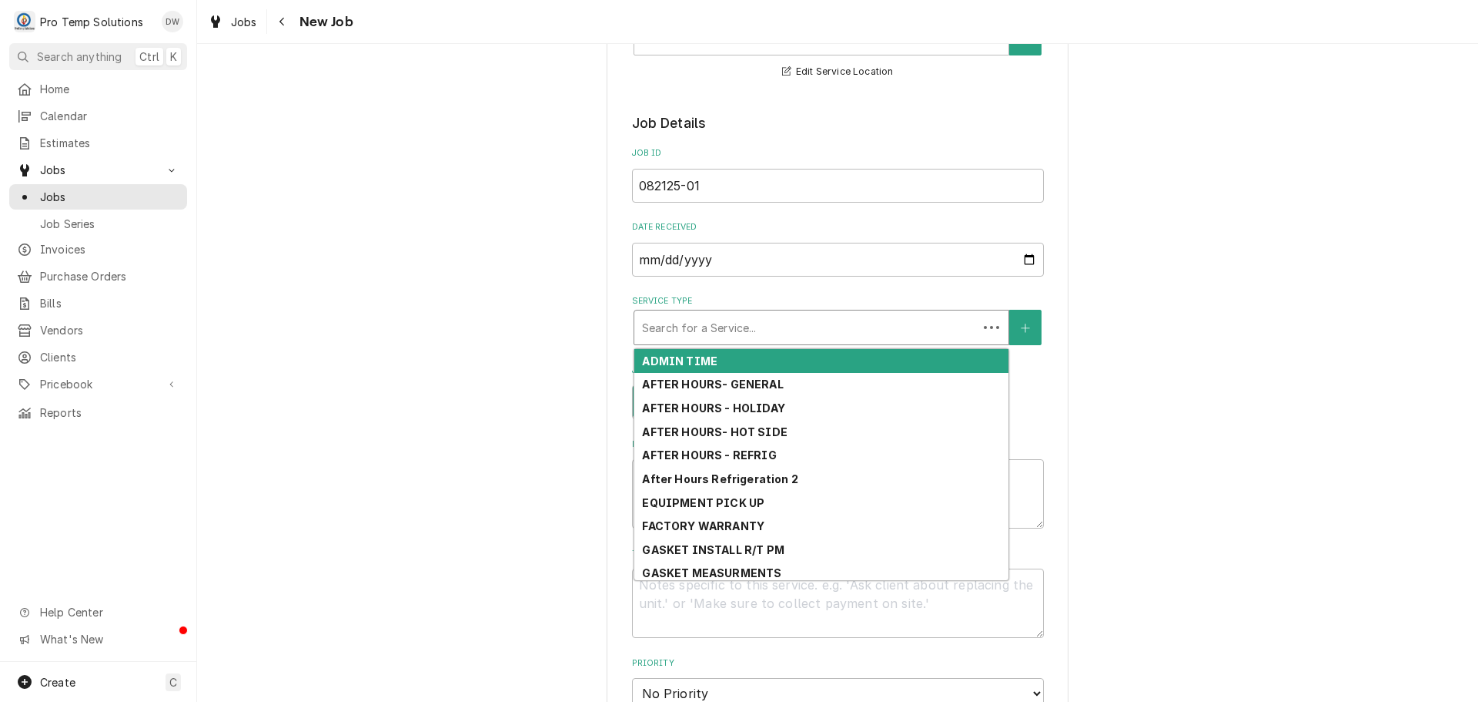
click at [821, 327] on div "Service Type" at bounding box center [806, 327] width 328 height 28
type textarea "x"
type input "G"
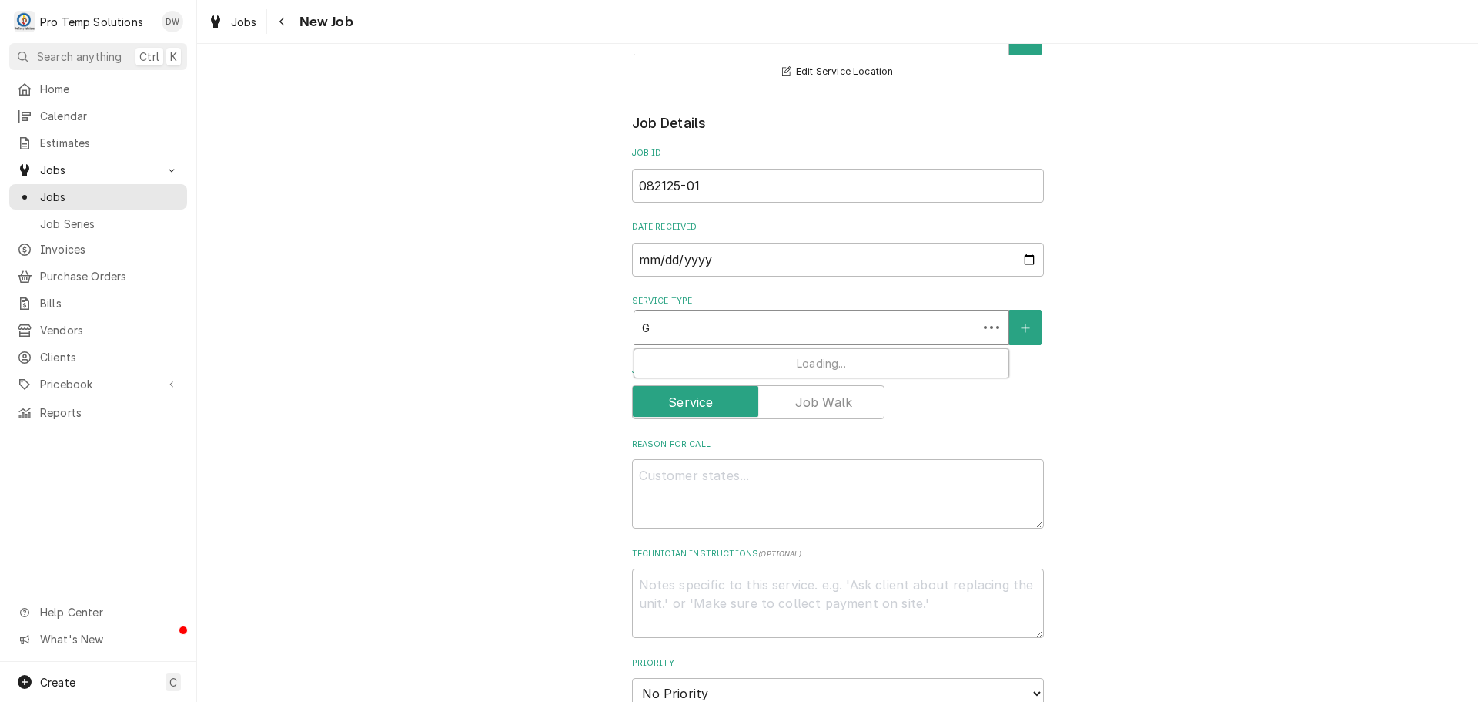
type textarea "x"
type input "GE"
type textarea "x"
type input "GEN"
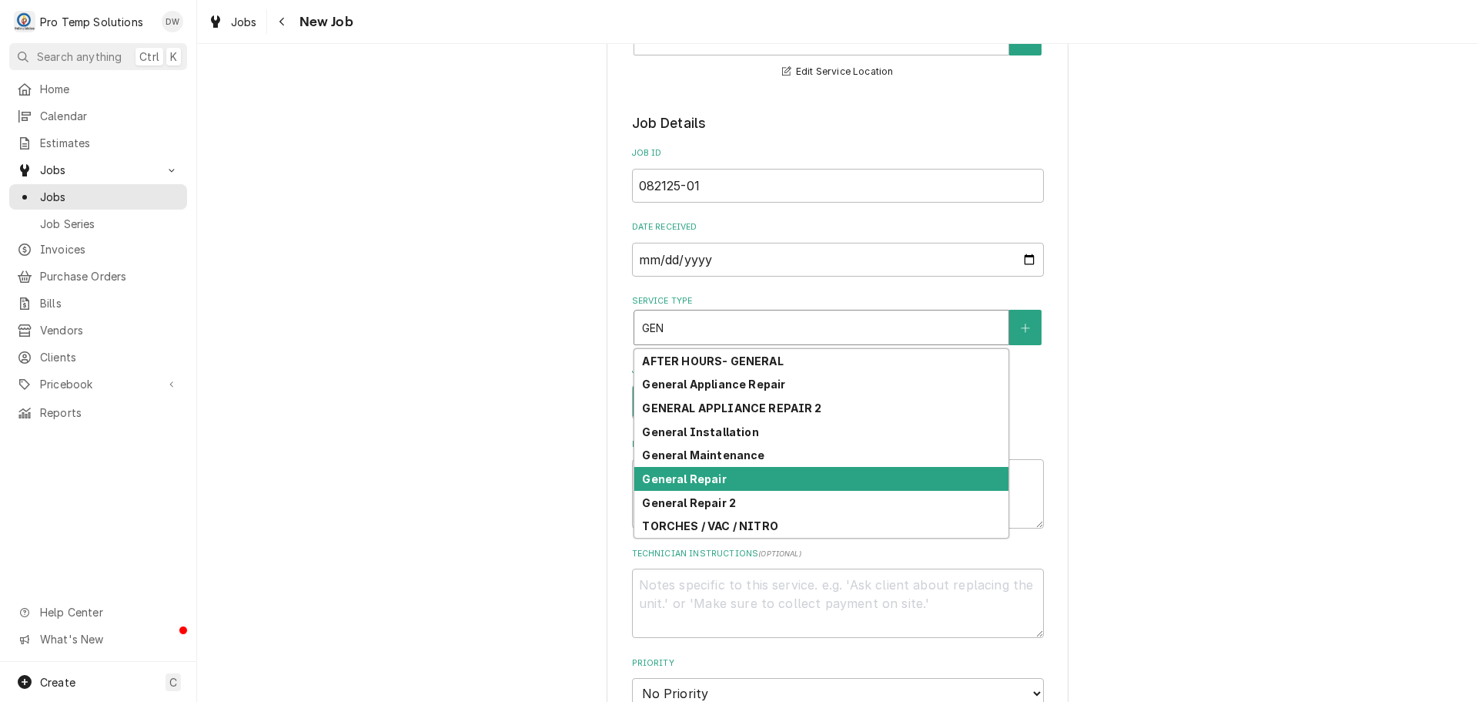
click at [711, 481] on strong "General Repair" at bounding box center [684, 478] width 84 height 13
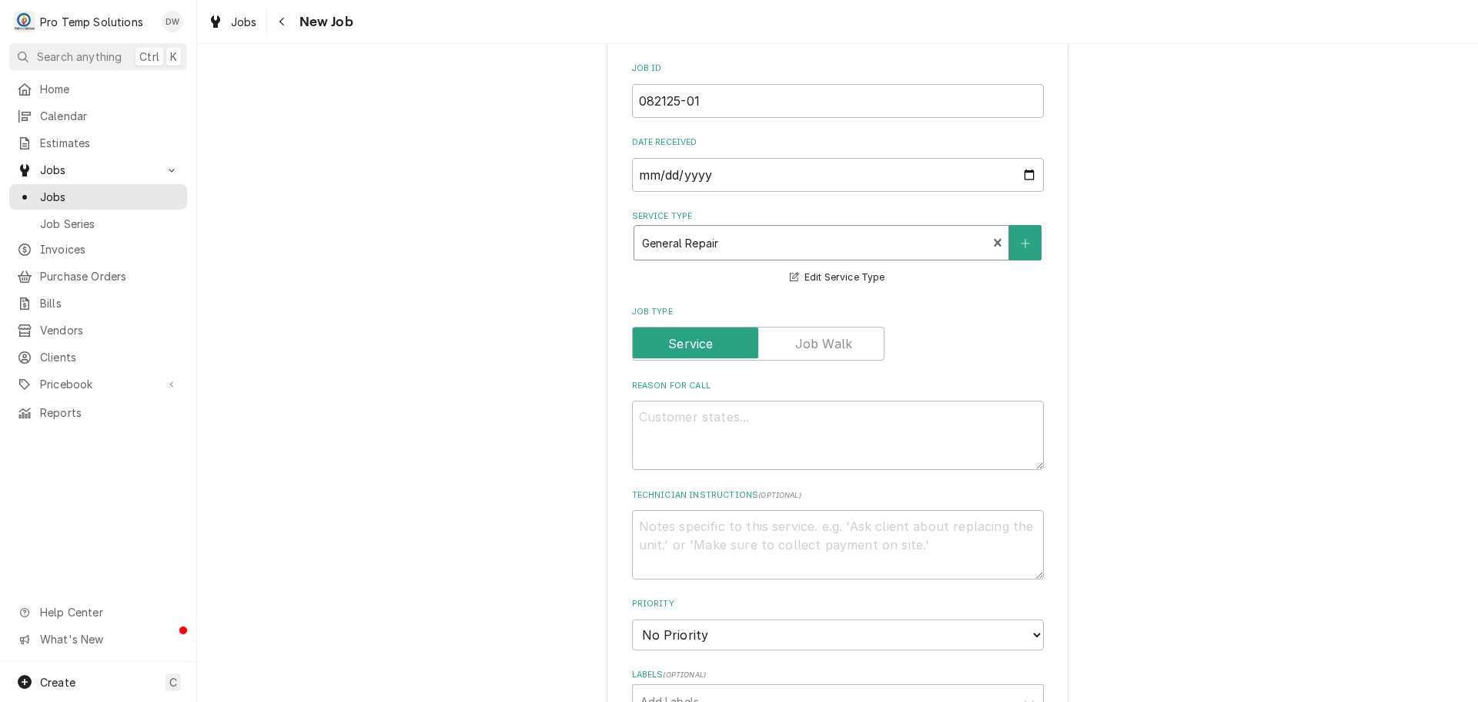
scroll to position [486, 0]
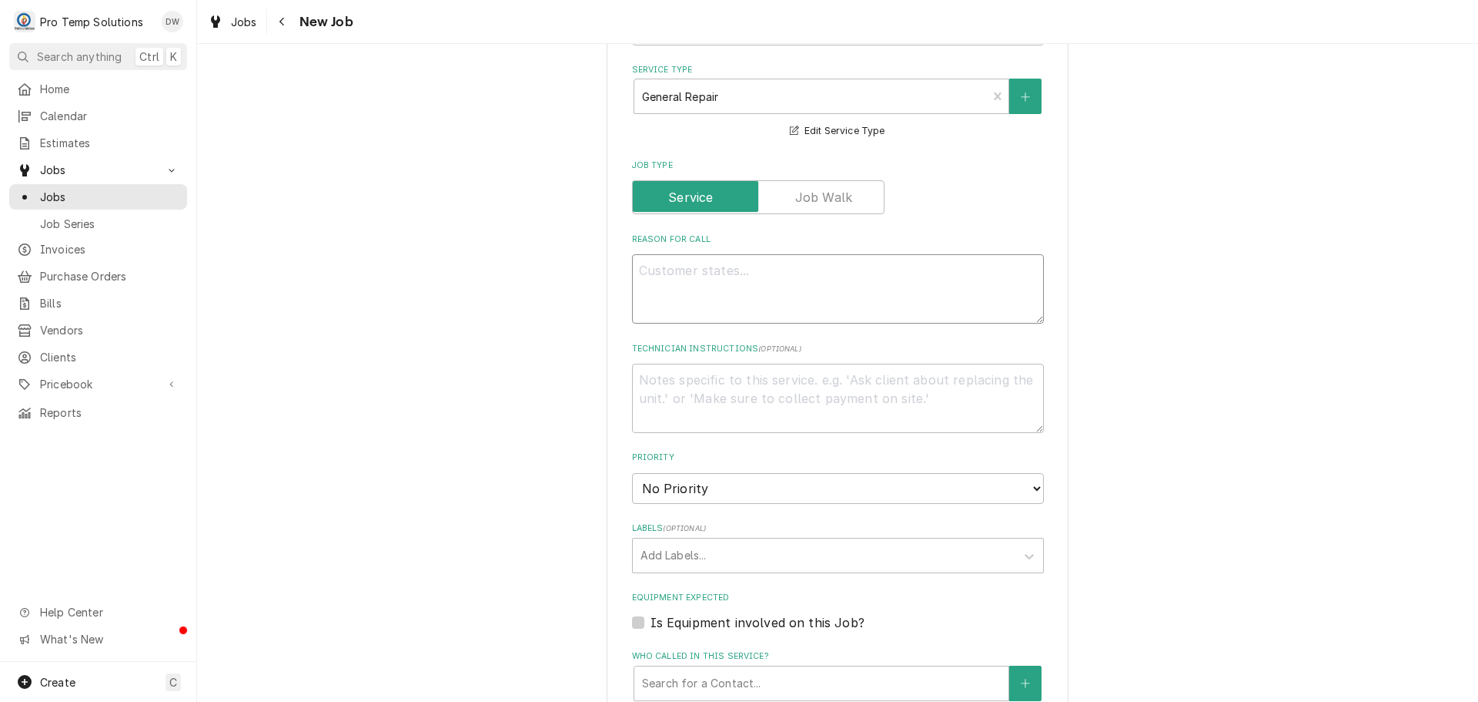
click at [682, 283] on textarea "Reason For Call" at bounding box center [838, 288] width 412 height 69
type textarea "x"
type textarea "I"
type textarea "x"
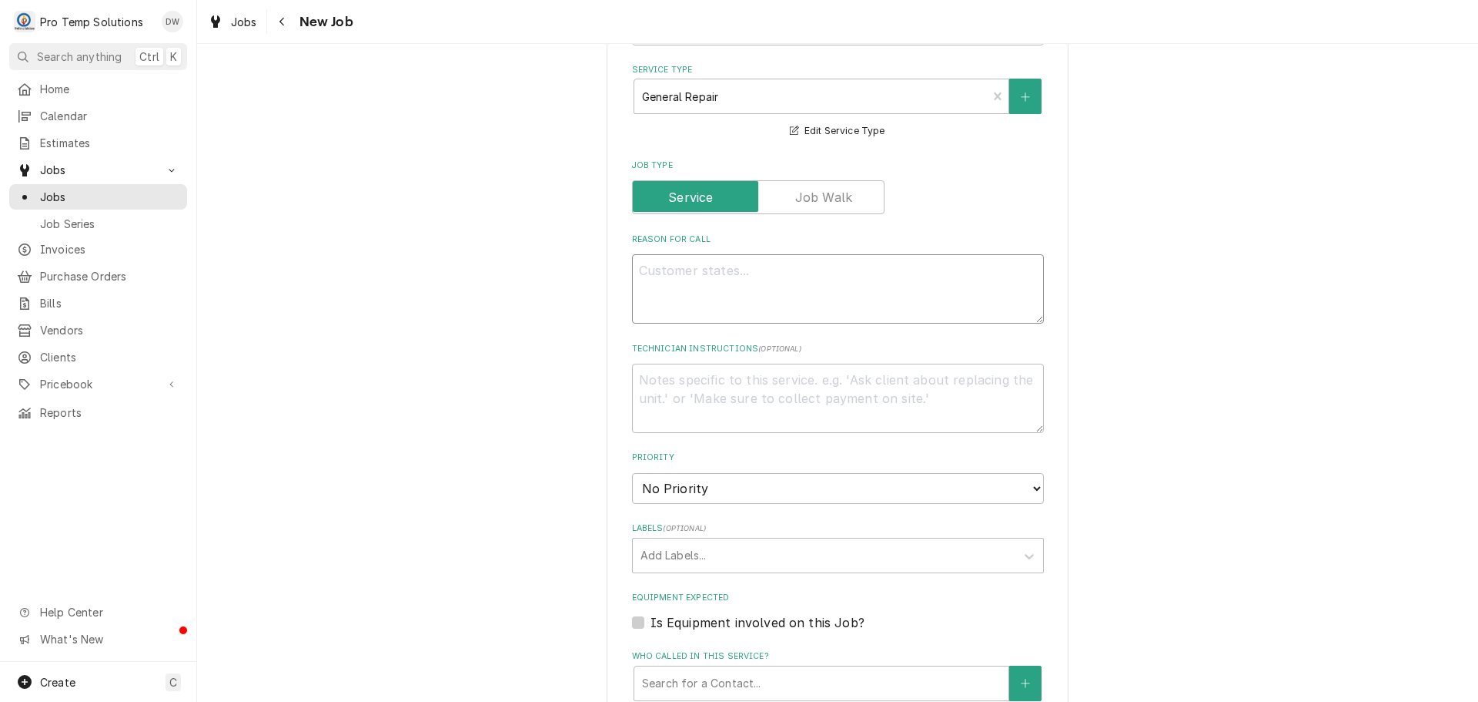
type textarea "P"
type textarea "x"
type textarea "PU"
type textarea "x"
type textarea "PUT"
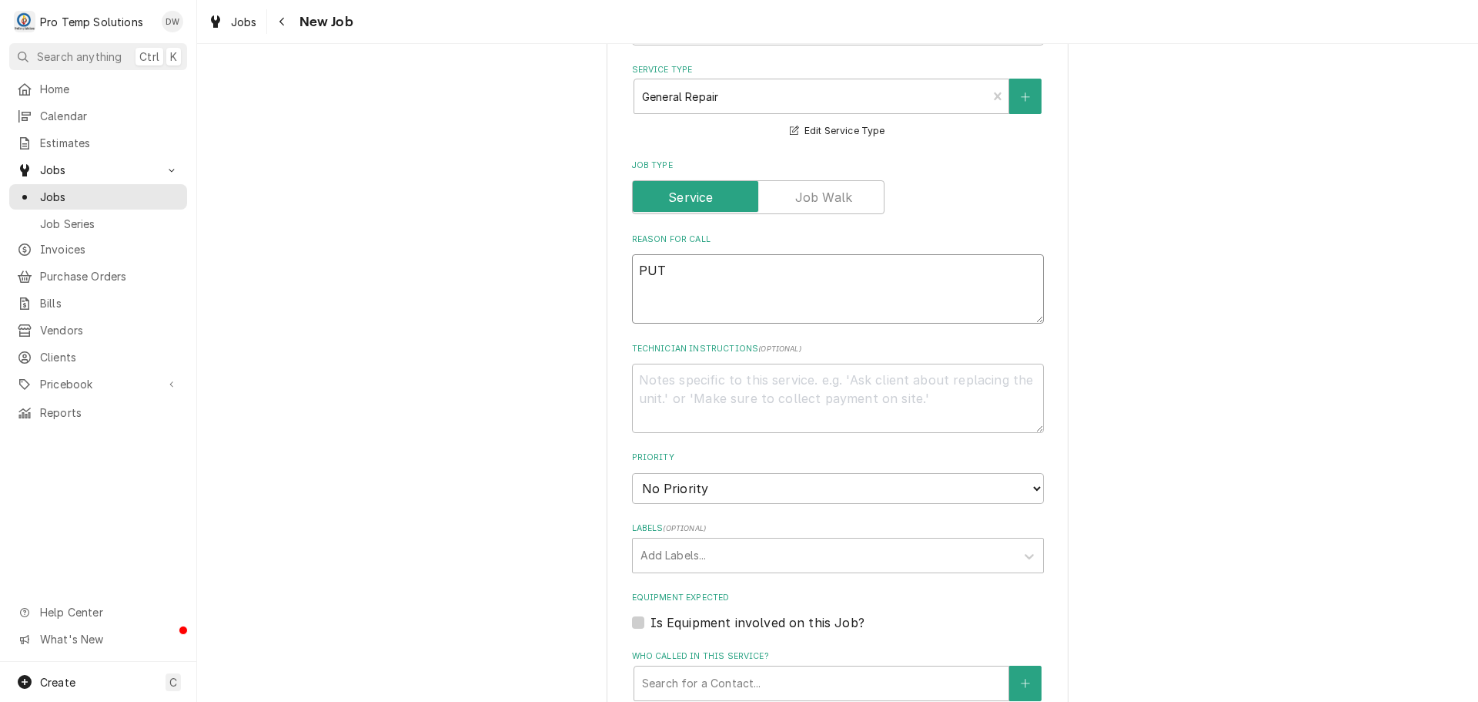
type textarea "x"
type textarea "PUT"
type textarea "x"
type textarea "PUT C"
type textarea "x"
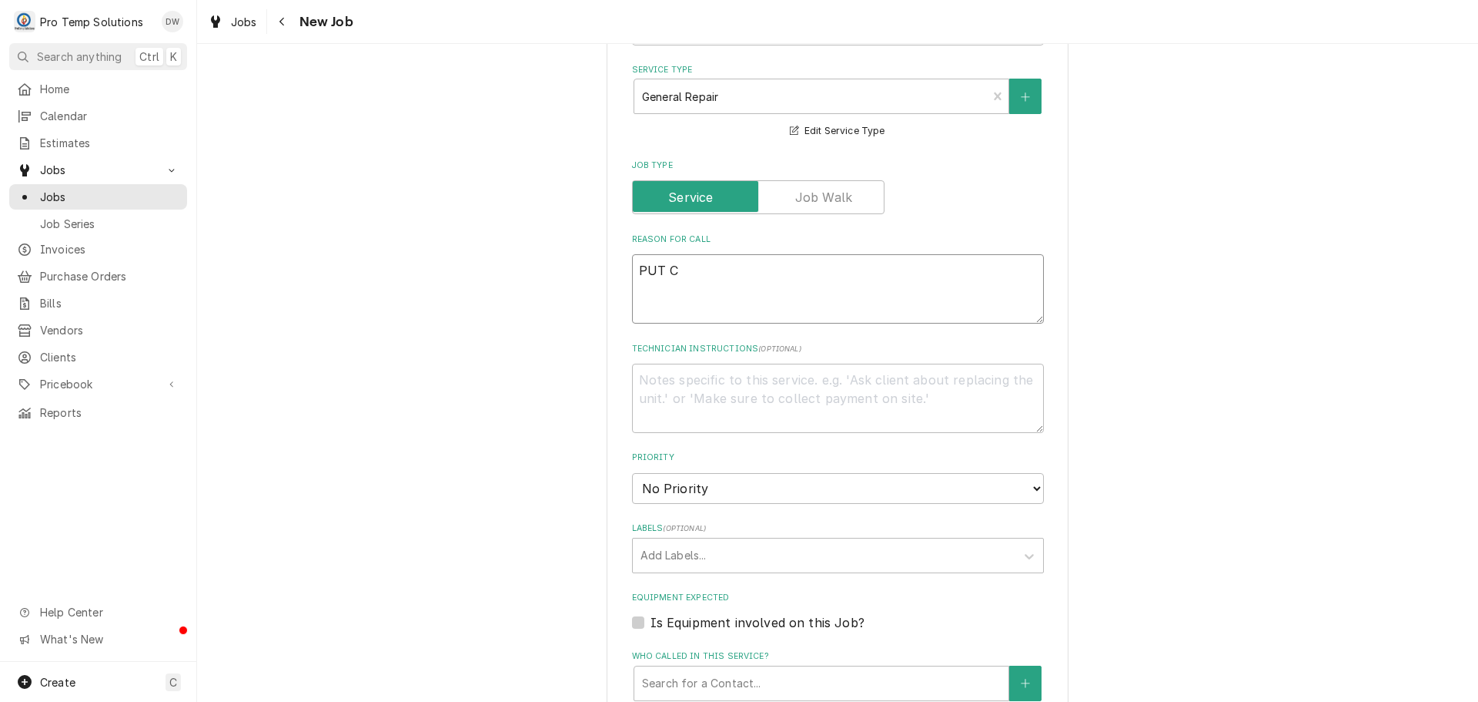
type textarea "PUT CU"
type textarea "x"
type textarea "PUT CUS"
type textarea "x"
type textarea "PUT CUST"
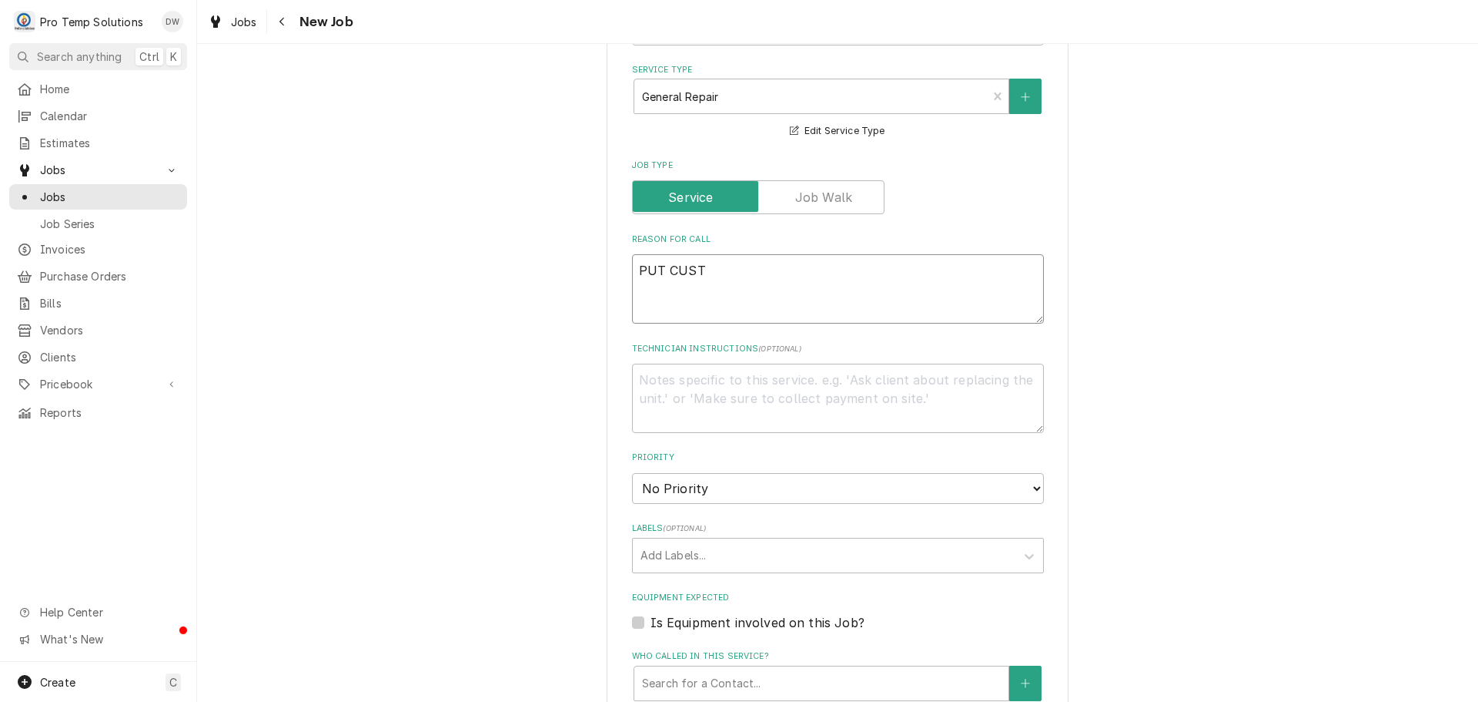
type textarea "x"
type textarea "PUT CUST'"
type textarea "x"
type textarea "PUT CUST'S"
type textarea "x"
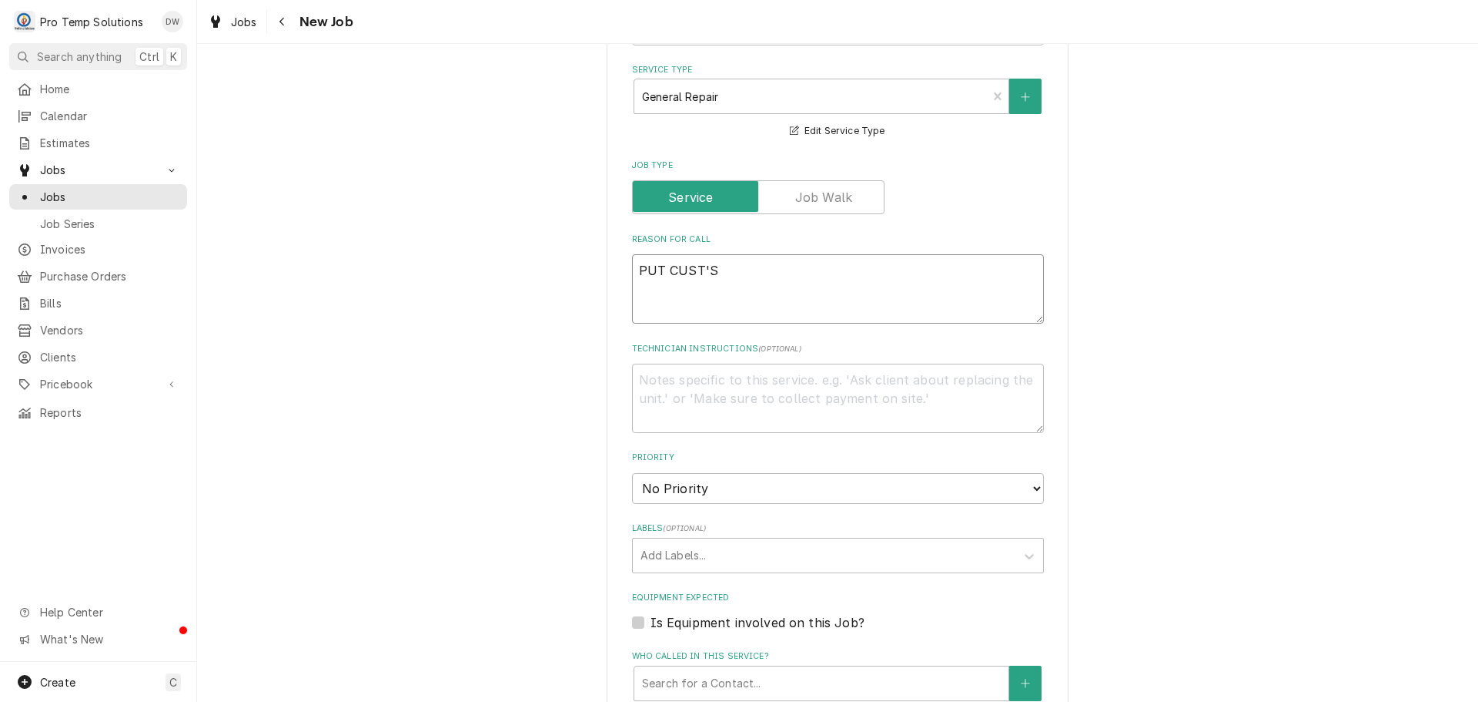
type textarea "PUT CUST'S"
type textarea "x"
type textarea "PUT CUST'S H"
type textarea "x"
type textarea "PUT CUST'S H2"
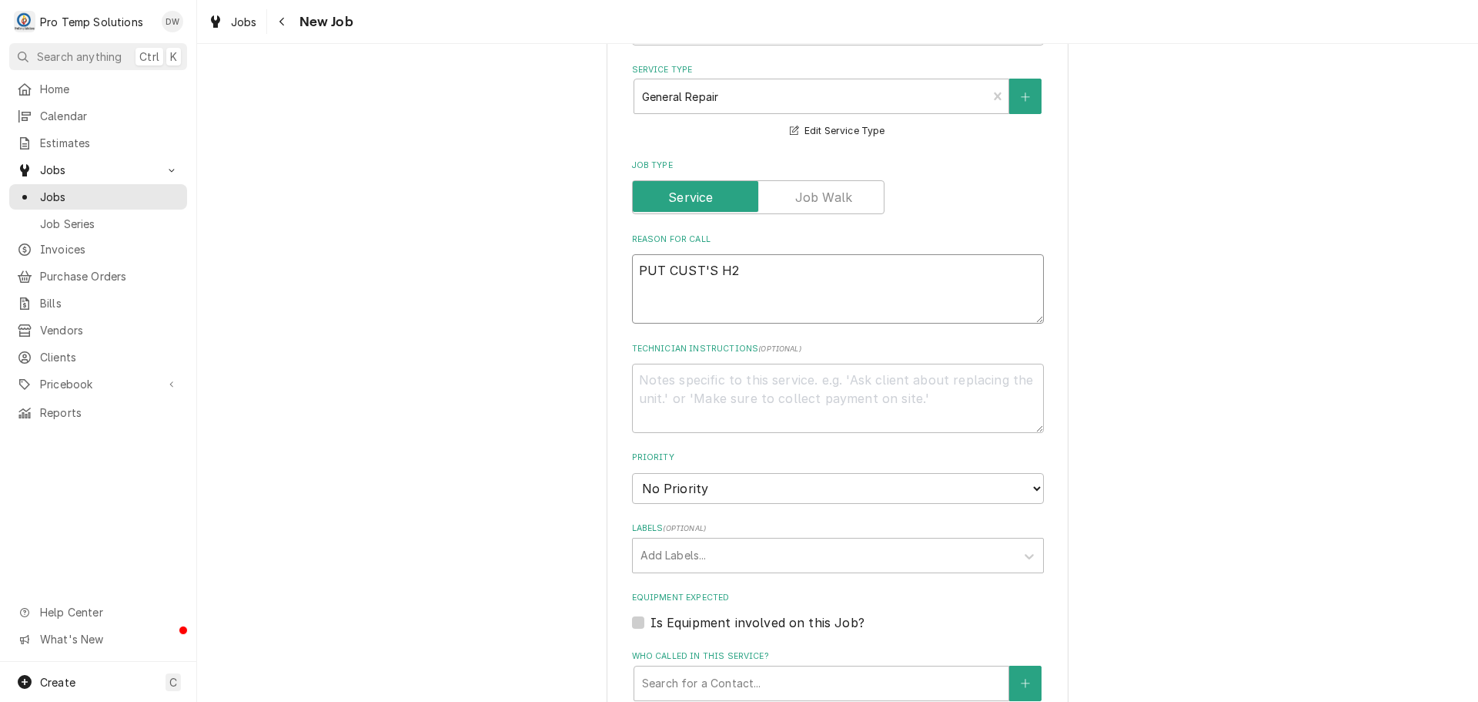
type textarea "x"
type textarea "PUT CUST'S H20"
type textarea "x"
type textarea "PUT CUST'S H20"
type textarea "x"
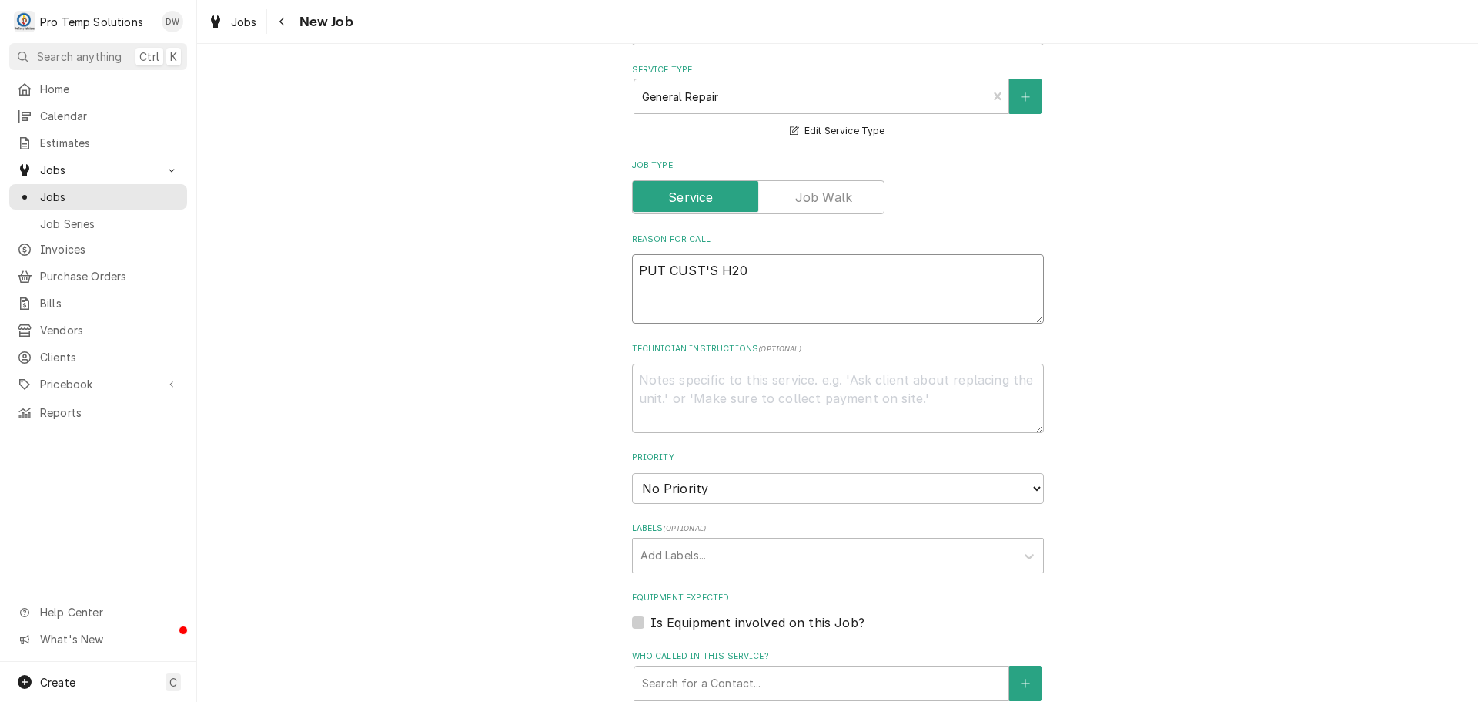
type textarea "PUT CUST'S H20 V"
type textarea "x"
type textarea "PUT CUST'S H20 VA"
type textarea "x"
type textarea "PUT CUST'S H20 VAL"
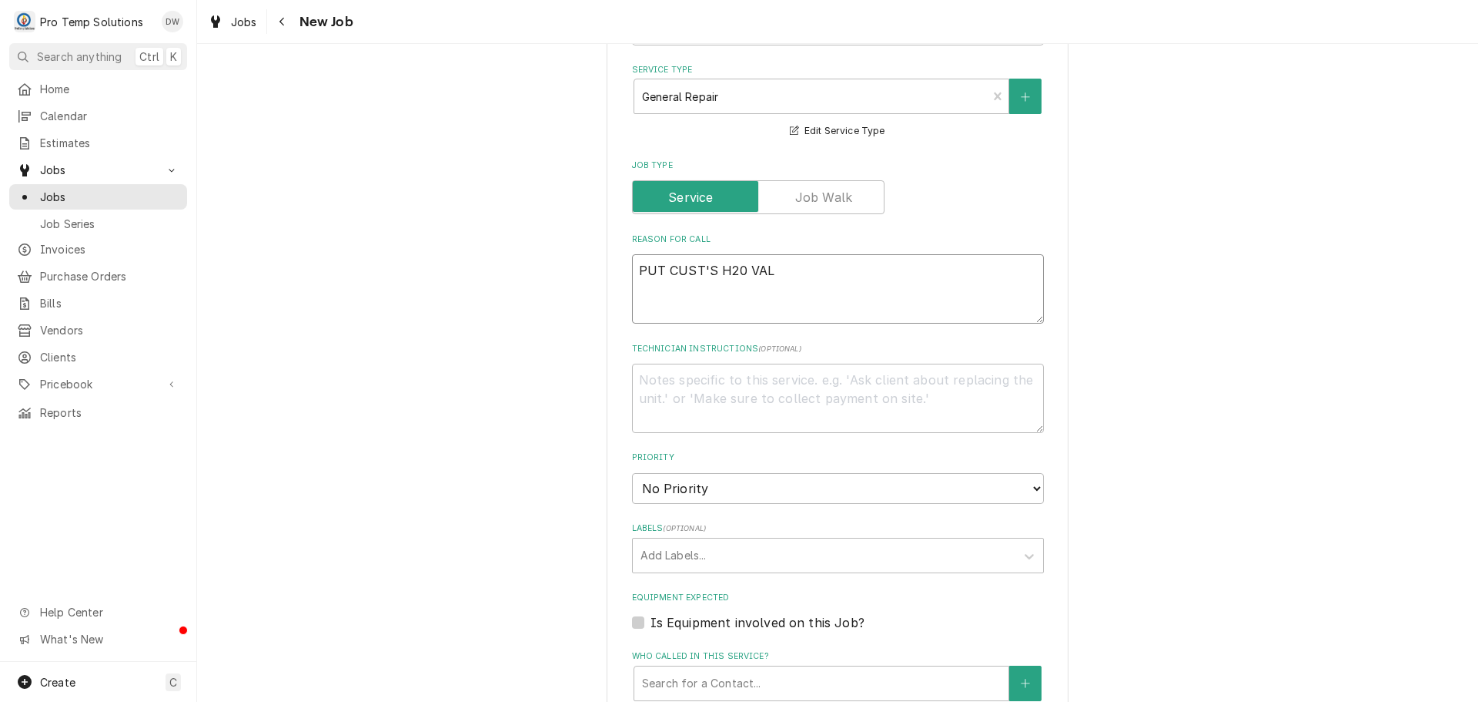
type textarea "x"
type textarea "PUT CUST'S H20 VALV"
type textarea "x"
type textarea "PUT CUST'S H20 VALVE"
type textarea "x"
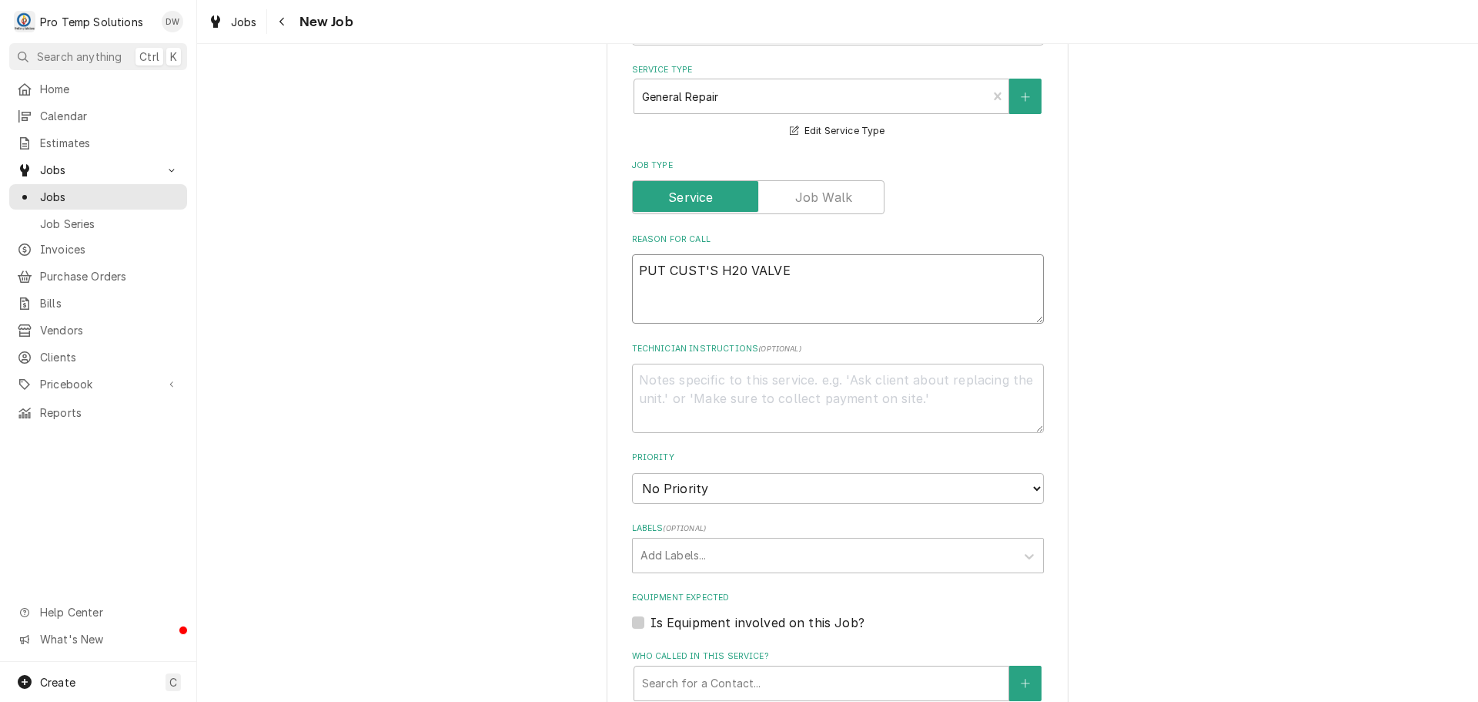
type textarea "PUT CUST'S H20 VALVE"
type textarea "x"
type textarea "PUT CUST'S H20 VALVE I"
type textarea "x"
type textarea "PUT CUST'S H20 VALVE IN"
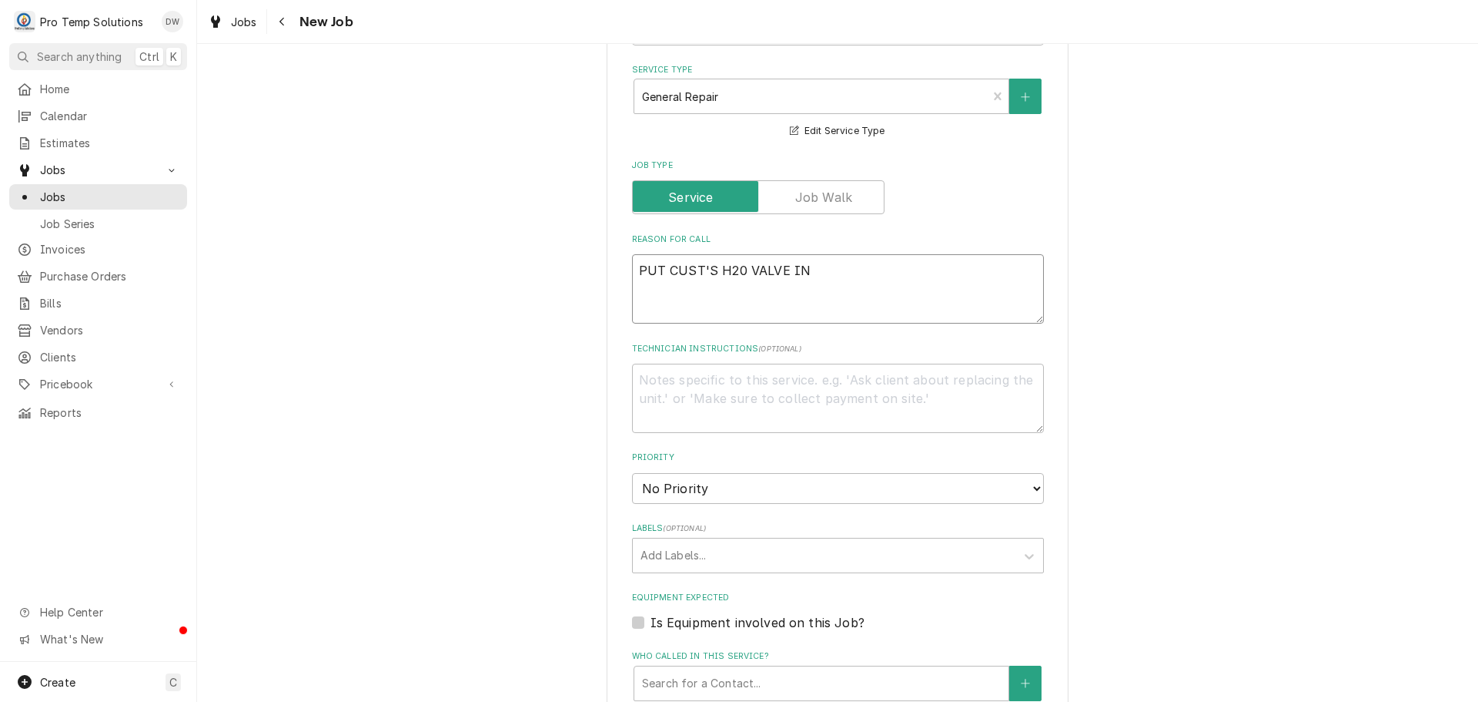
type textarea "x"
type textarea "PUT CUST'S H20 VALVE IN"
type textarea "x"
type textarea "PUT CUST'S H20 VALVE IN B"
type textarea "x"
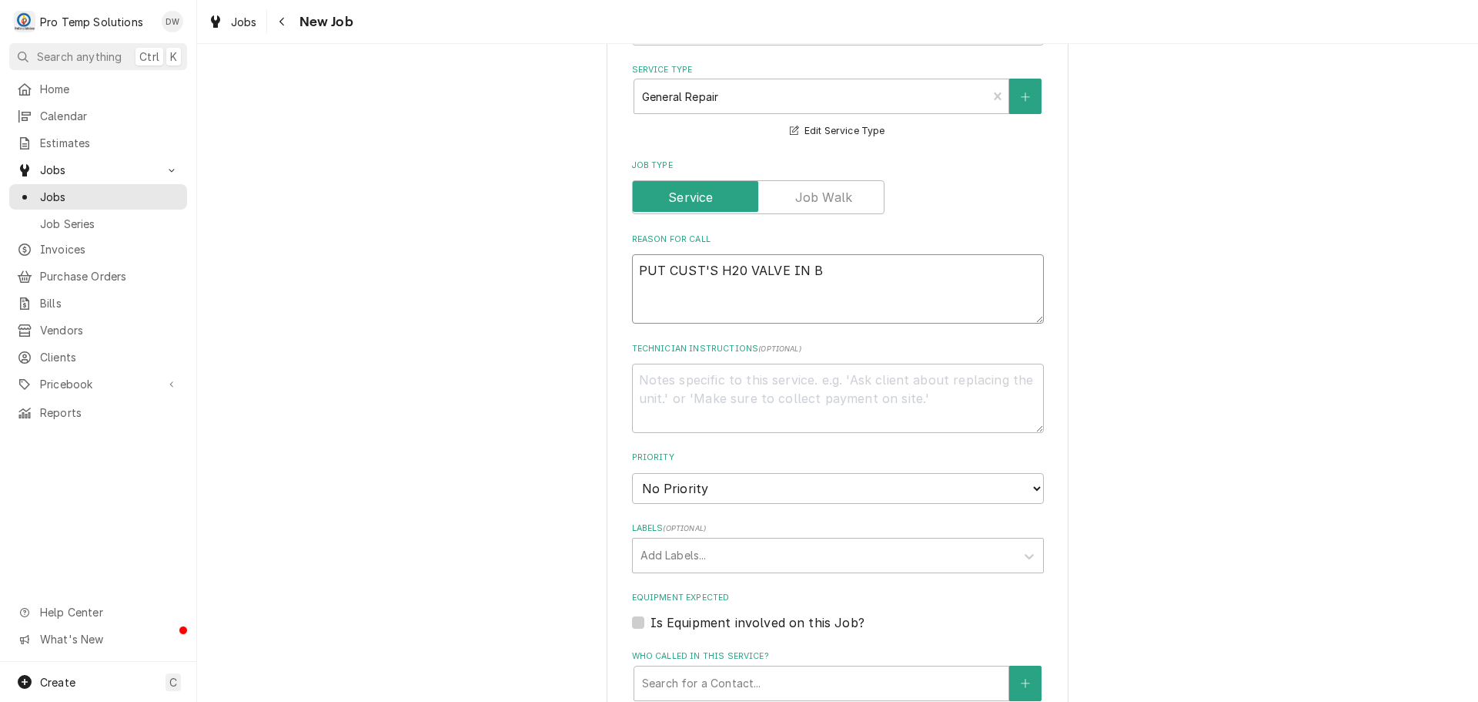
type textarea "PUT CUST'S H20 VALVE IN BA"
type textarea "x"
type textarea "PUT CUST'S H20 VALVE IN BAR"
type textarea "x"
type textarea "PUT CUST'S H20 VALVE IN BAR"
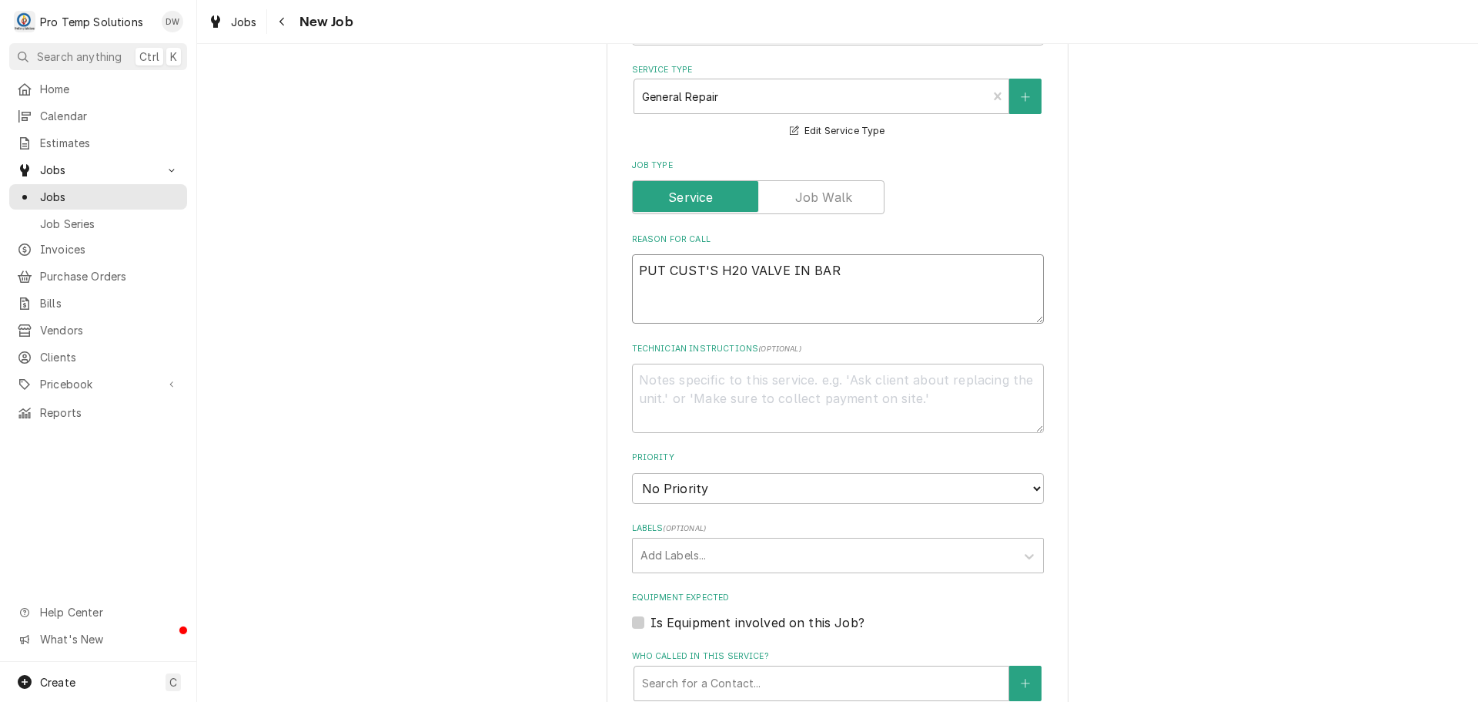
type textarea "x"
type textarea "PUT CUST'S H20 VALVE IN BAR D"
type textarea "x"
type textarea "PUT CUST'S H20 VALVE IN BAR D/"
type textarea "x"
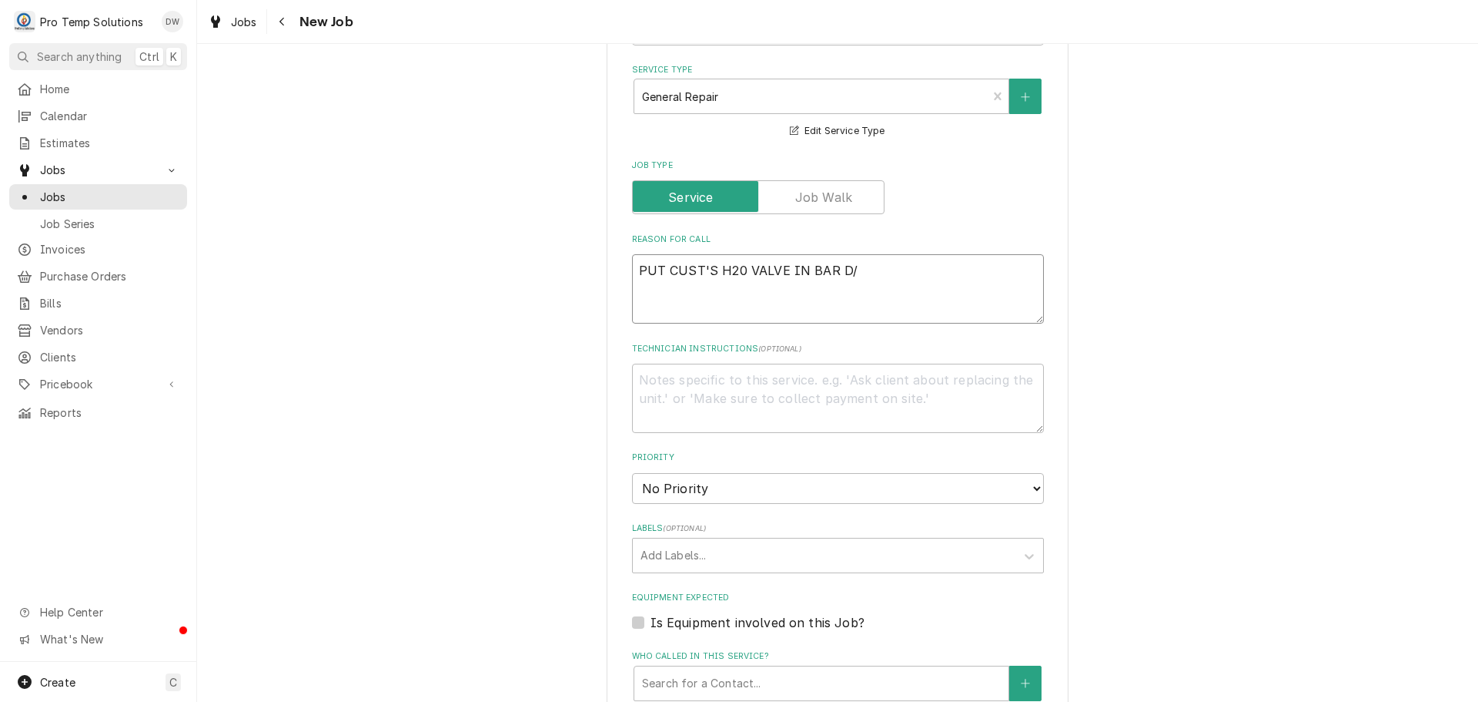
type textarea "PUT CUST'S H20 VALVE IN BAR D/W"
type textarea "x"
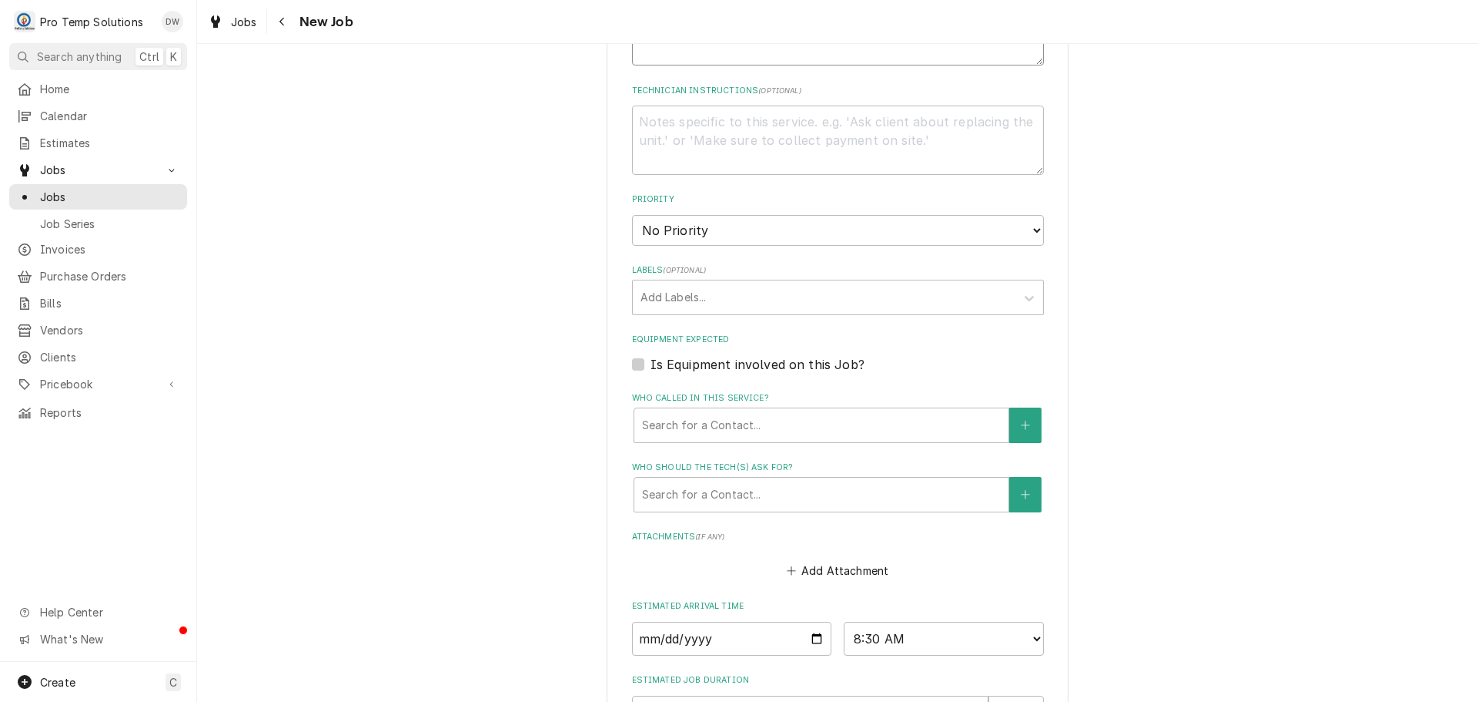
scroll to position [794, 0]
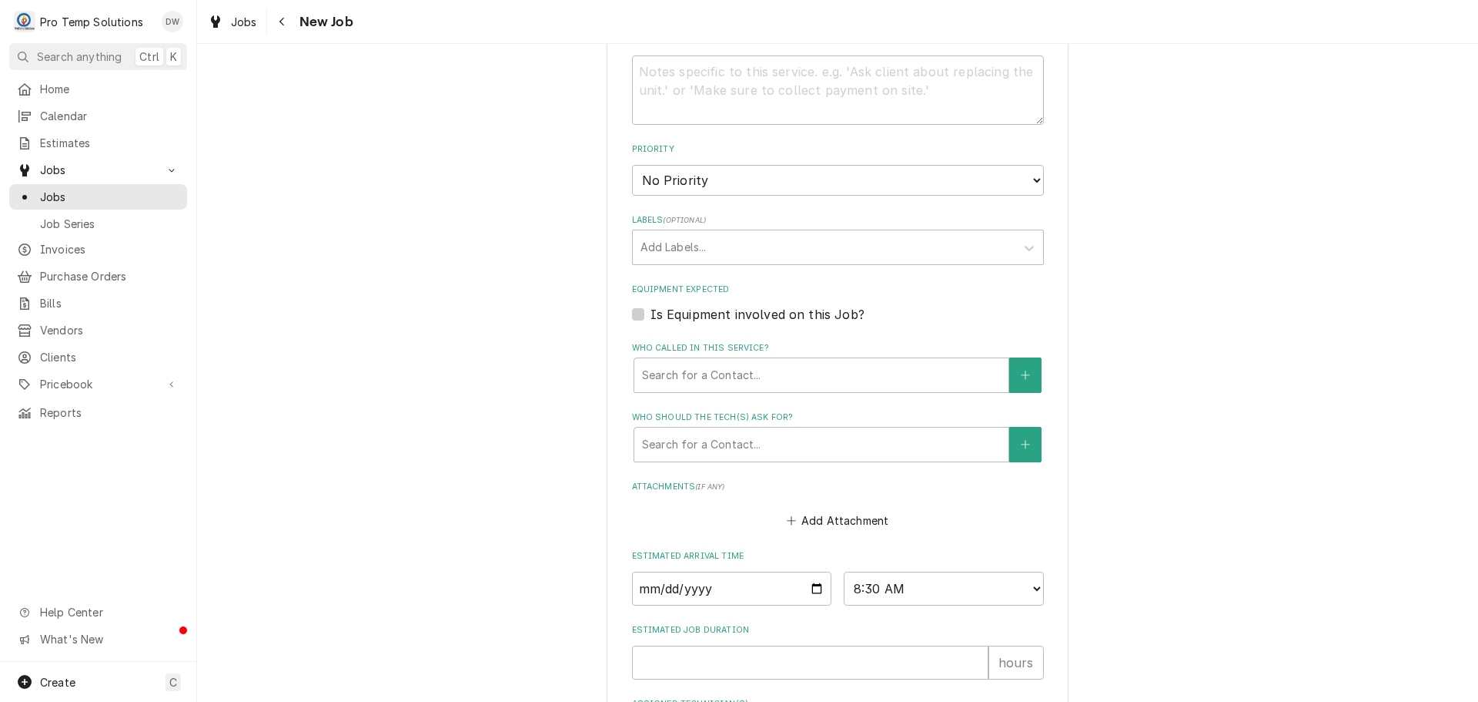
type textarea "PUT CUST'S H20 VALVE IN BAR D/W"
click at [651, 315] on label "Is Equipment involved on this Job?" at bounding box center [758, 314] width 214 height 18
click at [651, 315] on input "Equipment Expected" at bounding box center [857, 322] width 412 height 34
checkbox input "true"
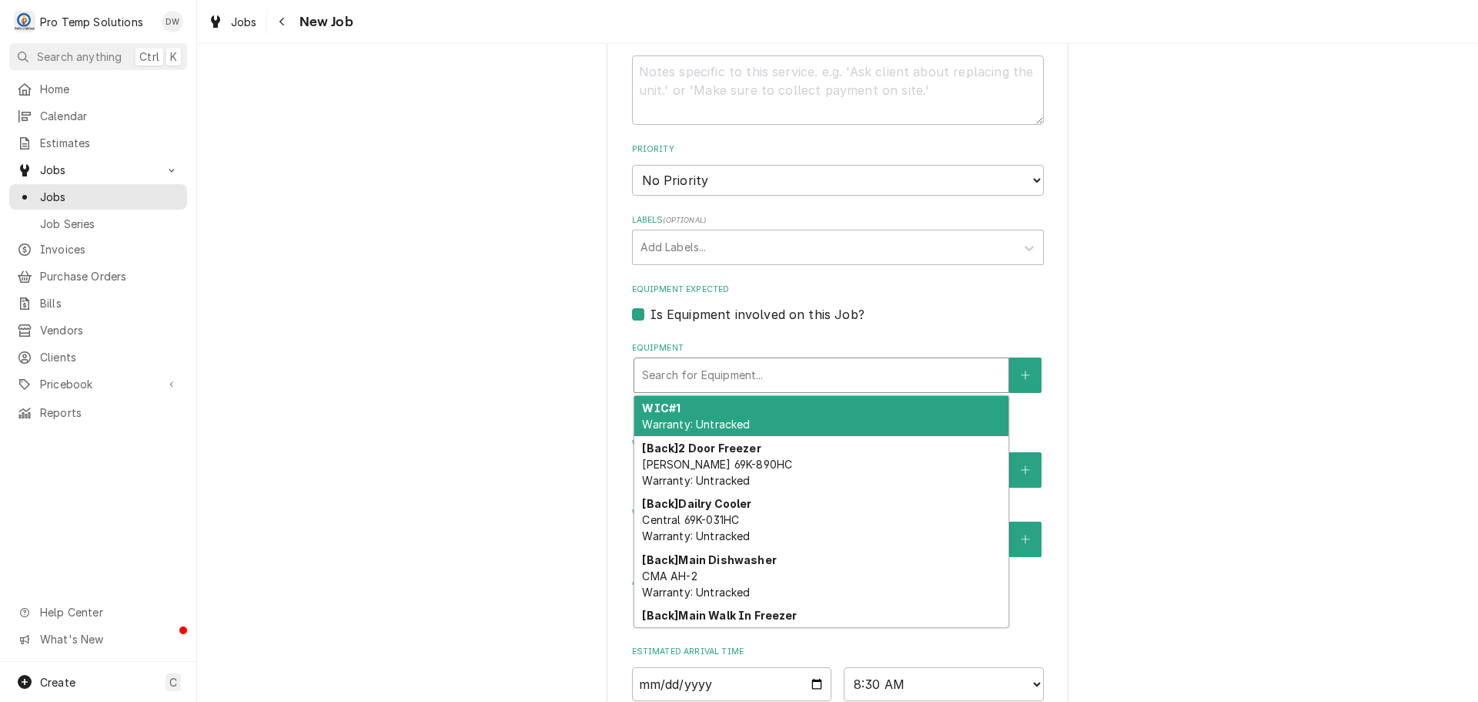
click at [849, 375] on div "Equipment" at bounding box center [821, 375] width 359 height 28
type textarea "x"
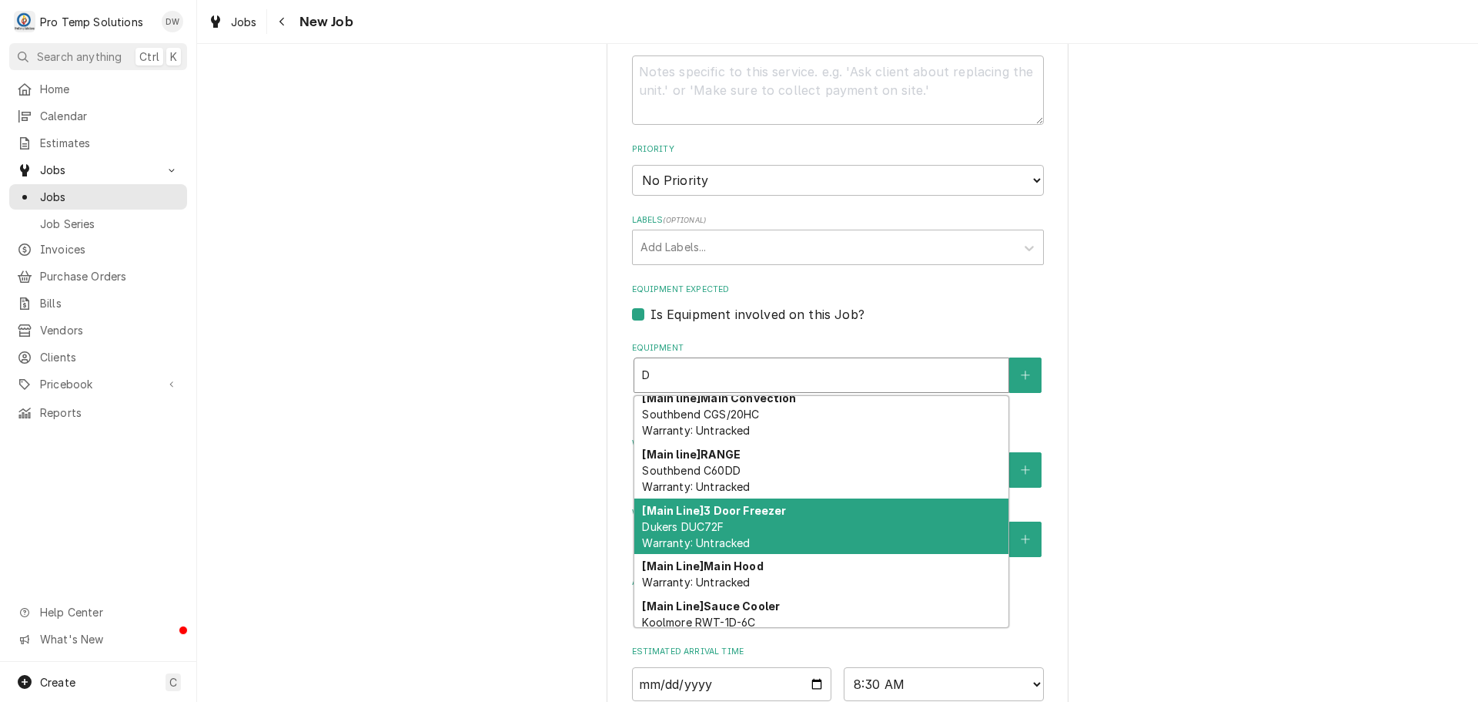
scroll to position [408, 0]
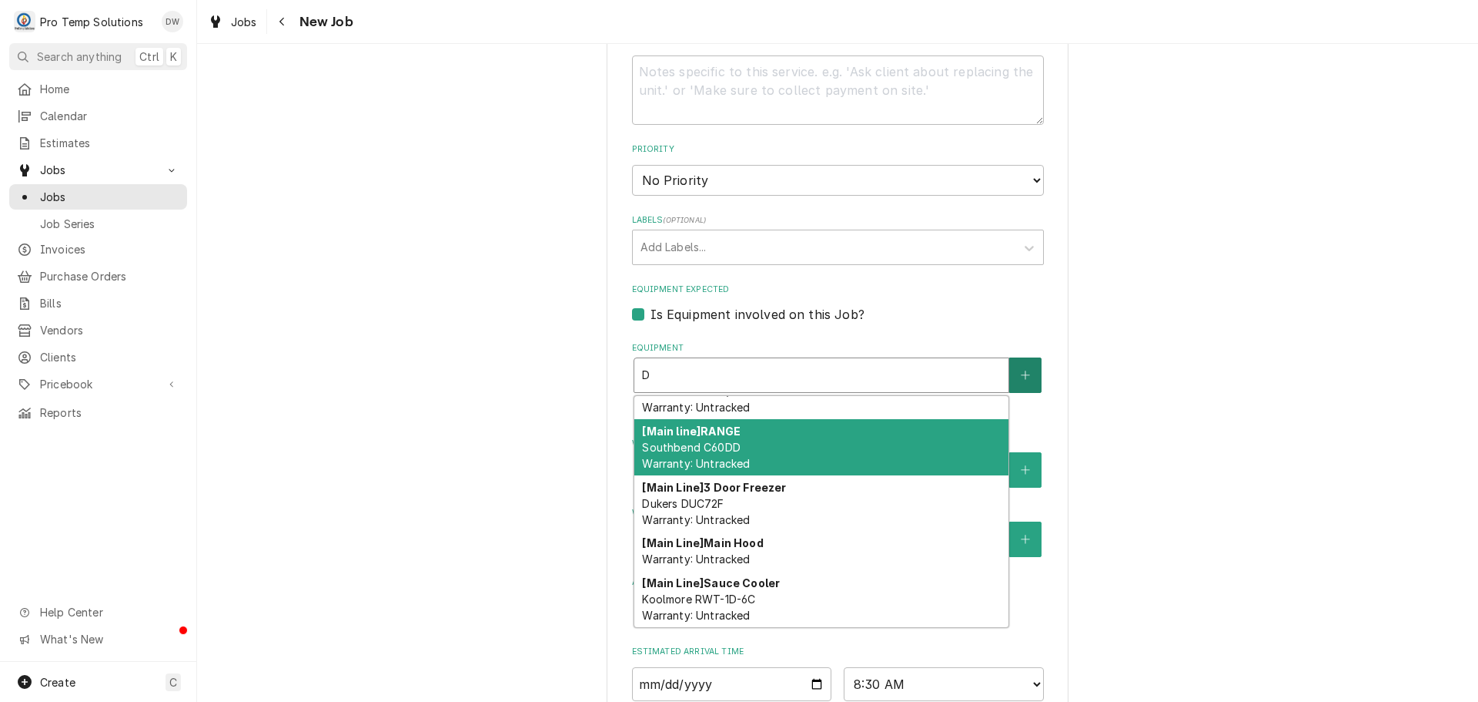
type input "D"
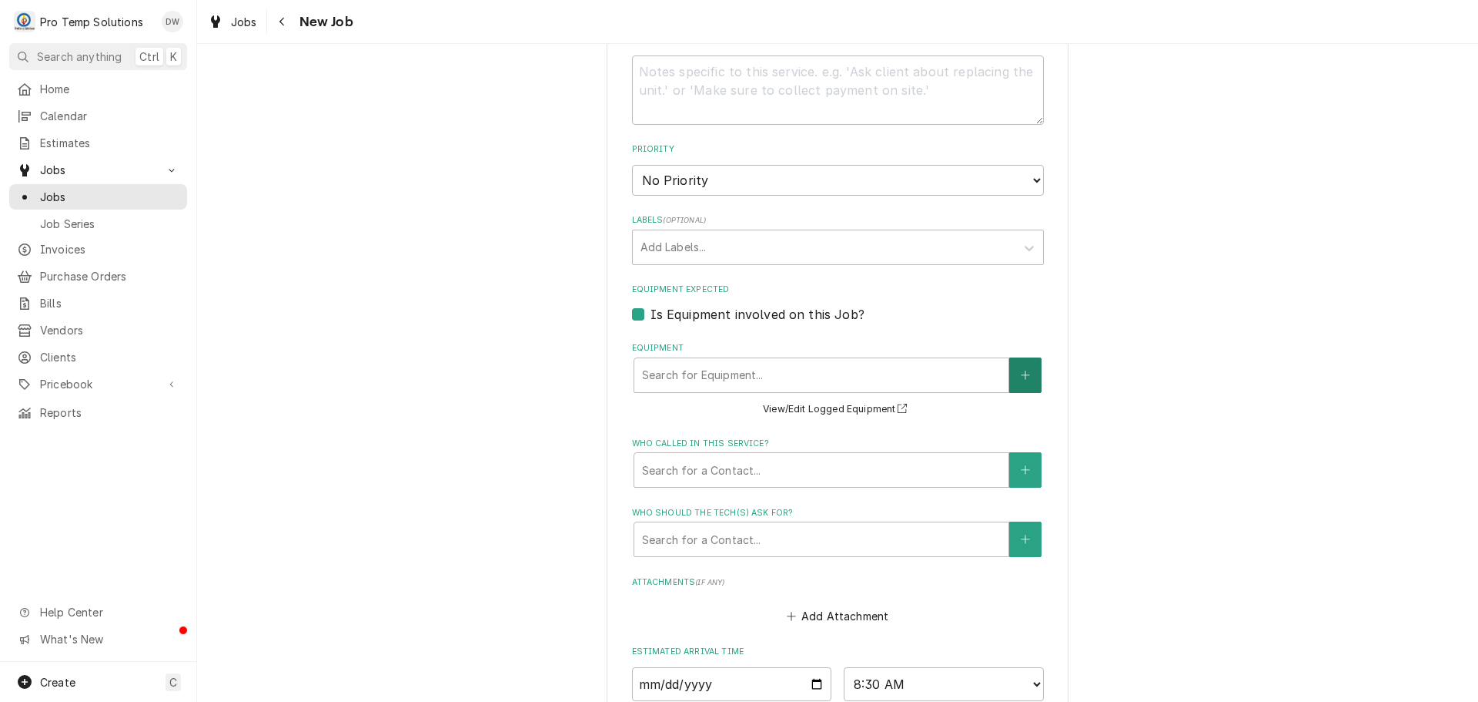
click at [1021, 374] on icon "Create New Equipment" at bounding box center [1025, 375] width 9 height 11
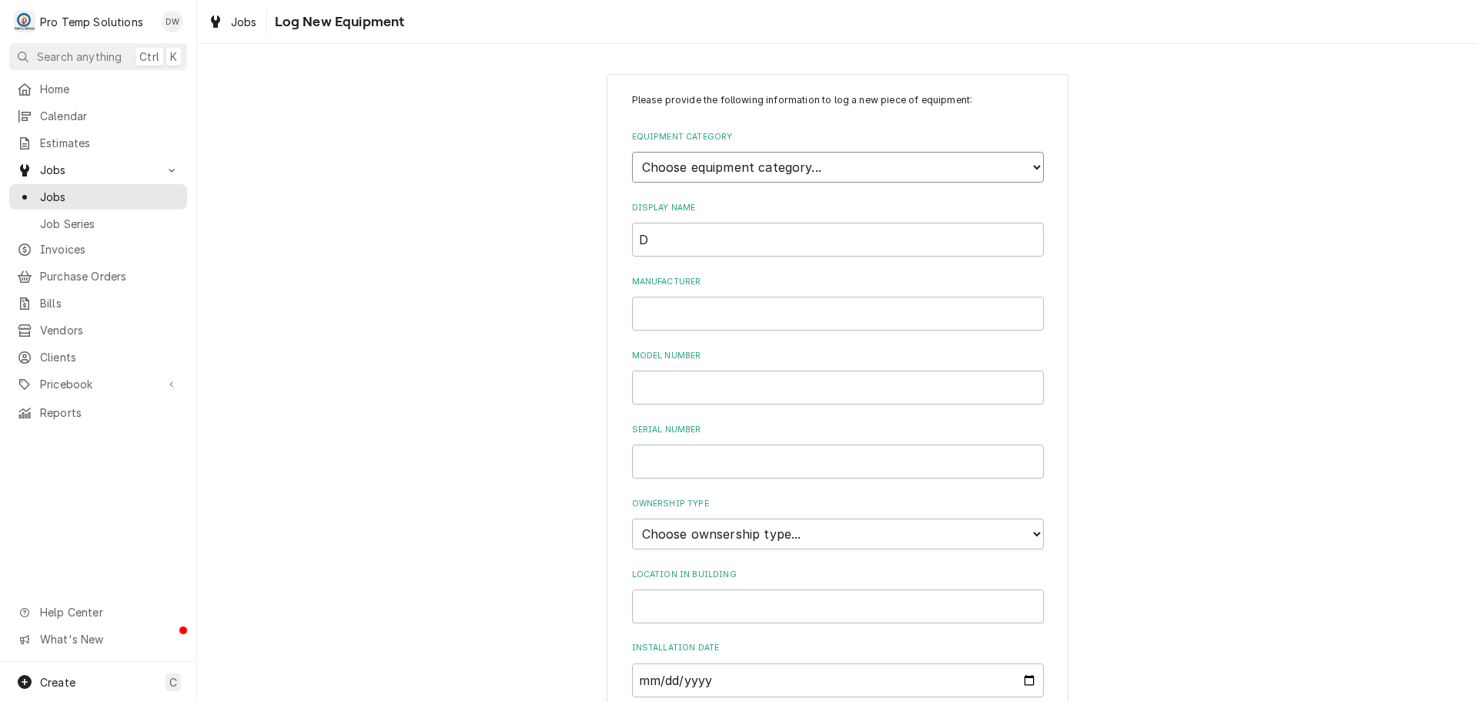
click at [1031, 162] on select "Choose equipment category... Cooking Equipment Fryers Ice Machines Ovens and Ra…" at bounding box center [838, 167] width 412 height 31
select select "6"
click at [632, 152] on select "Choose equipment category... Cooking Equipment Fryers Ice Machines Ovens and Ra…" at bounding box center [838, 167] width 412 height 31
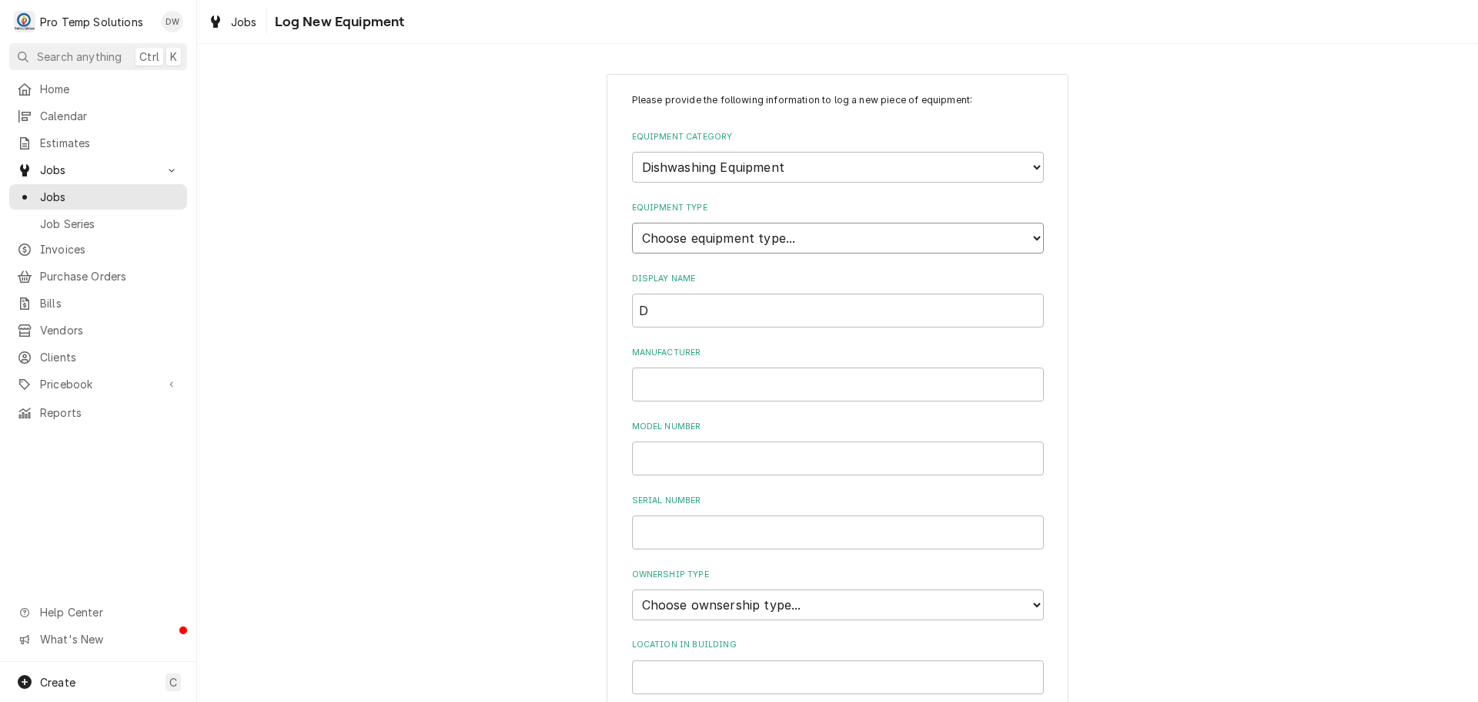
click at [899, 228] on select "Choose equipment type... Burnisher Dishtable Dishwasher Garbage Disposer Glass …" at bounding box center [838, 238] width 412 height 31
select select "45"
click at [632, 223] on select "Choose equipment type... Burnisher Dishtable Dishwasher Garbage Disposer Glass …" at bounding box center [838, 238] width 412 height 31
click at [674, 308] on input "D" at bounding box center [838, 310] width 412 height 34
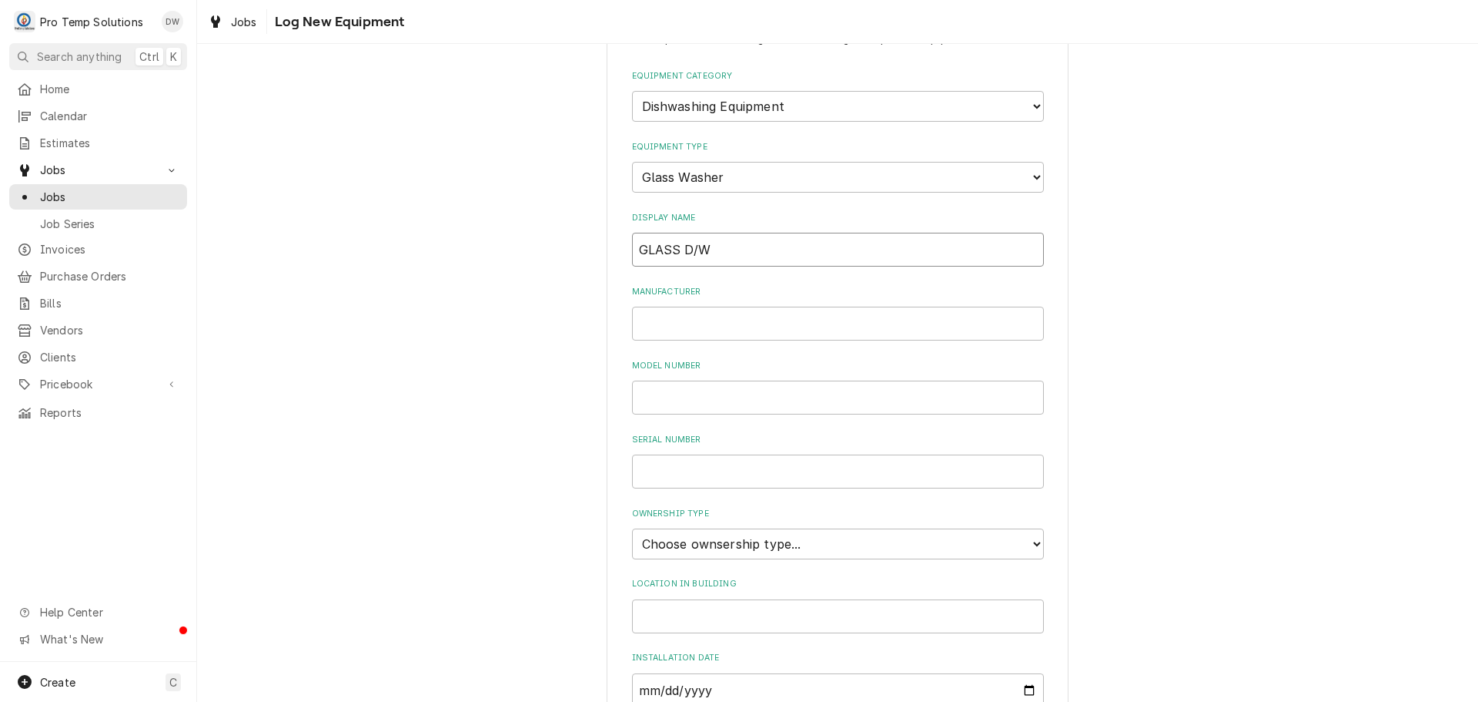
scroll to position [339, 0]
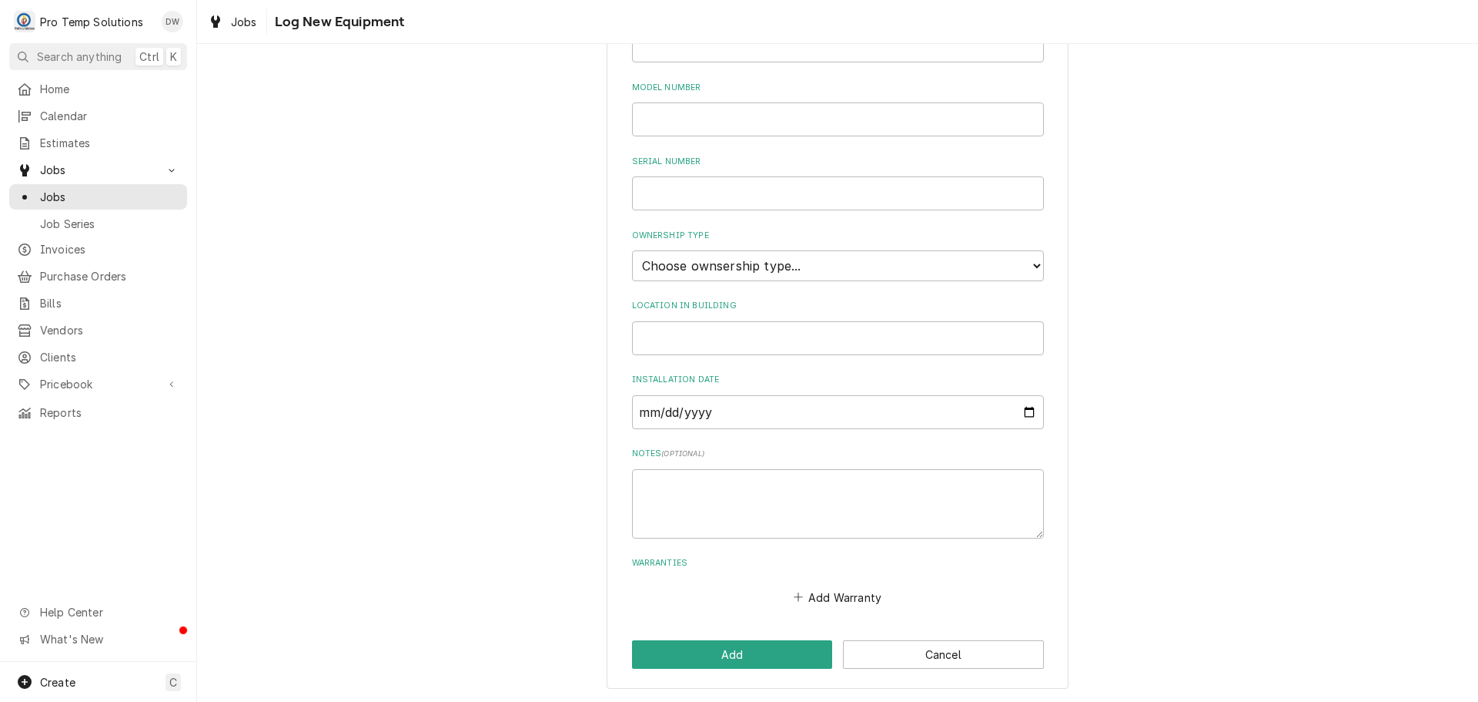
type input "GLASS D/W"
click at [705, 328] on input "Location in Building" at bounding box center [838, 338] width 412 height 34
type input "BAR"
click at [765, 263] on select "Choose ownsership type... Unknown Owned Leased Rented" at bounding box center [838, 265] width 412 height 31
select select "0"
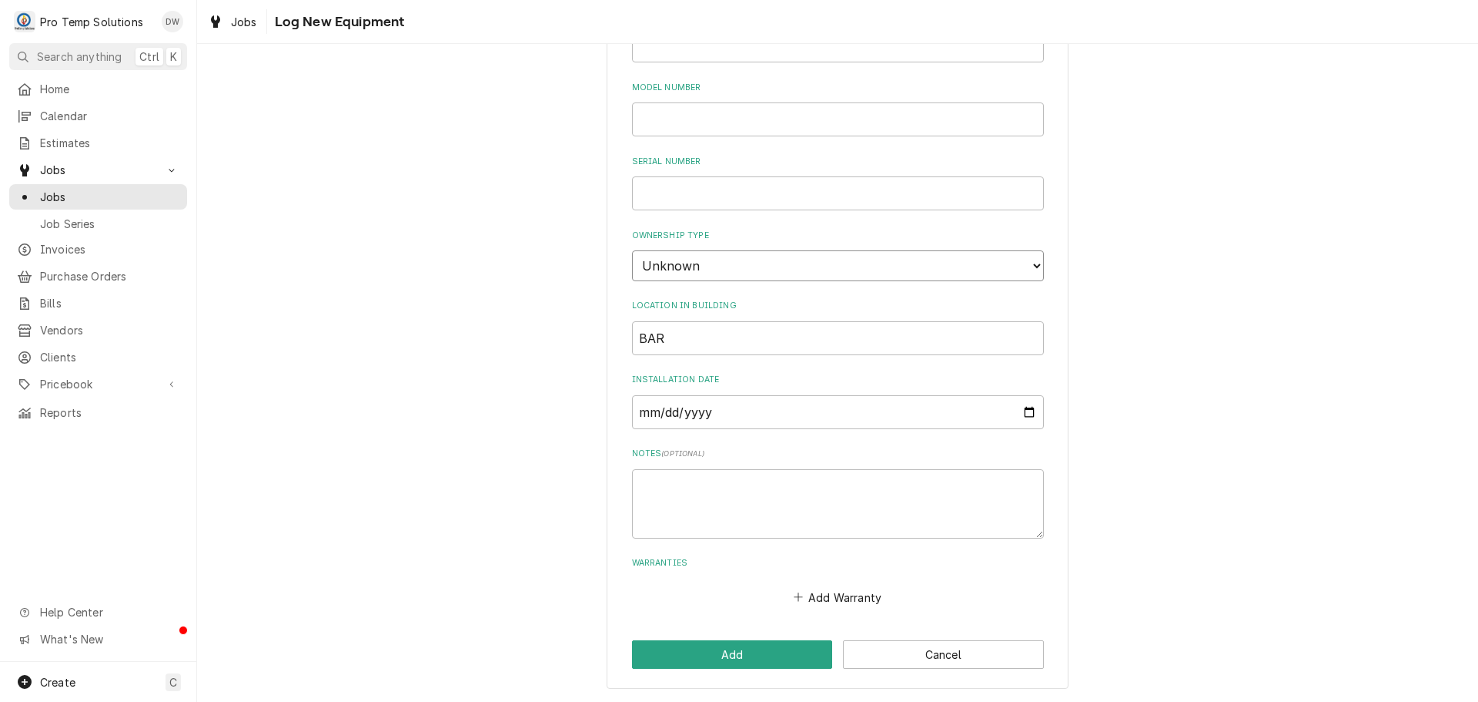
click at [632, 250] on select "Choose ownsership type... Unknown Owned Leased Rented" at bounding box center [838, 265] width 412 height 31
click at [734, 651] on button "Add" at bounding box center [732, 654] width 201 height 28
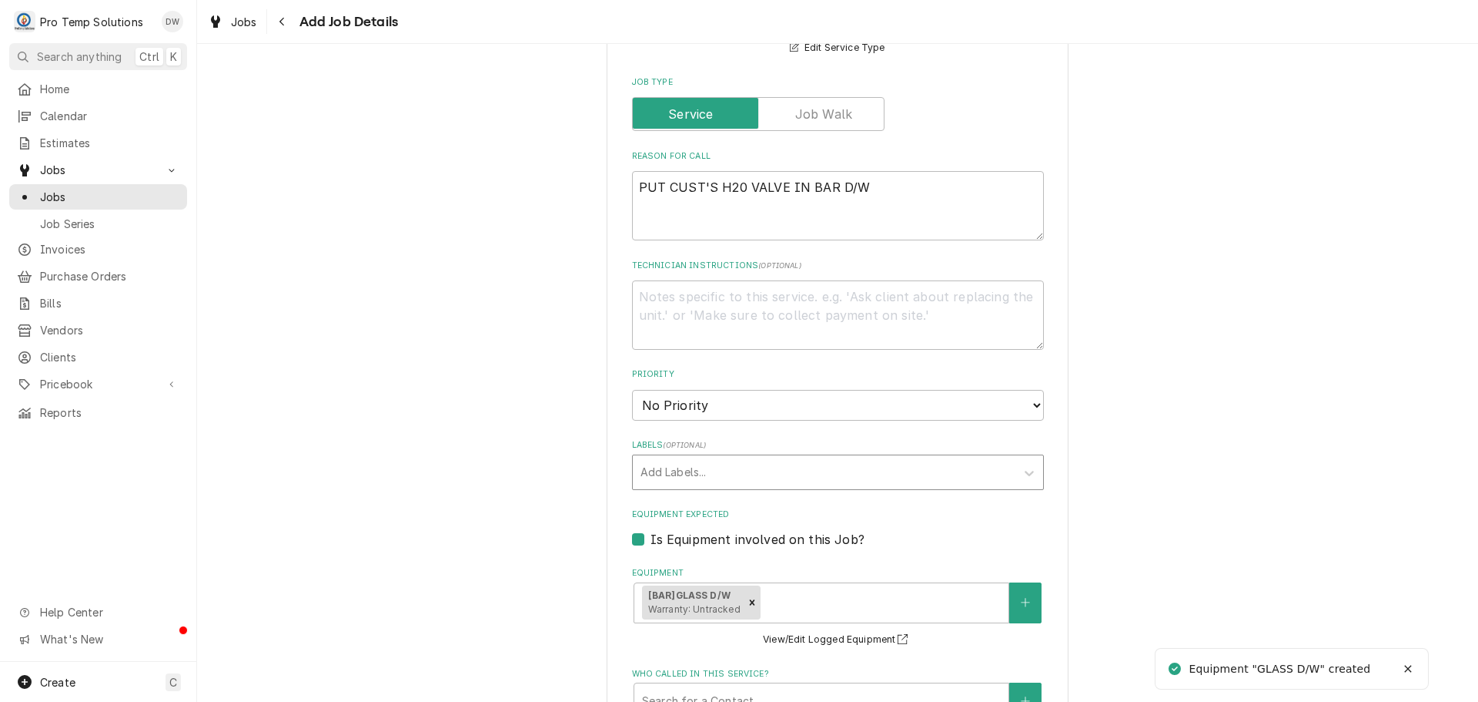
scroll to position [563, 0]
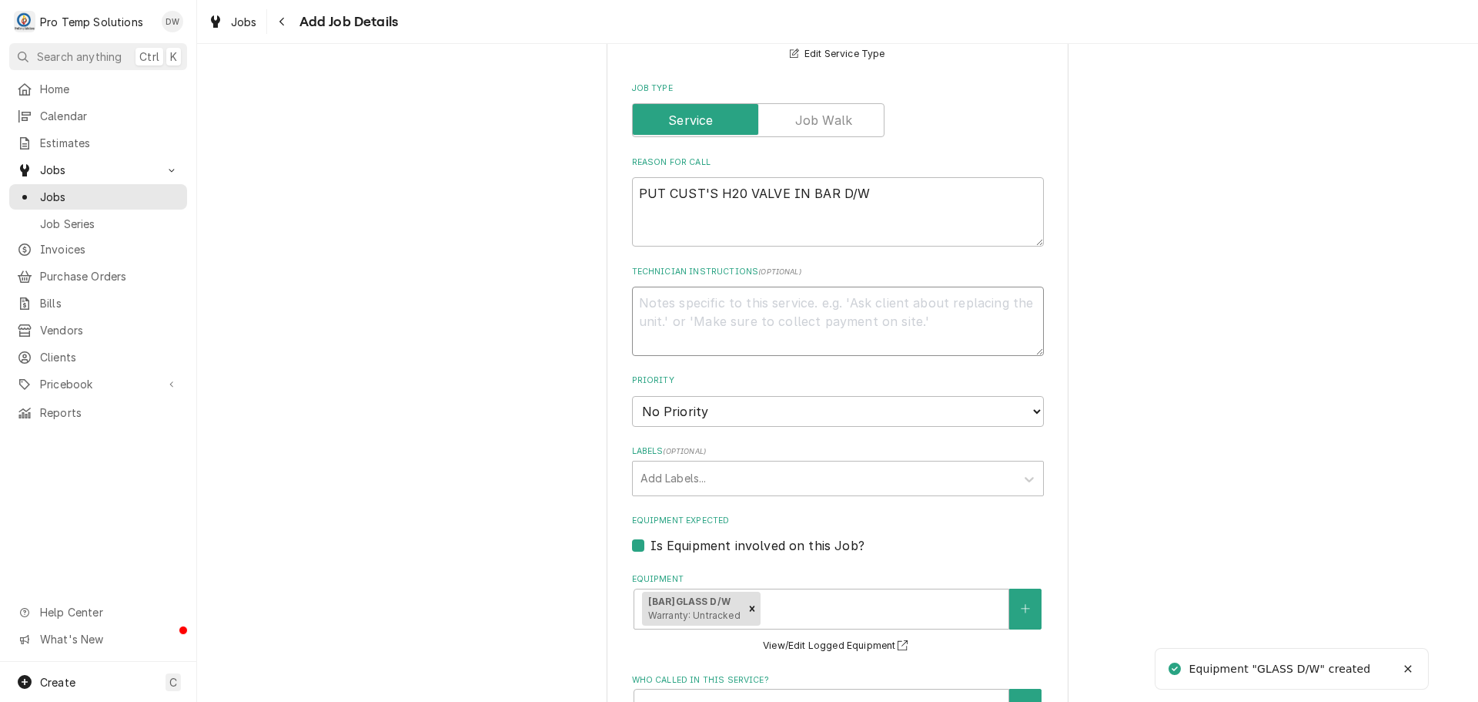
click at [716, 303] on textarea "Technician Instructions ( optional )" at bounding box center [838, 320] width 412 height 69
type textarea "x"
type textarea "P"
type textarea "x"
type textarea "PL"
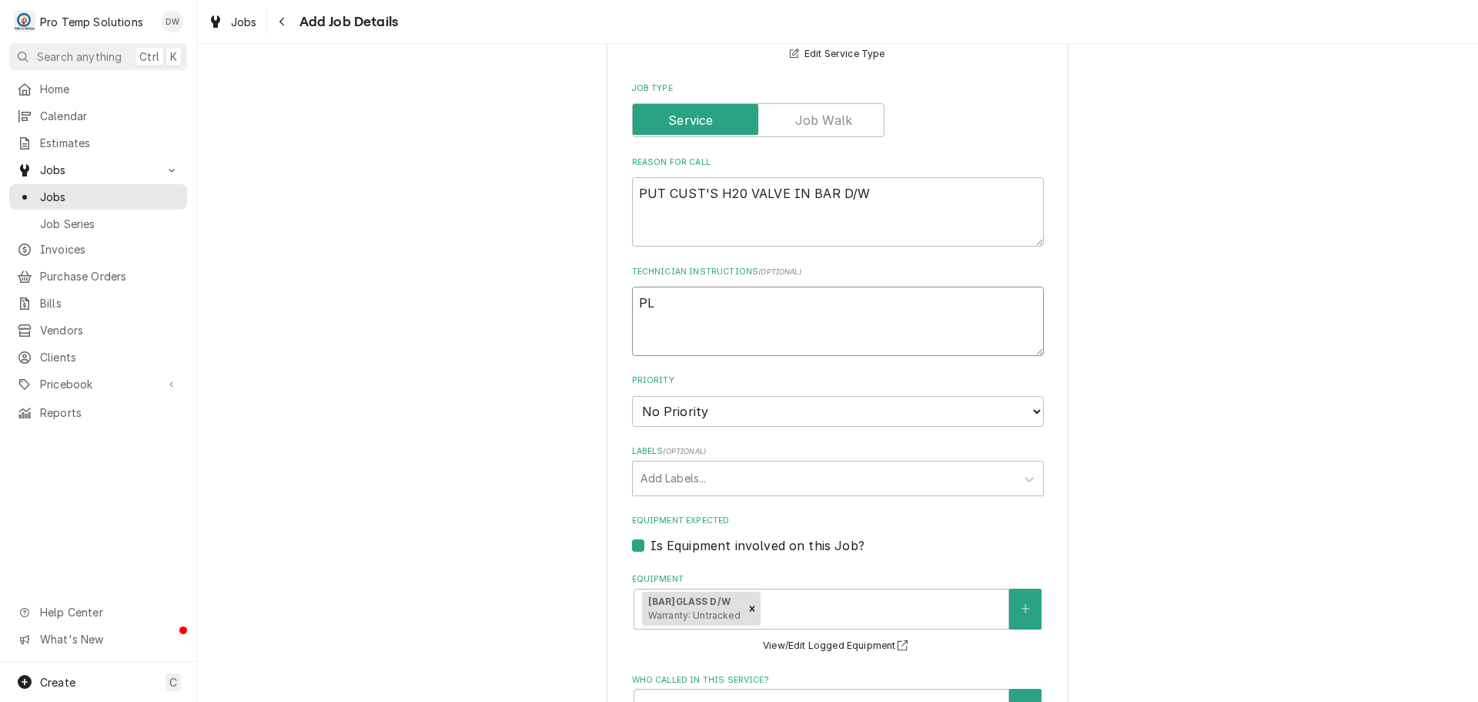
type textarea "x"
type textarea "PLE"
type textarea "x"
type textarea "PLEA"
type textarea "x"
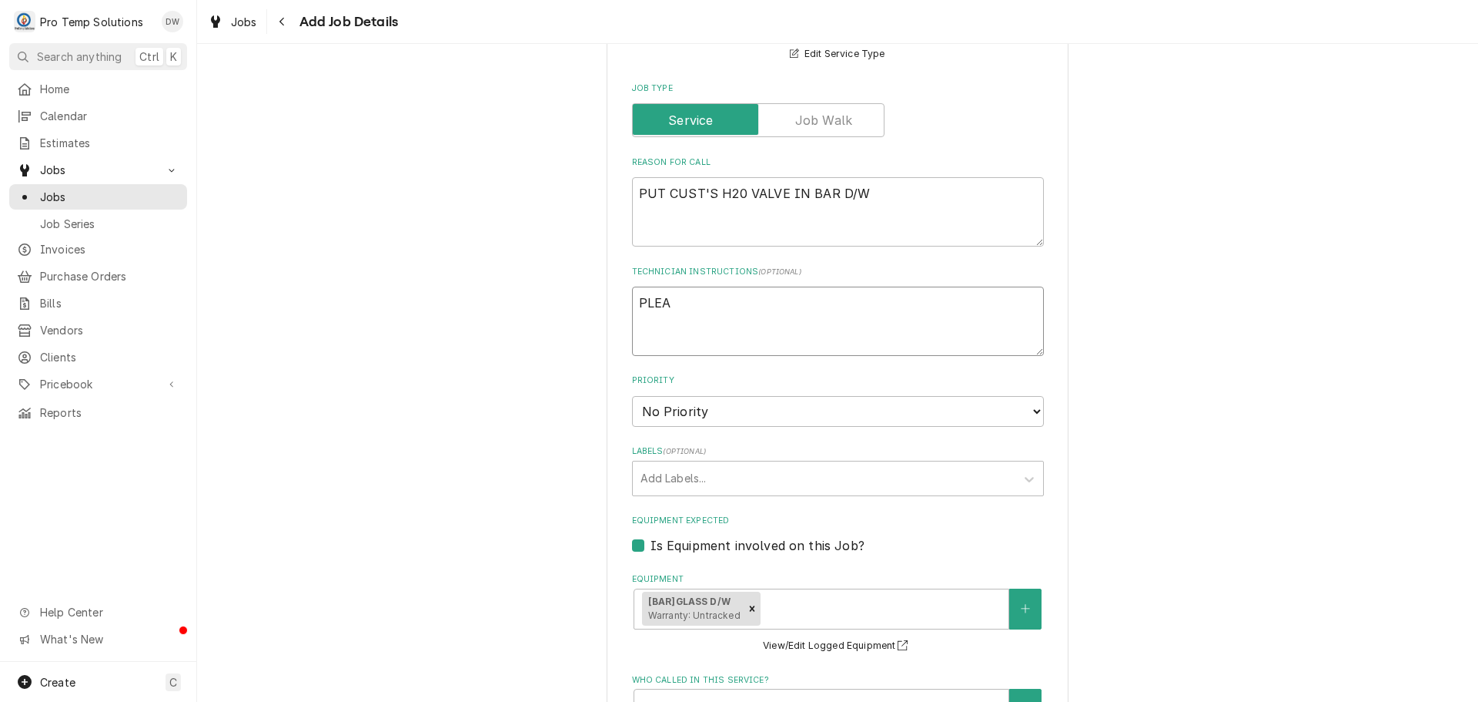
type textarea "PLEAS"
type textarea "x"
type textarea "PLEASE"
type textarea "x"
type textarea "PLEASE"
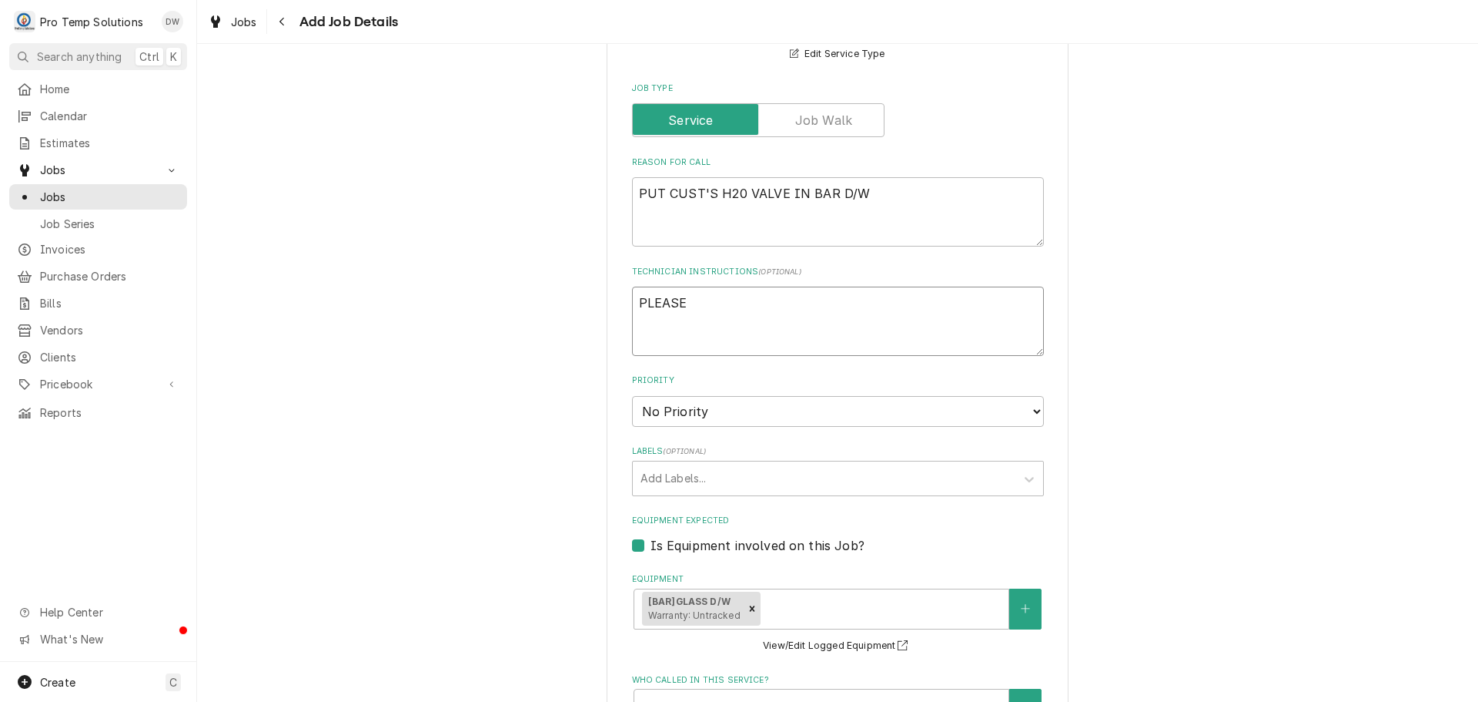
type textarea "x"
type textarea "PLEASE U"
type textarea "x"
type textarea "PLEASE UP"
type textarea "x"
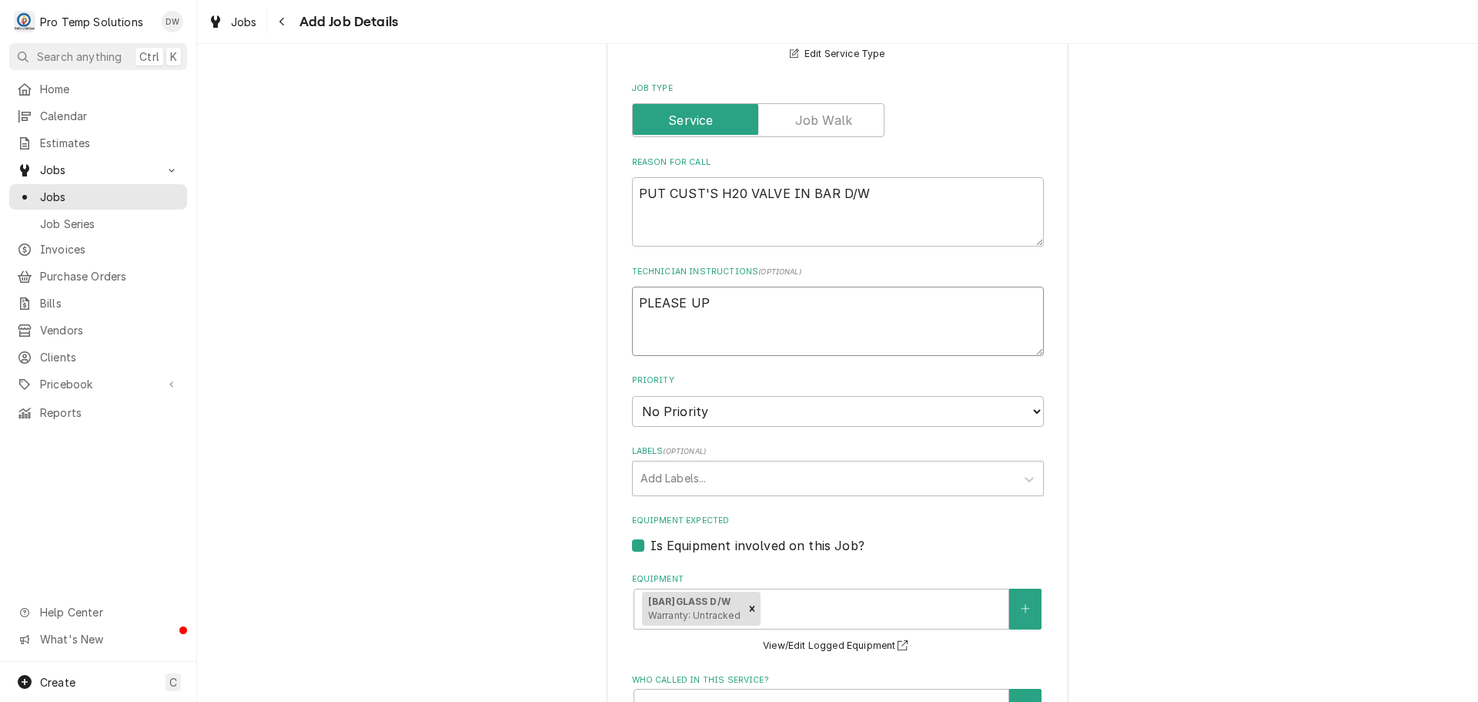
type textarea "PLEASE UPD"
type textarea "x"
type textarea "PLEASE UPDA"
type textarea "x"
type textarea "PLEASE UPDAT"
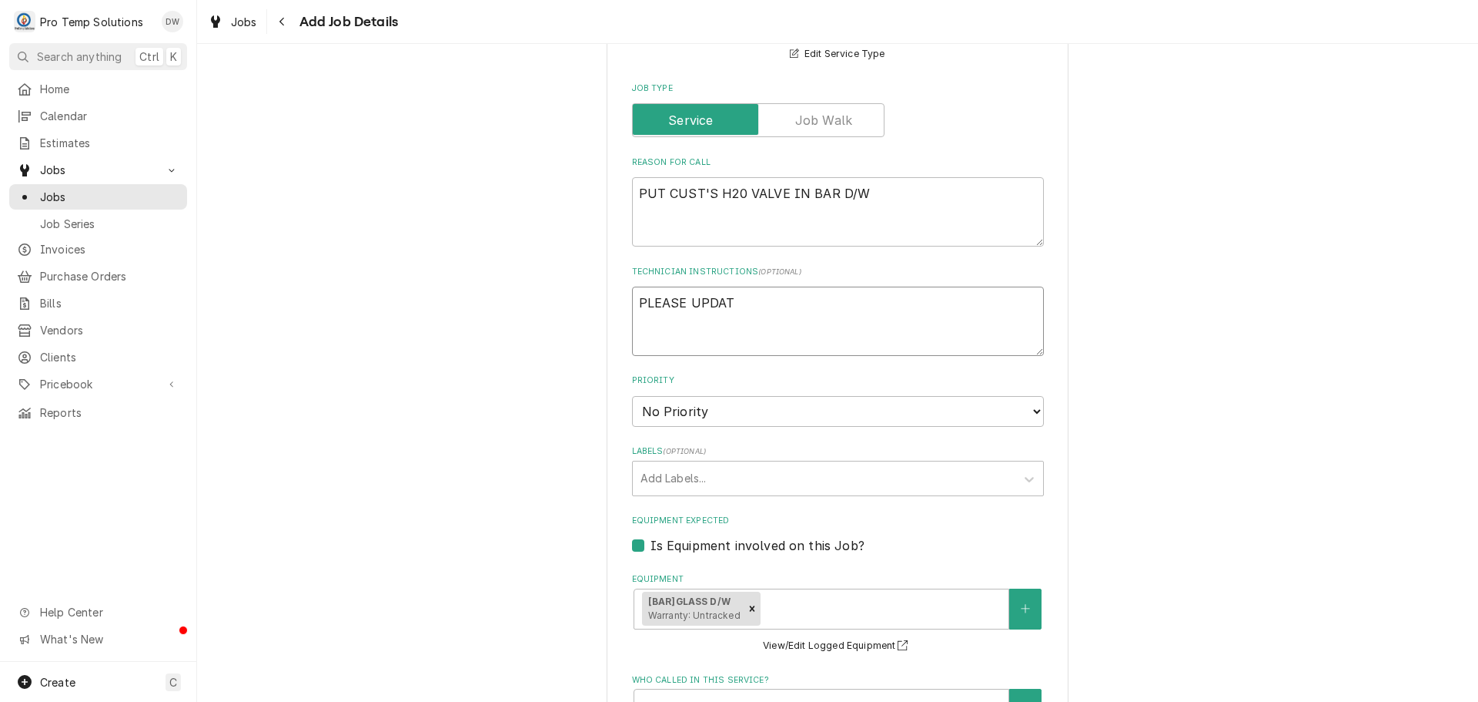
type textarea "x"
type textarea "PLEASE UPDATE"
type textarea "x"
type textarea "PLEASE UPDATE"
type textarea "x"
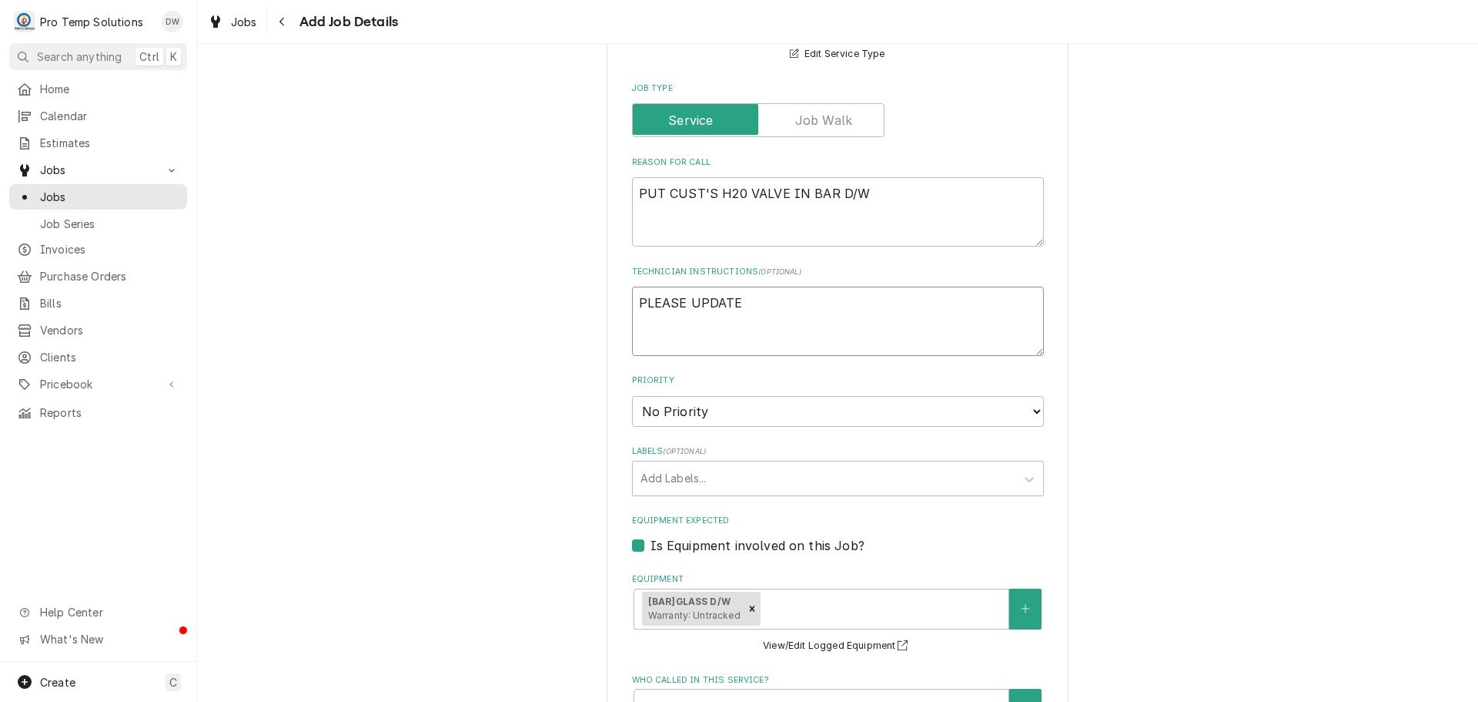
type textarea "PLEASE UPDATE E"
type textarea "x"
type textarea "PLEASE UPDATE EQ"
type textarea "x"
type textarea "PLEASE UPDATE EQU"
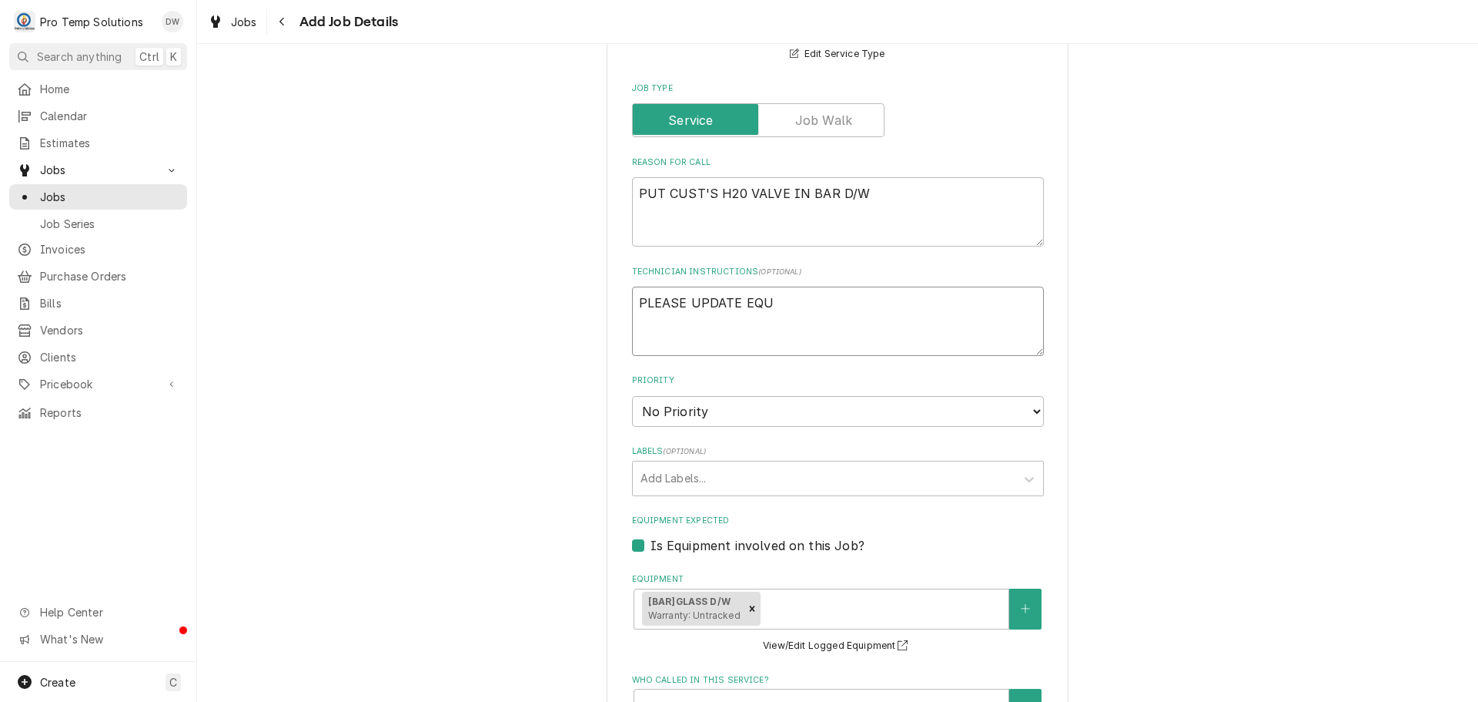
type textarea "x"
type textarea "PLEASE UPDATE EQUI"
type textarea "x"
type textarea "PLEASE UPDATE EQUIP"
type textarea "x"
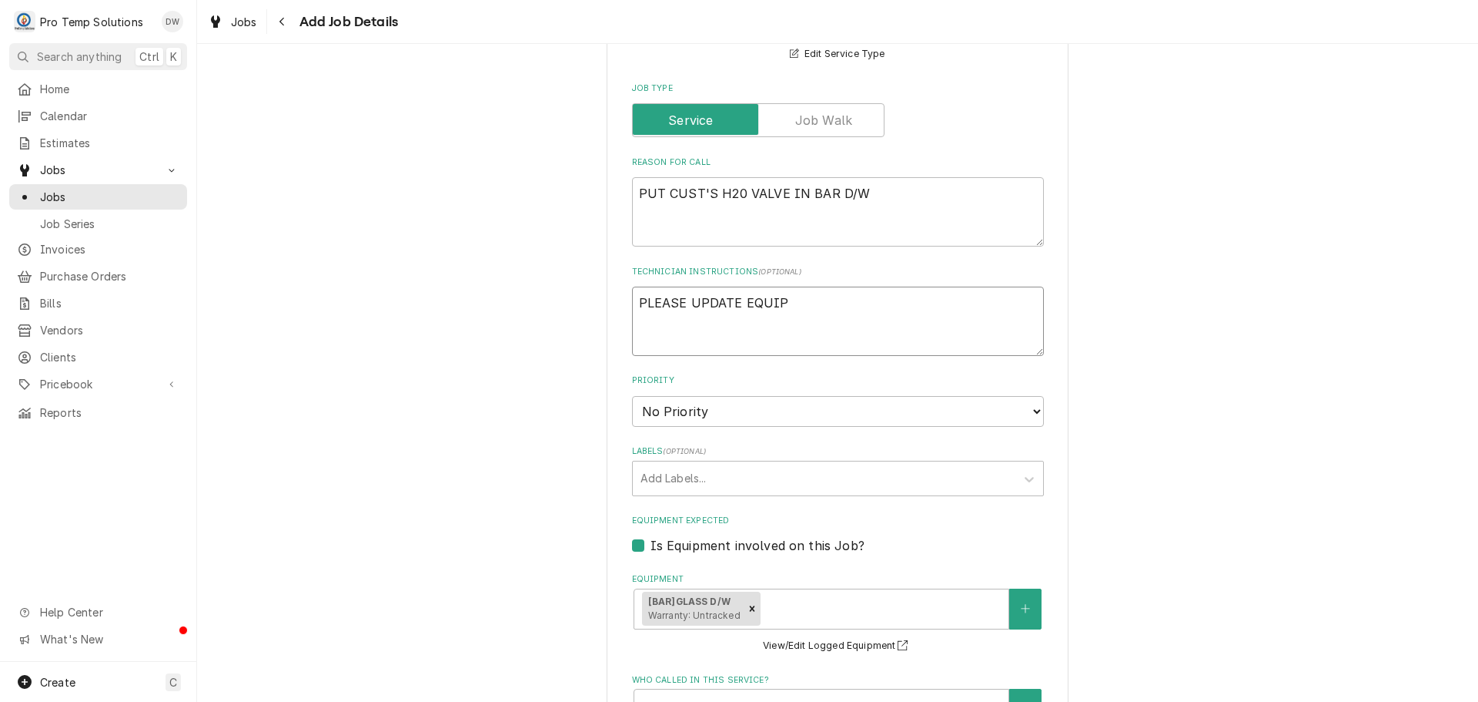
type textarea "PLEASE UPDATE EQUIP"
type textarea "x"
type textarea "PLEASE UPDATE EQUIP I"
type textarea "x"
type textarea "PLEASE UPDATE EQUIP IN"
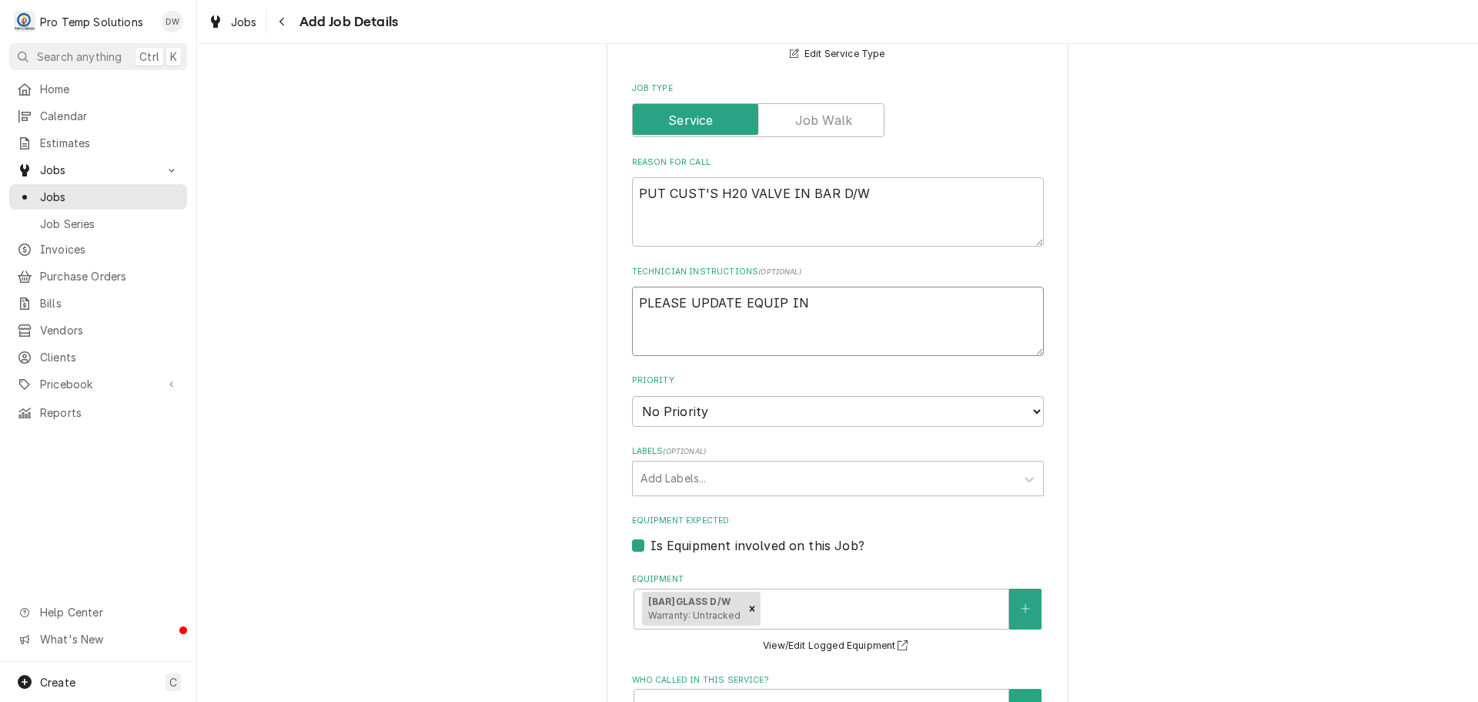
type textarea "x"
type textarea "PLEASE UPDATE EQUIP INF"
type textarea "x"
type textarea "PLEASE UPDATE EQUIP INFO"
type textarea "x"
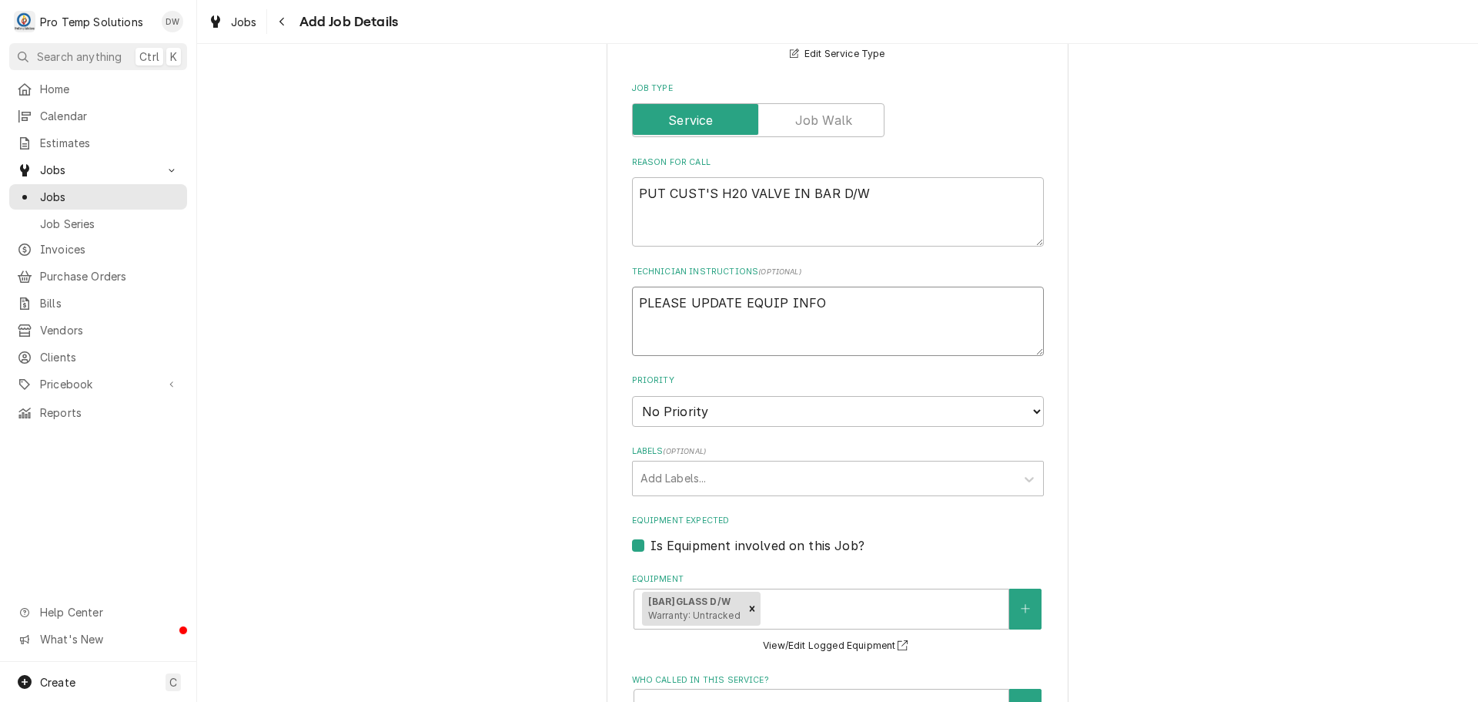
type textarea "PLEASE UPDATE EQUIP INFO"
type textarea "x"
type textarea "PLEASE UPDATE EQUIP INFO O"
type textarea "x"
type textarea "PLEASE UPDATE EQUIP INFO ON"
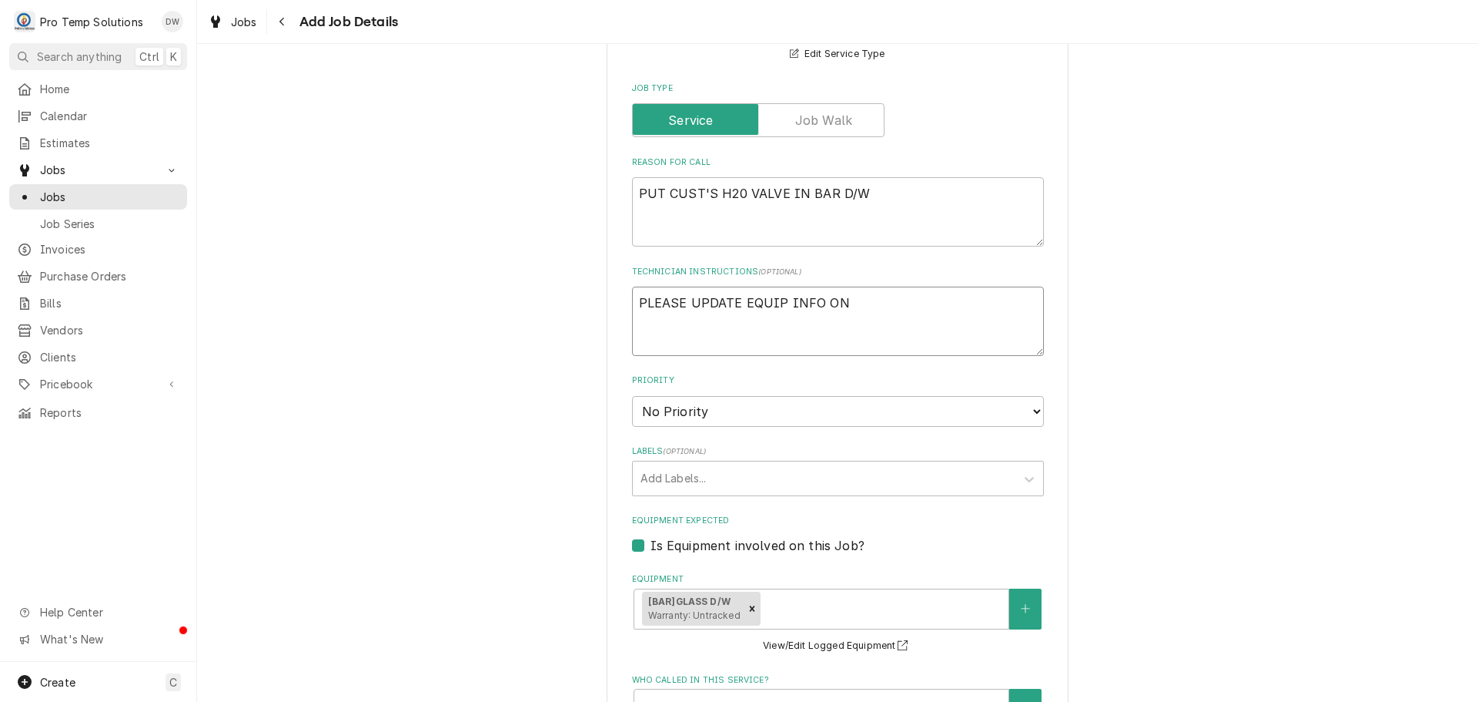
type textarea "x"
type textarea "PLEASE UPDATE EQUIP INFO ON"
type textarea "x"
type textarea "PLEASE UPDATE EQUIP INFO ON C"
type textarea "x"
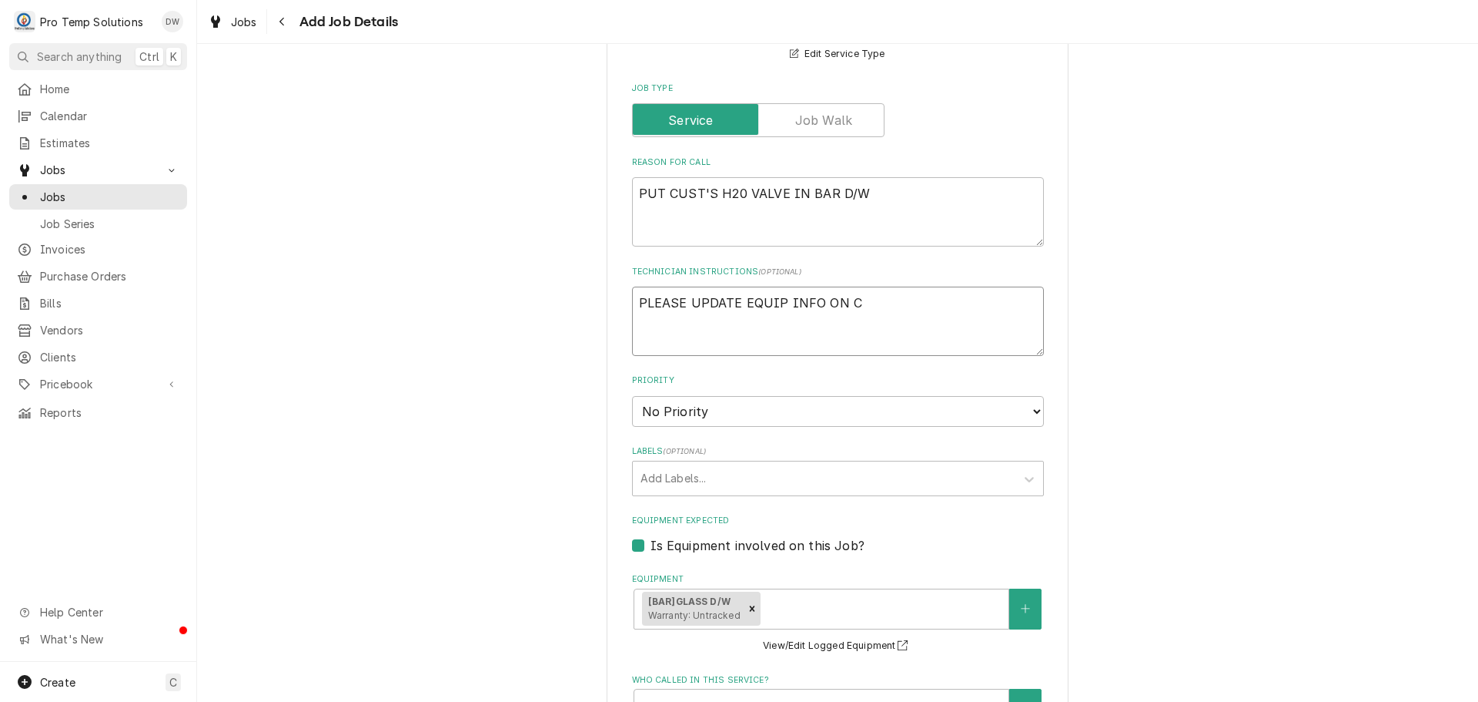
type textarea "PLEASE UPDATE EQUIP INFO ON CA"
type textarea "x"
type textarea "PLEASE UPDATE EQUIP INFO ON CAL"
type textarea "x"
type textarea "PLEASE UPDATE EQUIP INFO ON CALL"
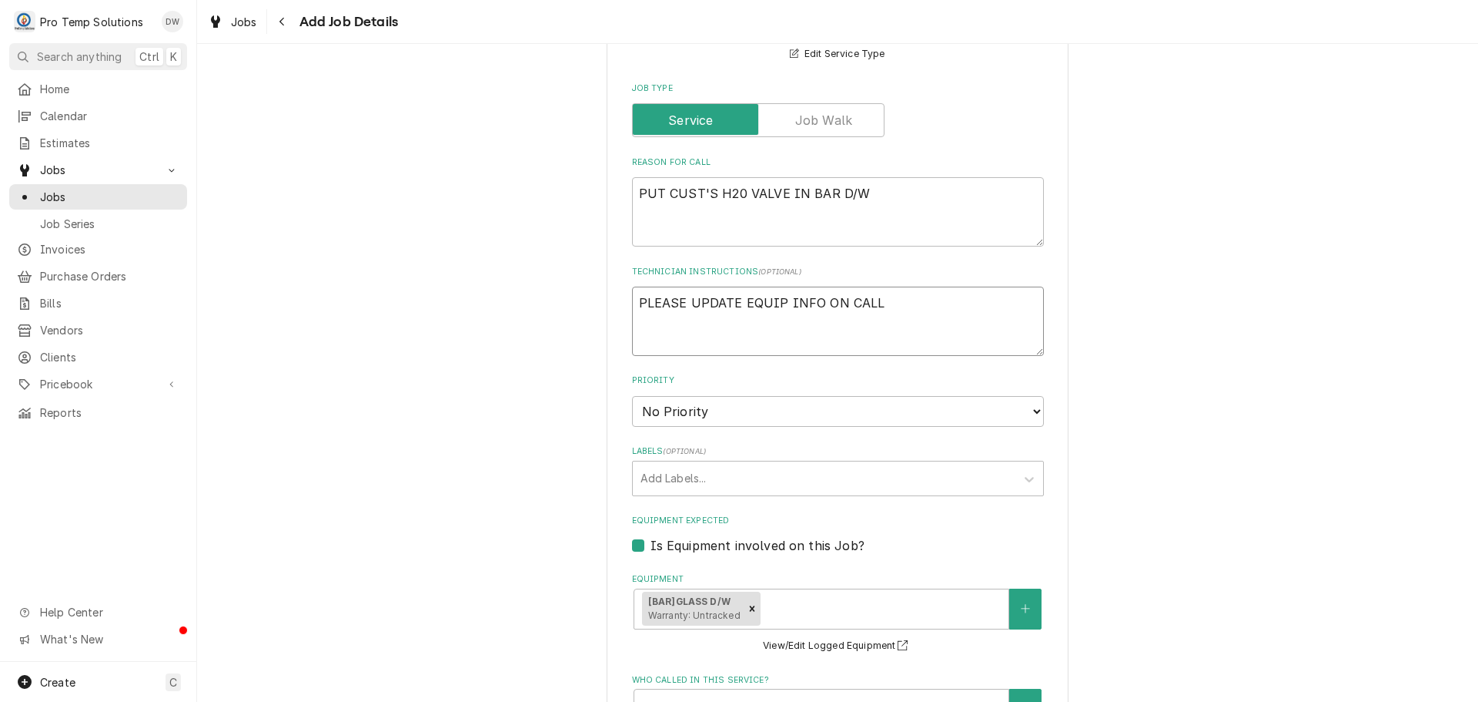
type textarea "x"
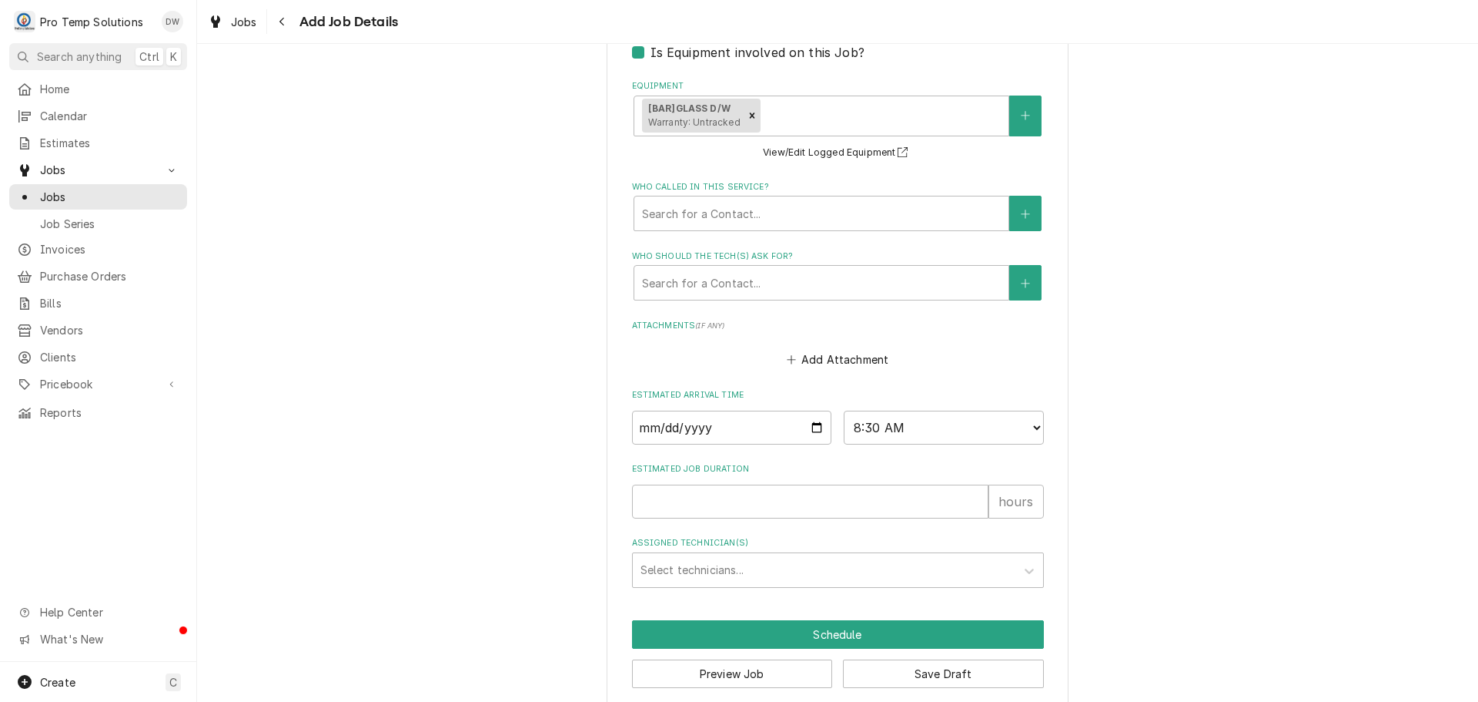
scroll to position [1075, 0]
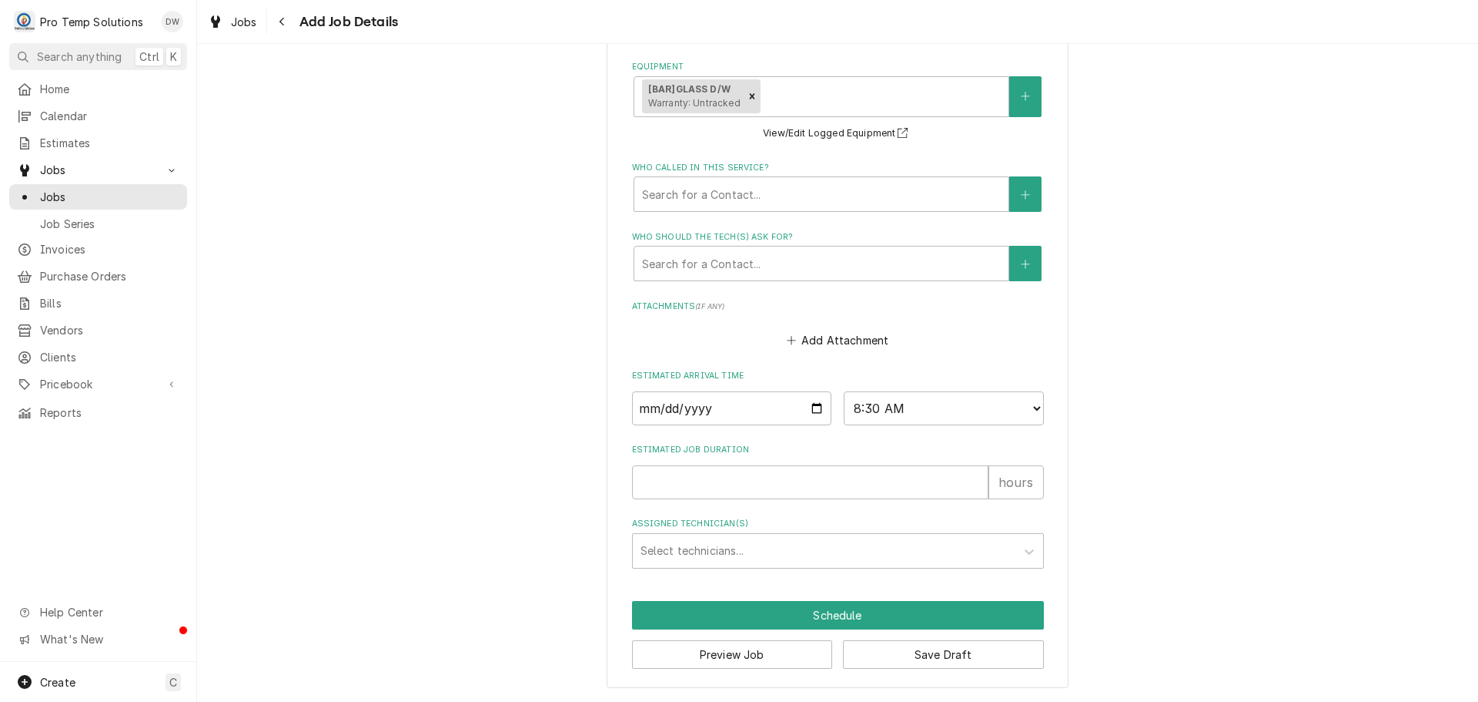
type textarea "PLEASE UPDATE EQUIP INFO ON CALL"
click at [755, 480] on input "Estimated Job Duration" at bounding box center [810, 482] width 357 height 34
type textarea "x"
type input "1"
type textarea "x"
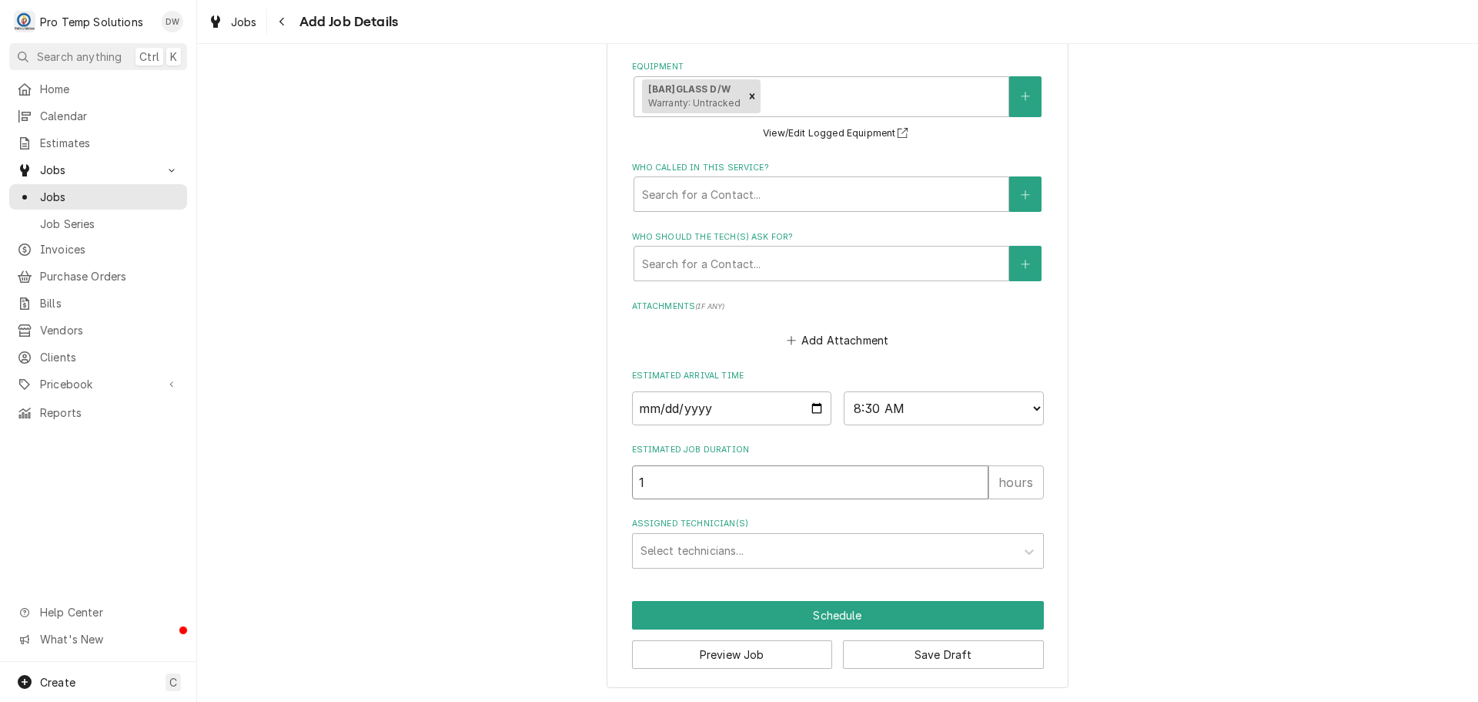
type input "1.5"
type textarea "x"
type input "1.5"
click at [738, 551] on div "Assigned Technician(s)" at bounding box center [824, 551] width 367 height 28
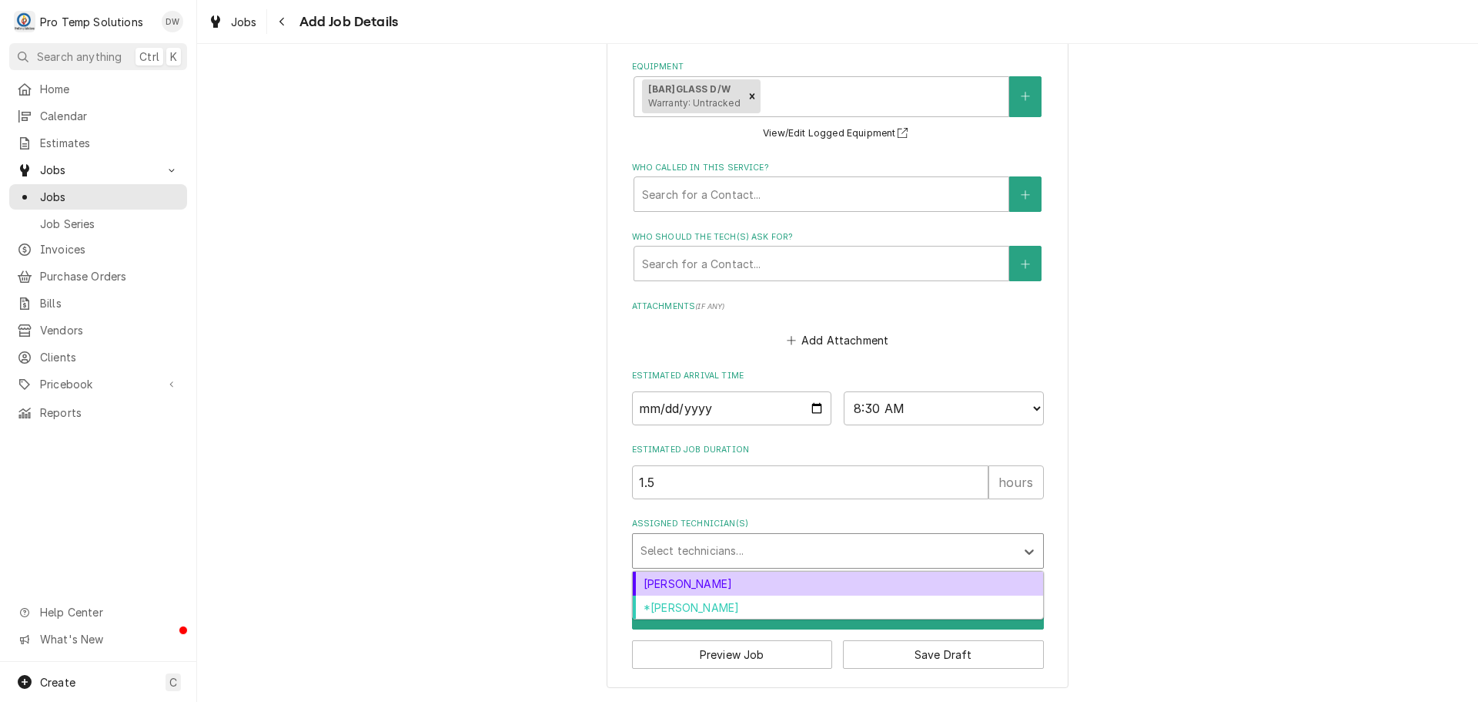
click at [728, 576] on div "Dakota Williams" at bounding box center [838, 583] width 410 height 24
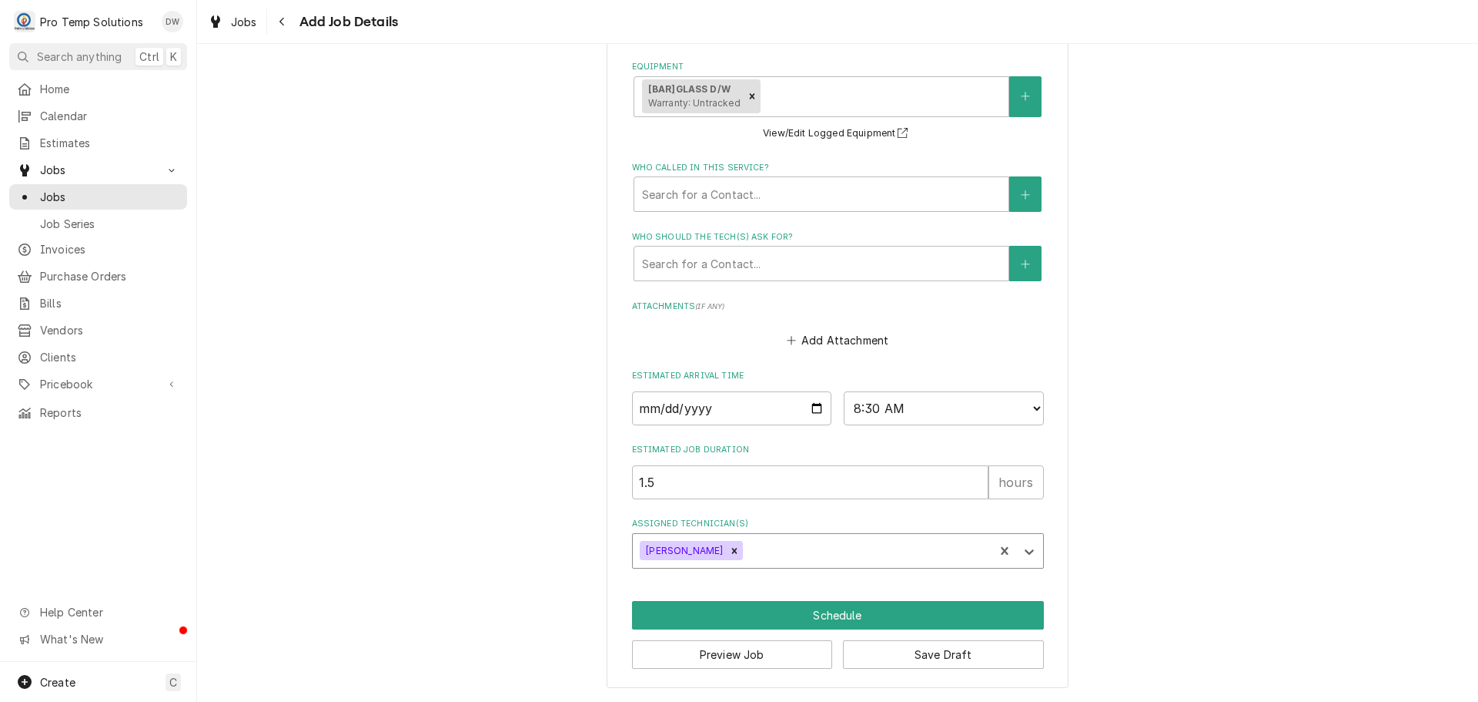
click at [756, 551] on div "Assigned Technician(s)" at bounding box center [866, 551] width 240 height 28
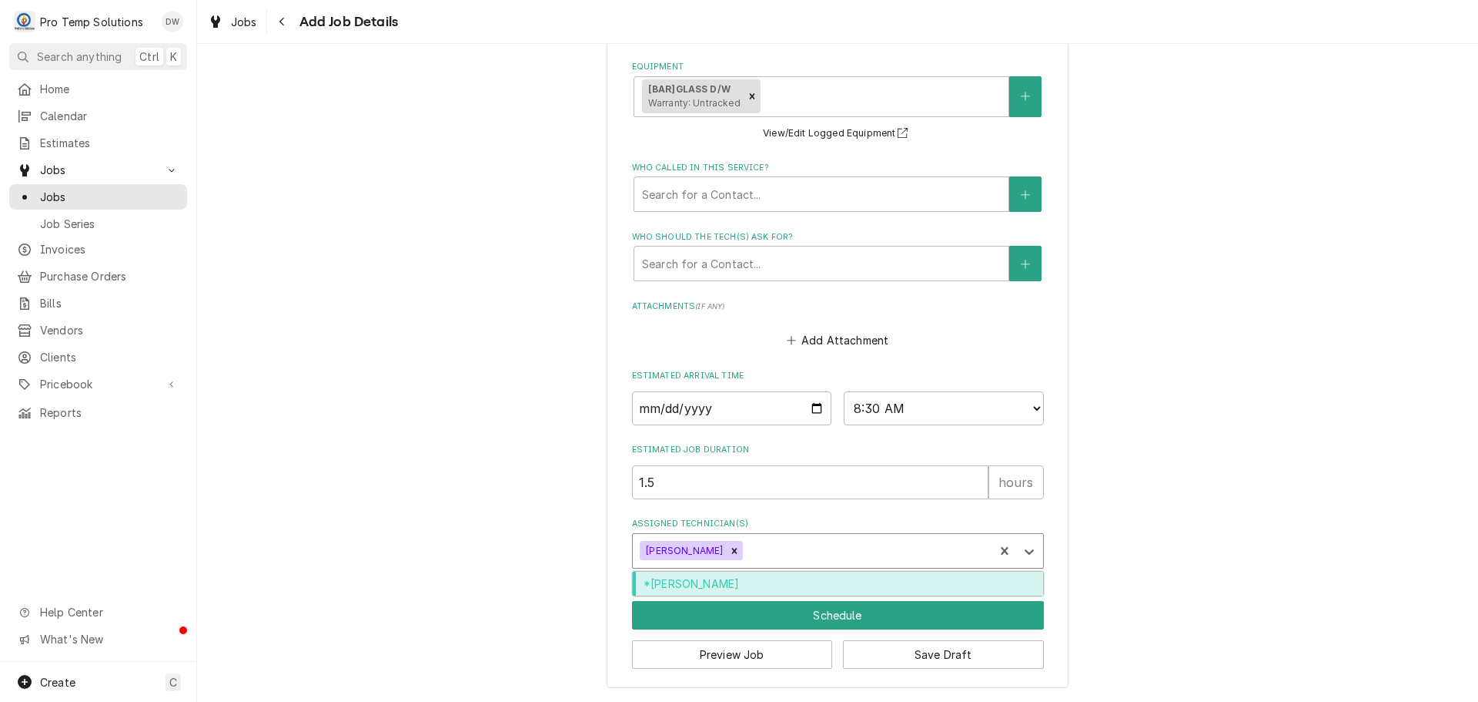
click at [762, 577] on div "*Kevin Williams" at bounding box center [838, 583] width 410 height 24
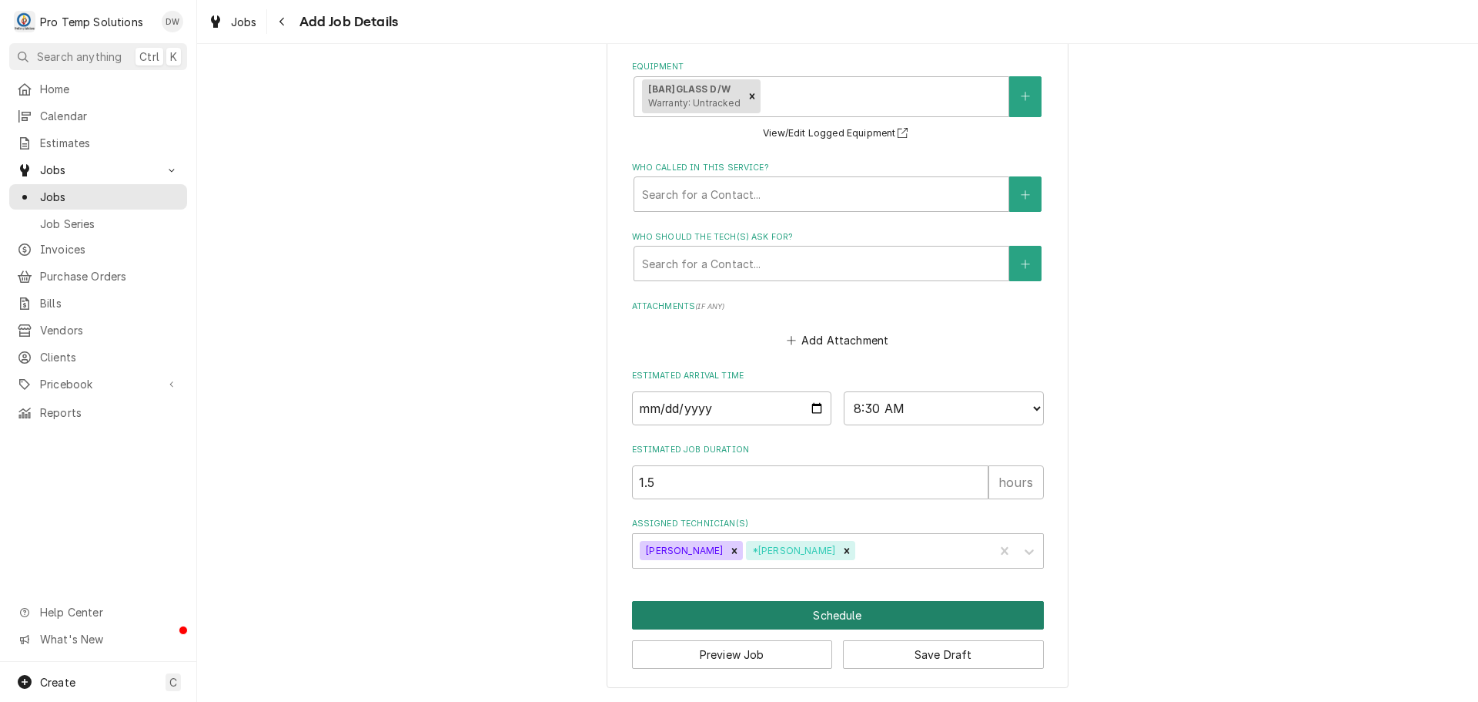
click at [822, 613] on button "Schedule" at bounding box center [838, 615] width 412 height 28
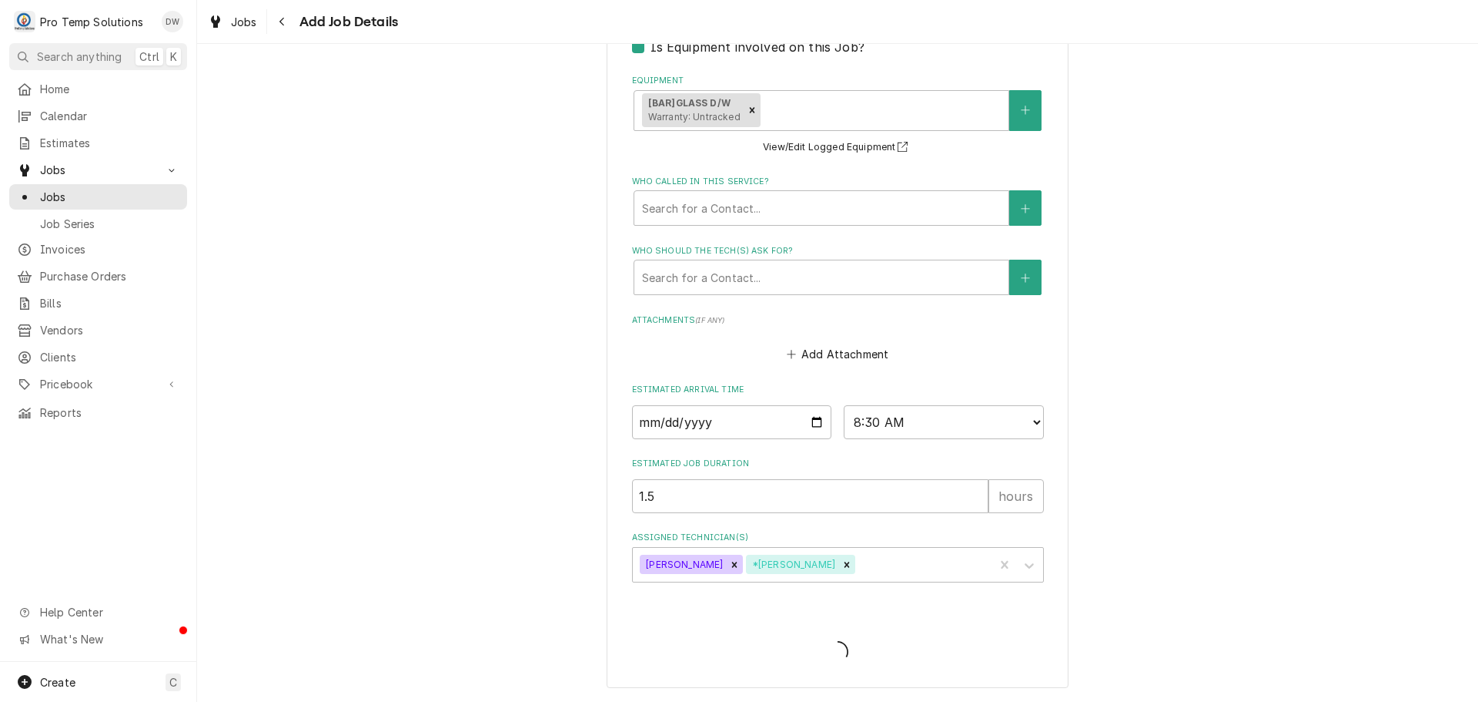
scroll to position [1061, 0]
type textarea "x"
